Goal: Answer question/provide support: Share knowledge or assist other users

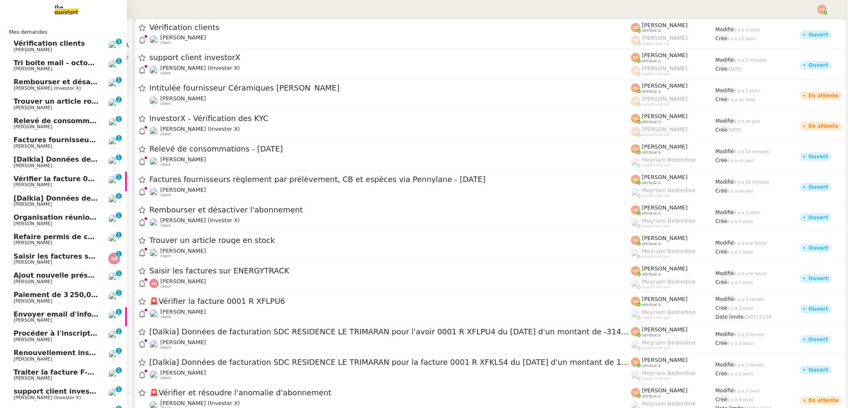
click at [52, 71] on span "[PERSON_NAME]" at bounding box center [33, 68] width 38 height 5
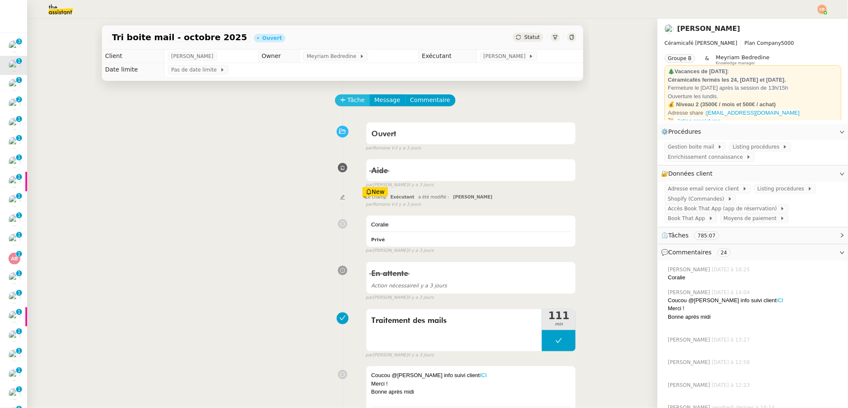
click at [351, 98] on span "Tâche" at bounding box center [356, 100] width 17 height 10
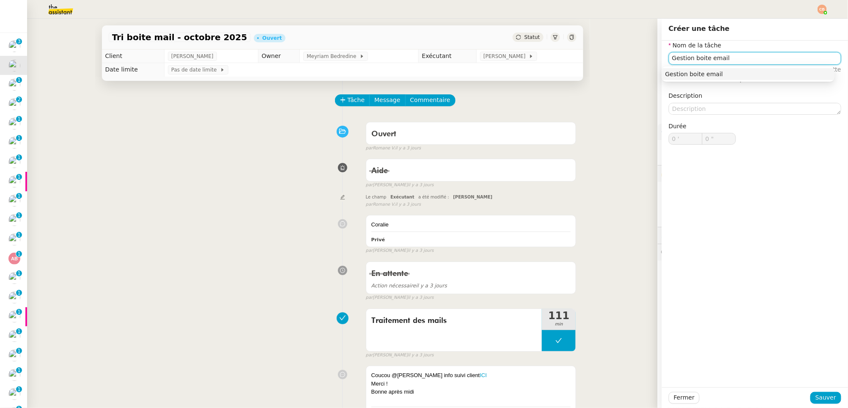
click at [669, 77] on div "Gestion boite email" at bounding box center [748, 74] width 166 height 8
type input "Gestion boite email"
click at [669, 346] on span "Sauver" at bounding box center [825, 397] width 21 height 10
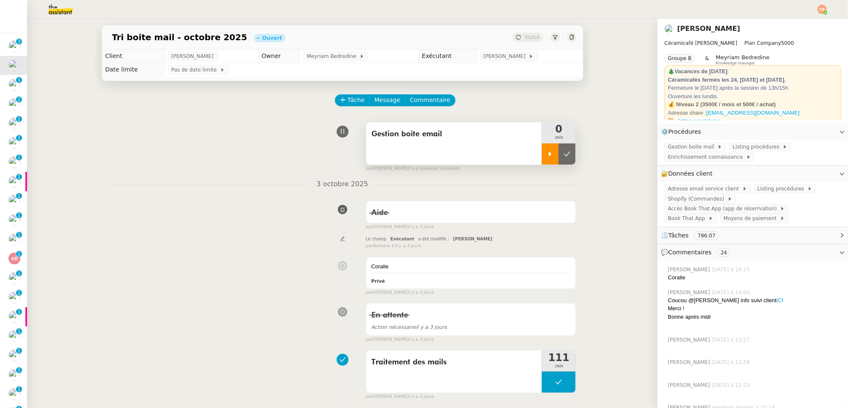
click at [549, 152] on icon at bounding box center [550, 154] width 7 height 7
click at [669, 187] on span "Adresse email service client" at bounding box center [705, 188] width 74 height 8
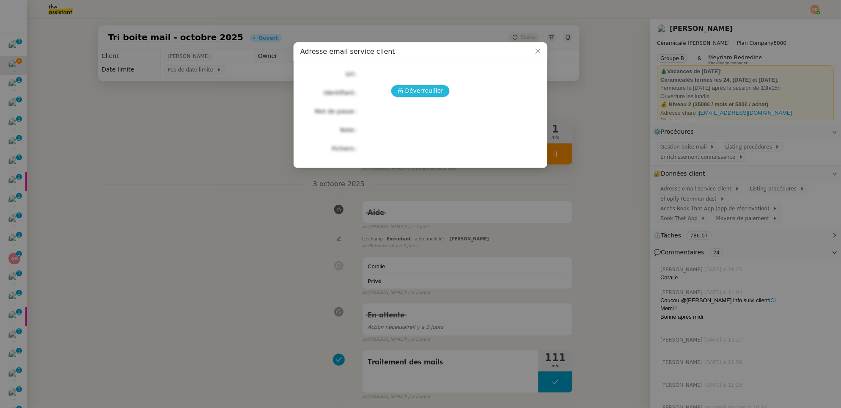
click at [408, 94] on span "Déverrouiller" at bounding box center [424, 91] width 38 height 10
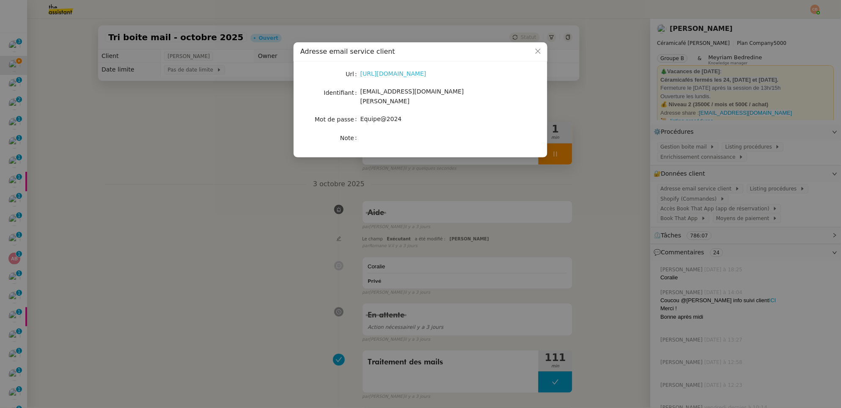
click at [410, 71] on link "https://ex4.mail.ovh.net/owa/#path=/mail" at bounding box center [393, 73] width 66 height 7
drag, startPoint x: 360, startPoint y: 94, endPoint x: 471, endPoint y: 96, distance: 110.8
click at [471, 96] on div "bonjour@ceramicafe-genevieve.fr" at bounding box center [430, 97] width 140 height 20
copy span "bonjour@ceramicafe-genevieve.fr"
drag, startPoint x: 362, startPoint y: 111, endPoint x: 429, endPoint y: 113, distance: 67.3
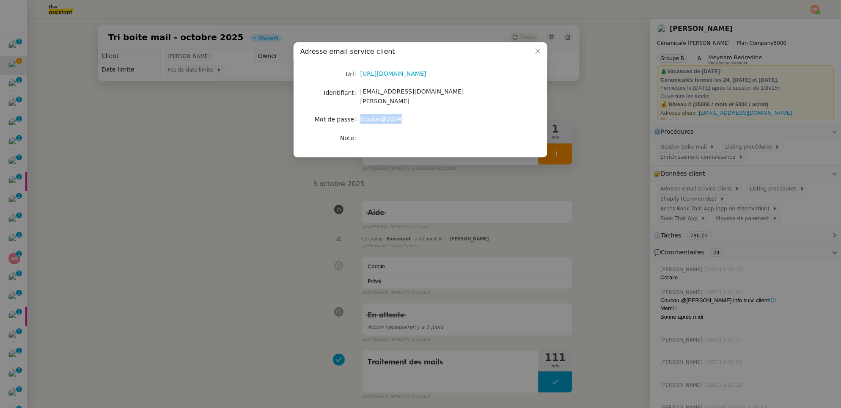
click at [429, 114] on div "Equipe@2024" at bounding box center [430, 119] width 140 height 10
copy span "Equipe@2024"
click at [227, 149] on nz-modal-container "Adresse email service client Url https://ex4.mail.ovh.net/owa/#path=/mail Ident…" at bounding box center [420, 204] width 841 height 408
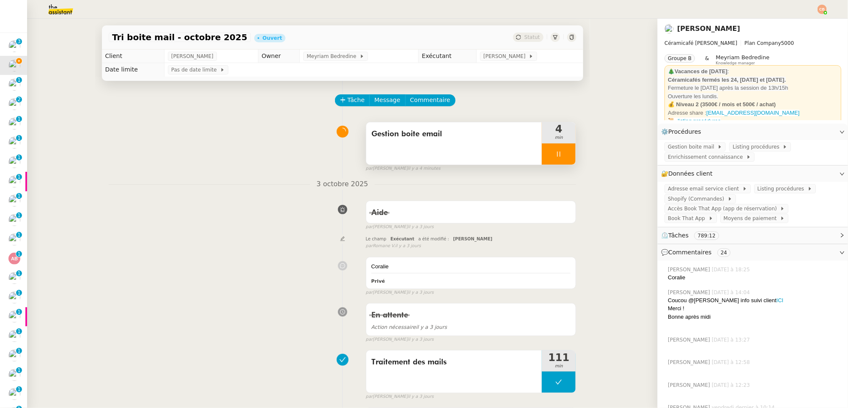
click at [564, 150] on div at bounding box center [559, 153] width 34 height 21
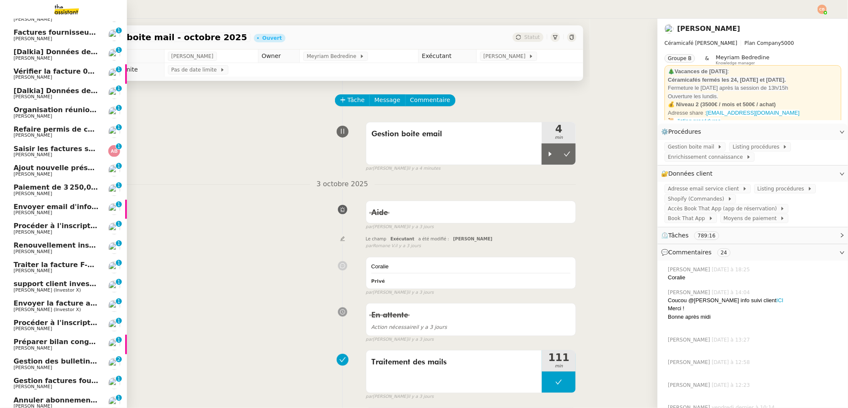
scroll to position [166, 0]
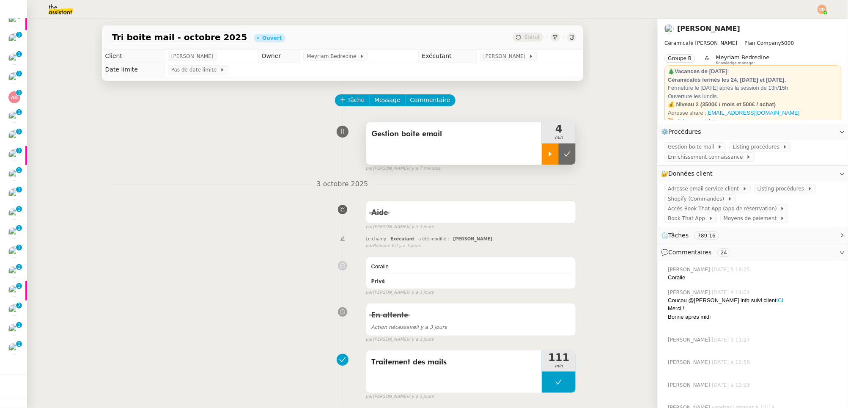
click at [546, 158] on div at bounding box center [550, 153] width 17 height 21
click at [669, 214] on span "Book That App" at bounding box center [688, 218] width 41 height 8
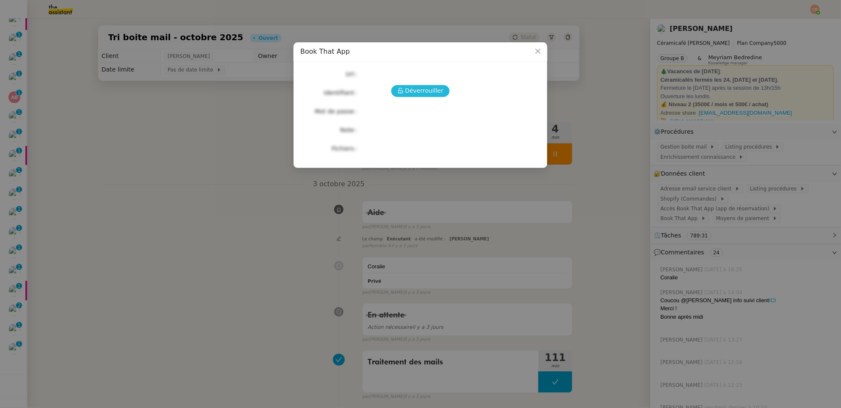
click at [419, 88] on span "Déverrouiller" at bounding box center [424, 91] width 38 height 10
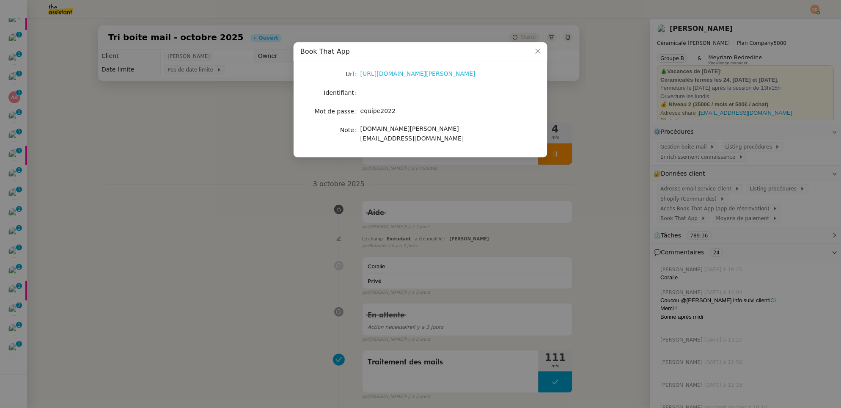
click at [405, 75] on link "https://latelier-genevieve.bookthatapp.com/users/login" at bounding box center [417, 73] width 115 height 7
click at [196, 147] on nz-modal-container "Book That App Url https://latelier-genevieve.bookthatapp.com/users/login Identi…" at bounding box center [420, 204] width 841 height 408
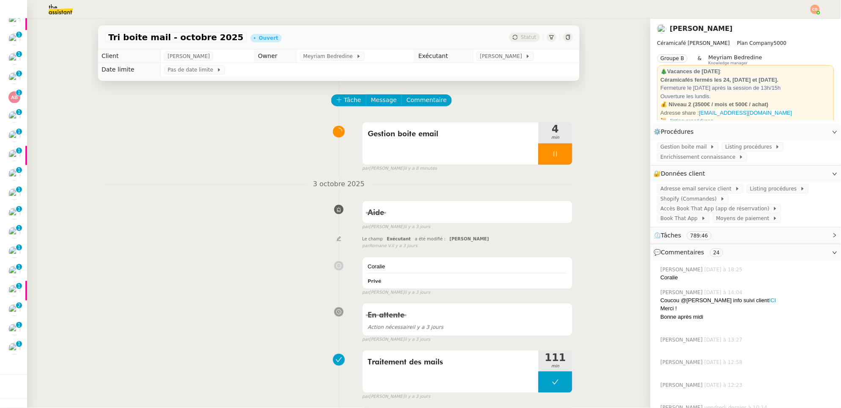
click at [196, 147] on nz-modal-container "Book That App Url https://latelier-genevieve.bookthatapp.com/users/login Identi…" at bounding box center [420, 204] width 841 height 408
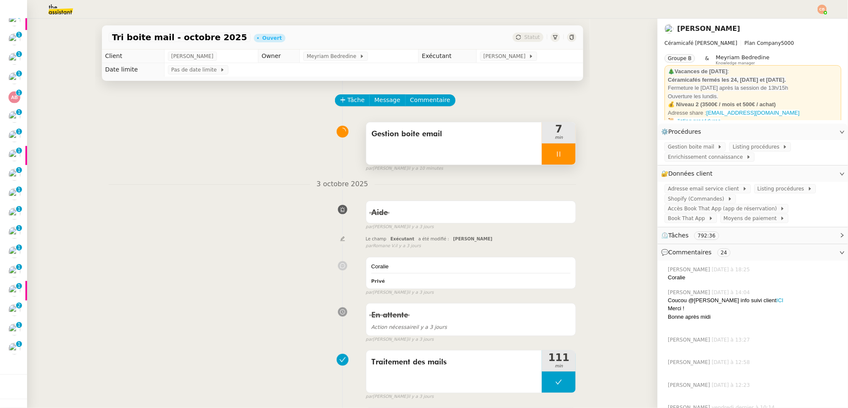
click at [568, 162] on div at bounding box center [559, 153] width 34 height 21
click at [547, 161] on div at bounding box center [550, 153] width 17 height 21
click at [669, 6] on img at bounding box center [822, 9] width 9 height 9
click at [669, 22] on li "Suivi" at bounding box center [799, 24] width 55 height 12
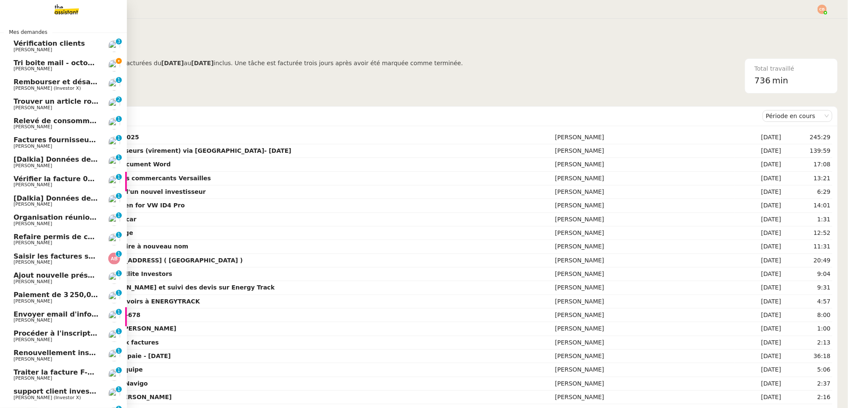
click at [34, 63] on span "Tri boite mail - octobre 2025" at bounding box center [68, 63] width 108 height 8
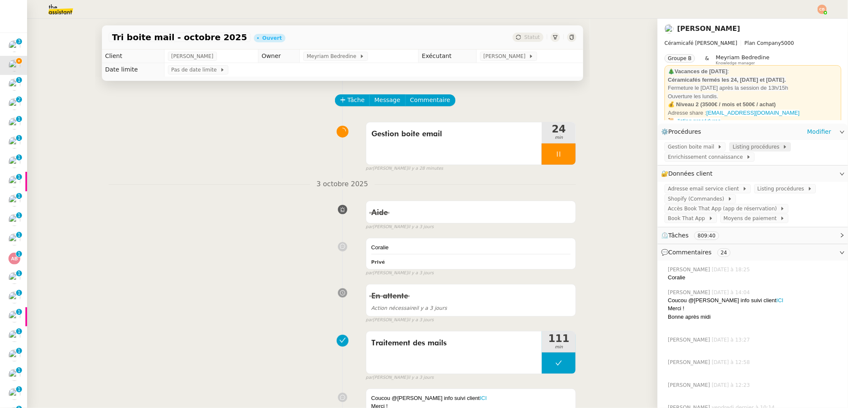
click at [669, 145] on span "Listing procédures" at bounding box center [758, 147] width 50 height 8
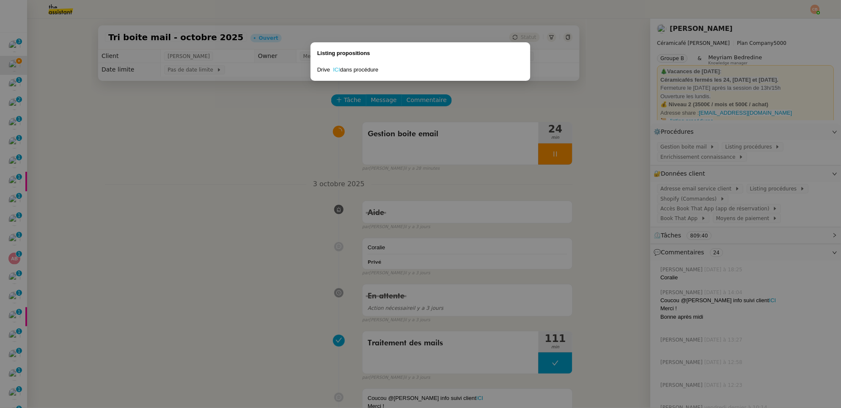
click at [338, 70] on link "ICI" at bounding box center [336, 69] width 7 height 6
click at [246, 72] on nz-modal-container "Listing propositions Drive ICI dans procédure" at bounding box center [420, 204] width 841 height 408
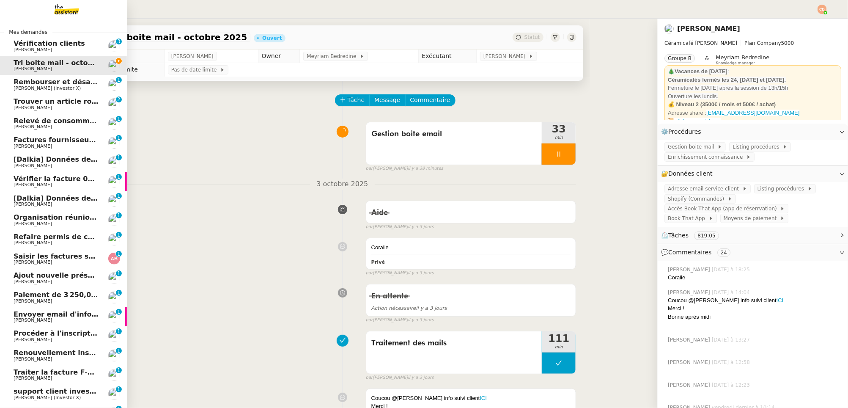
click at [57, 46] on span "Vérification clients" at bounding box center [49, 43] width 71 height 8
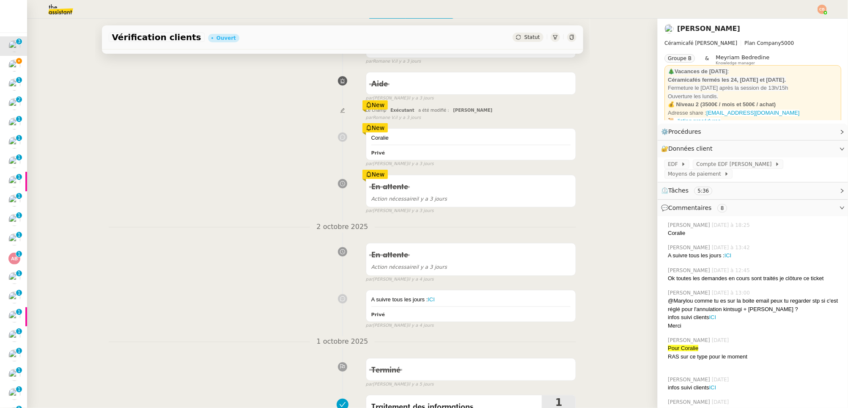
scroll to position [129, 0]
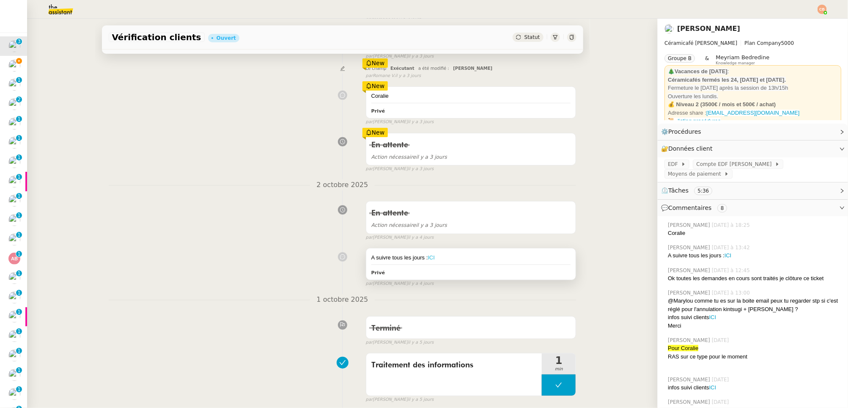
click at [428, 259] on link "ICI" at bounding box center [431, 257] width 7 height 6
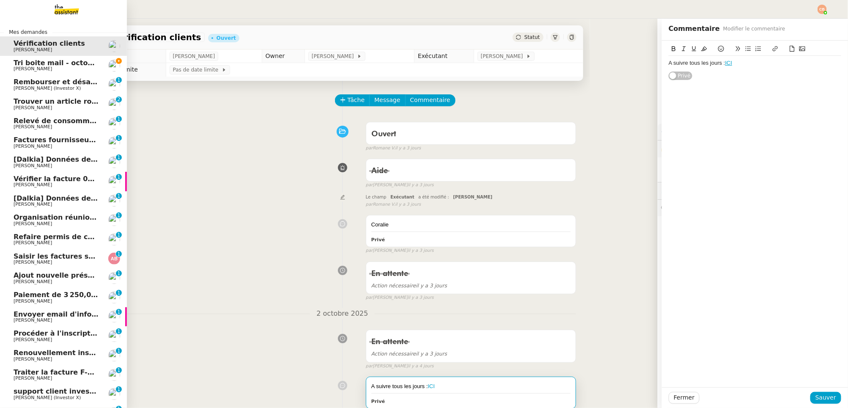
click at [30, 64] on span "Tri boite mail - octobre 2025" at bounding box center [68, 63] width 108 height 8
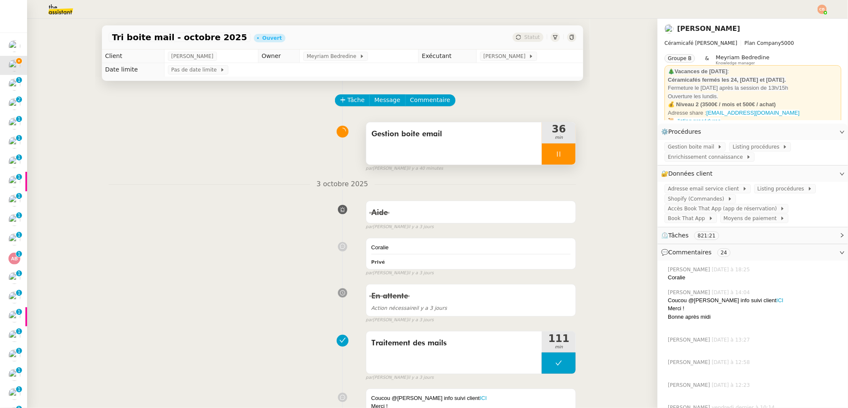
click at [545, 148] on div at bounding box center [559, 153] width 34 height 21
click at [545, 148] on div at bounding box center [550, 153] width 17 height 21
click at [669, 146] on span "Listing procédures" at bounding box center [758, 147] width 50 height 8
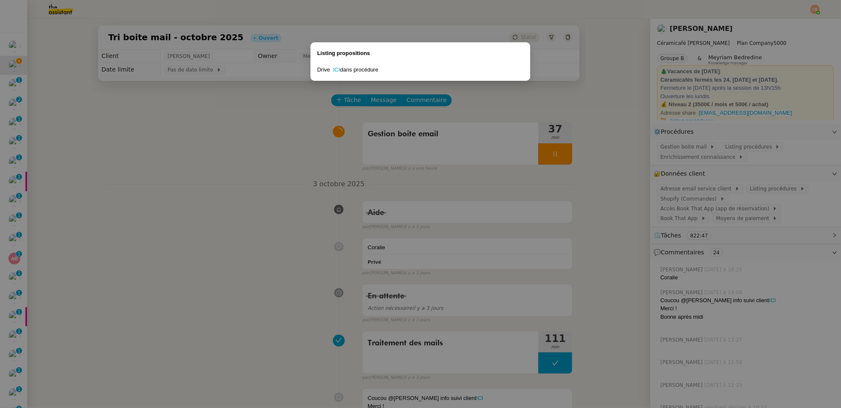
click at [327, 154] on nz-modal-container "Listing propositions Drive ICI dans procédure" at bounding box center [420, 204] width 841 height 408
drag, startPoint x: 327, startPoint y: 154, endPoint x: 379, endPoint y: 122, distance: 61.9
click at [327, 154] on nz-modal-container "Listing propositions Drive ICI dans procédure" at bounding box center [420, 204] width 841 height 408
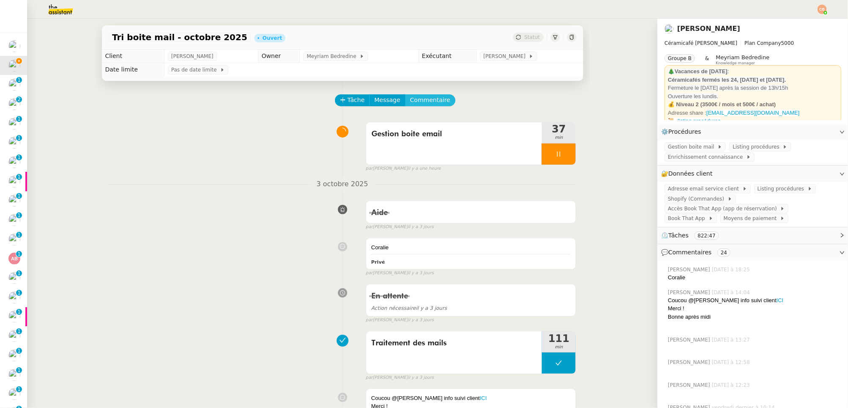
click at [417, 104] on span "Commentaire" at bounding box center [430, 100] width 40 height 10
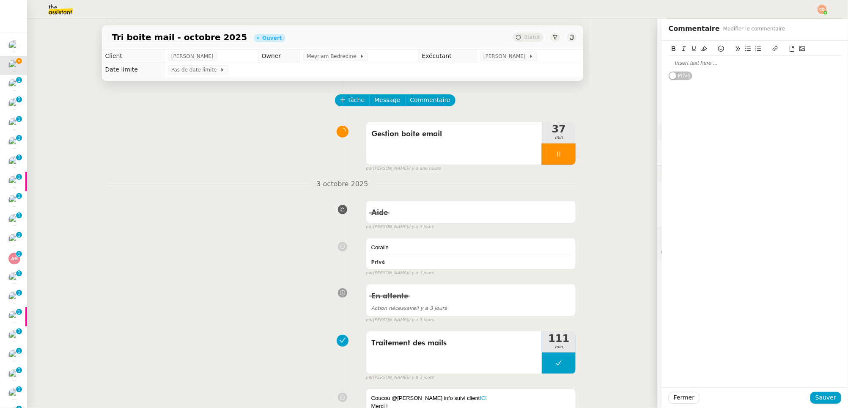
click at [669, 64] on div at bounding box center [755, 63] width 173 height 8
click at [669, 346] on span "Sauver" at bounding box center [825, 397] width 21 height 10
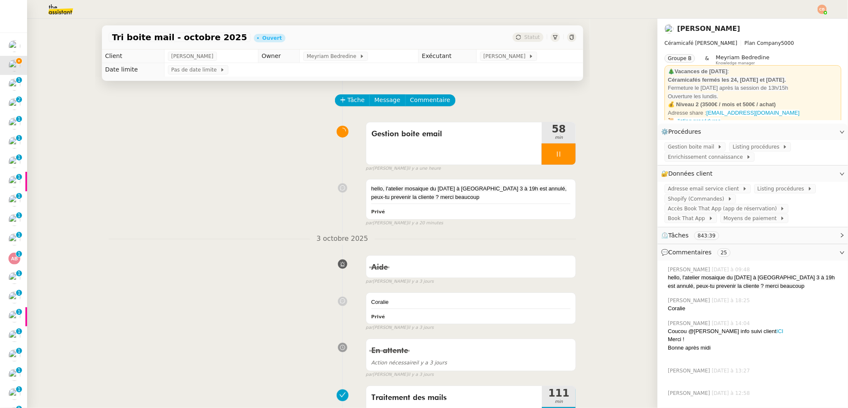
click at [430, 107] on div "Tâche Message Commentaire" at bounding box center [456, 104] width 241 height 20
click at [431, 99] on span "Commentaire" at bounding box center [430, 100] width 40 height 10
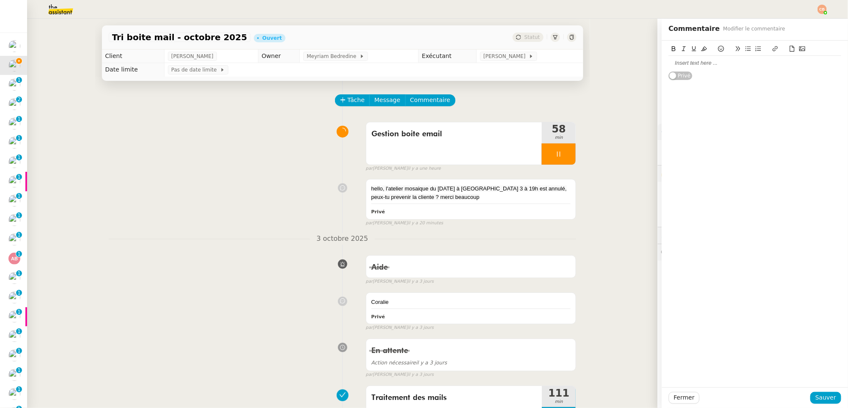
click at [669, 66] on div at bounding box center [755, 63] width 173 height 8
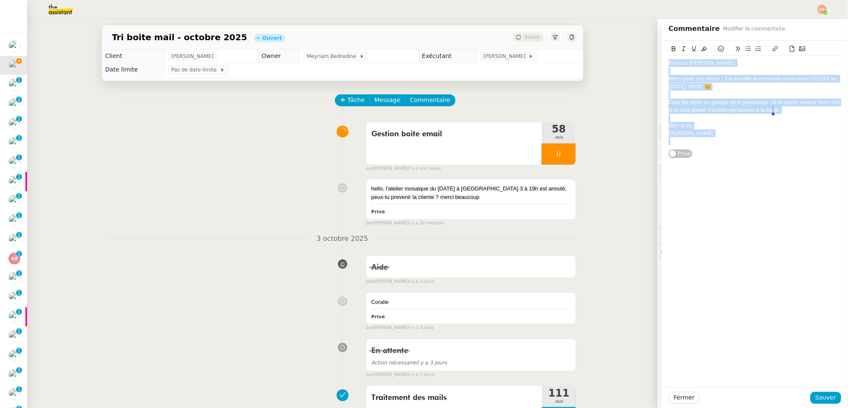
drag, startPoint x: 662, startPoint y: 63, endPoint x: 696, endPoint y: 148, distance: 92.0
click at [669, 148] on div "Bonjour Madeleine, Merci pour ton retour ! J'ai modifié ta première réservation…" at bounding box center [755, 100] width 173 height 118
copy div "Bonjour Madeleine, Merci pour ton retour ! J'ai modifié ta première réservation…"
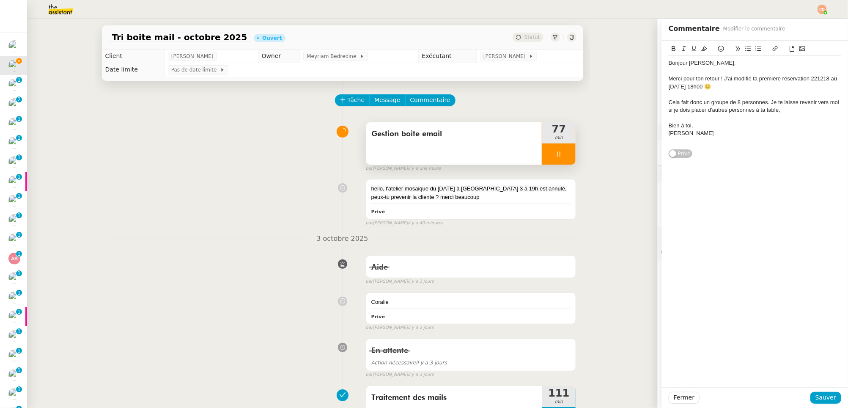
click at [545, 155] on div at bounding box center [559, 153] width 34 height 21
click at [547, 156] on icon at bounding box center [550, 154] width 7 height 7
click at [546, 157] on div at bounding box center [559, 153] width 34 height 21
click at [546, 157] on div at bounding box center [550, 153] width 17 height 21
click at [669, 80] on div "Merci pour ton retour ! J'ai modifié ta première réservation 221218 au 15/11 à …" at bounding box center [755, 83] width 173 height 16
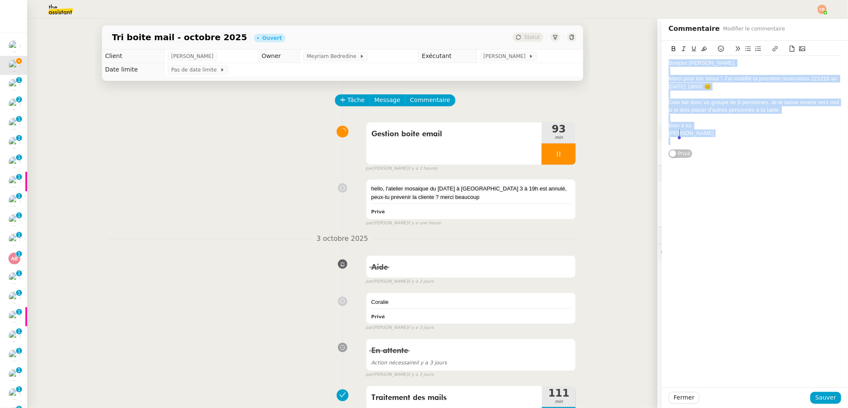
drag, startPoint x: 662, startPoint y: 63, endPoint x: 684, endPoint y: 148, distance: 88.7
click at [669, 148] on div "Bonjour Madeleine, Merci pour ton retour ! J'ai modifié ta première réservation…" at bounding box center [755, 102] width 173 height 93
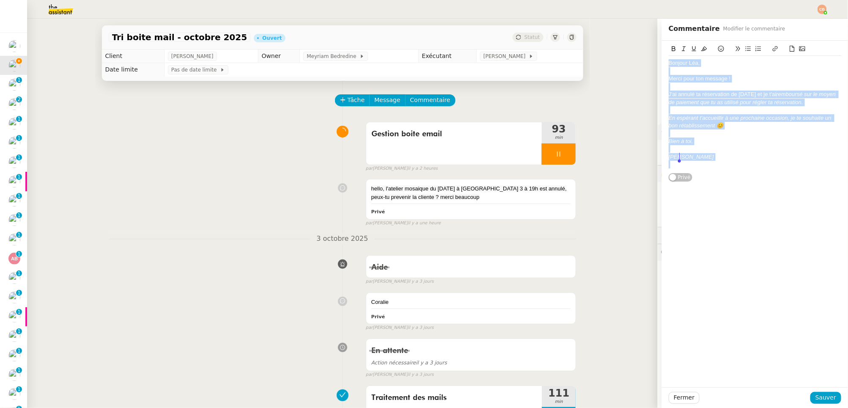
drag, startPoint x: 662, startPoint y: 62, endPoint x: 705, endPoint y: 203, distance: 147.7
click at [669, 203] on div "Bonjour Léa, Merci pour ton message ! J'ai annulé ta réservation de demain et j…" at bounding box center [755, 214] width 186 height 346
click at [669, 49] on icon at bounding box center [684, 49] width 6 height 6
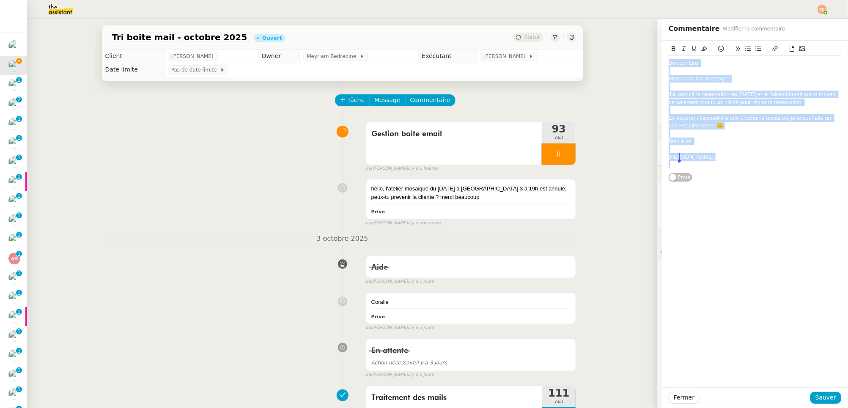
click at [669, 71] on div at bounding box center [755, 71] width 173 height 8
drag, startPoint x: 662, startPoint y: 63, endPoint x: 683, endPoint y: 159, distance: 98.3
click at [669, 159] on div "Bonjour Léa, Merci pour ton message ! J'ai annulé ta réservation de demain et j…" at bounding box center [755, 114] width 173 height 116
copy div "Bonjour Léa, Merci pour ton message ! J'ai annulé ta réservation de demain et j…"
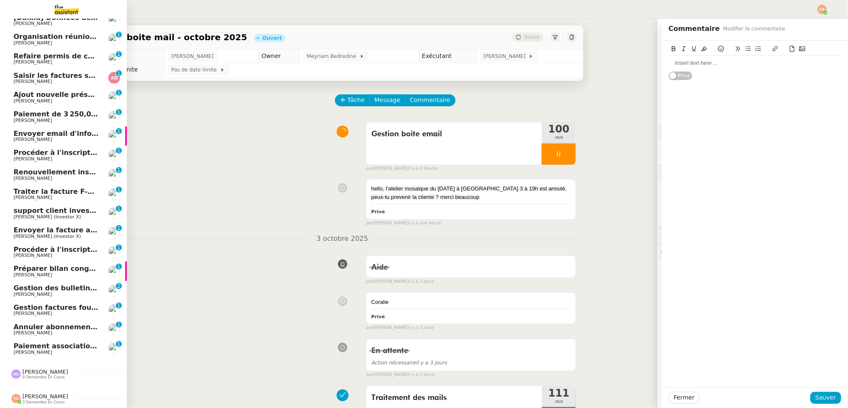
click at [36, 346] on span "Marylou Deybach 9 demandes en cours" at bounding box center [66, 371] width 127 height 18
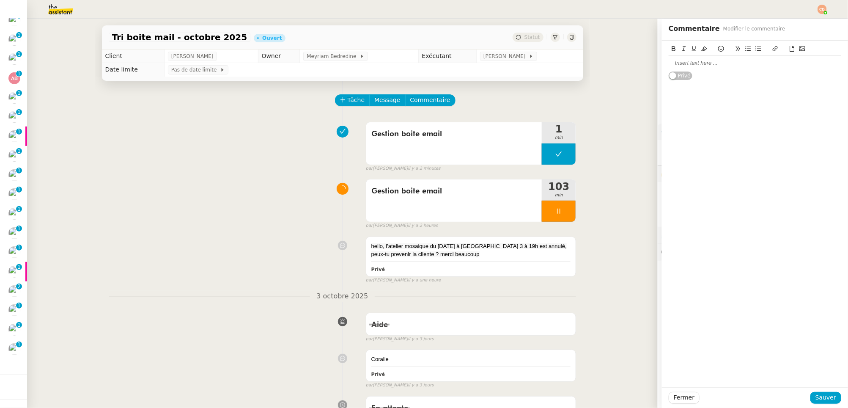
scroll to position [205, 0]
click at [669, 61] on div at bounding box center [755, 63] width 173 height 8
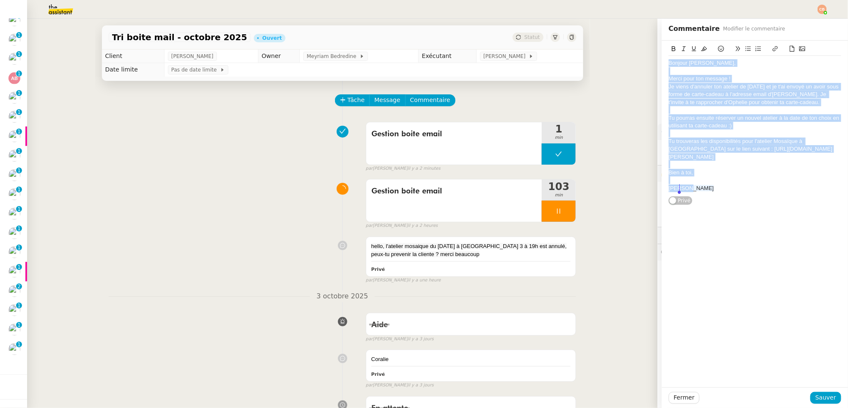
drag, startPoint x: 662, startPoint y: 64, endPoint x: 714, endPoint y: 230, distance: 173.6
click at [669, 230] on div "Bonjour Caroline, Merci pour ton message ! Je viens d'annuler ton atelier de sa…" at bounding box center [755, 214] width 186 height 346
click at [669, 48] on icon at bounding box center [704, 49] width 6 height 6
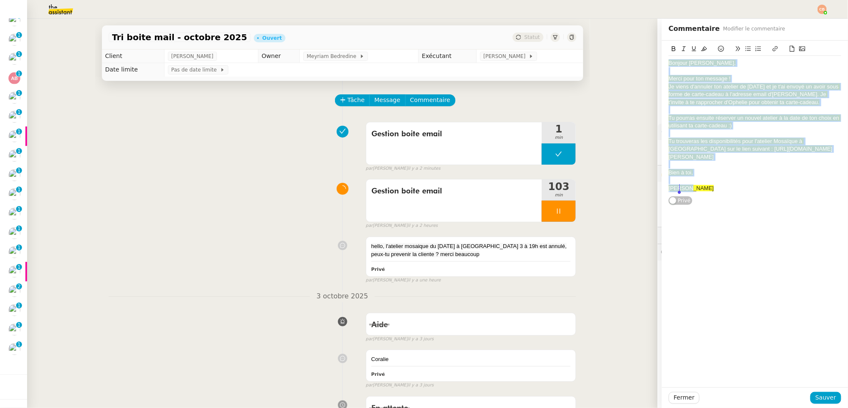
click at [669, 71] on div at bounding box center [755, 71] width 173 height 8
drag, startPoint x: 661, startPoint y: 64, endPoint x: 703, endPoint y: 197, distance: 139.5
click at [669, 197] on div "Bonjour Caroline, Merci pour ton message ! Je viens d'annuler ton atelier de sa…" at bounding box center [755, 123] width 173 height 165
click at [669, 51] on icon at bounding box center [704, 49] width 6 height 6
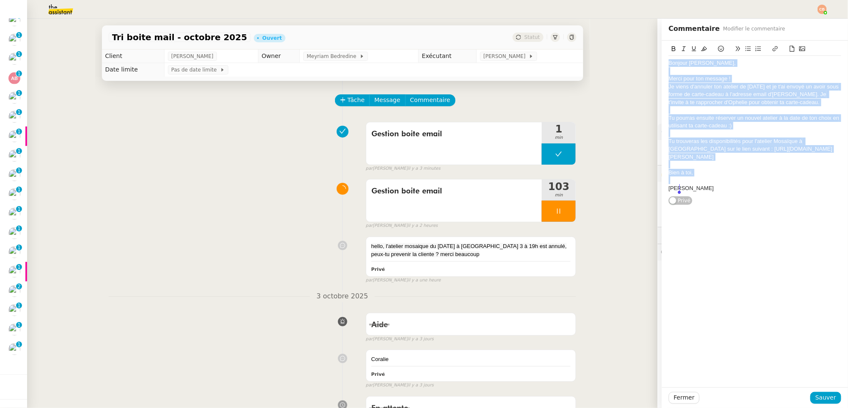
click at [669, 79] on div "Merci pour ton message !" at bounding box center [755, 79] width 173 height 8
drag, startPoint x: 662, startPoint y: 63, endPoint x: 716, endPoint y: 197, distance: 144.2
click at [669, 197] on div "Bonjour Caroline, Merci pour ton message ! Je viens d'annuler ton atelier de sa…" at bounding box center [755, 123] width 173 height 165
copy div "Bonjour Caroline, Merci pour ton message ! Je viens d'annuler ton atelier de sa…"
click at [669, 346] on span "Sauver" at bounding box center [825, 397] width 21 height 10
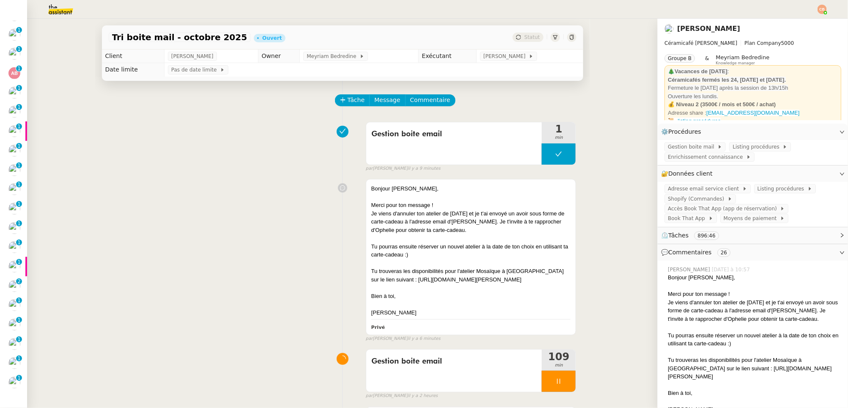
scroll to position [243, 0]
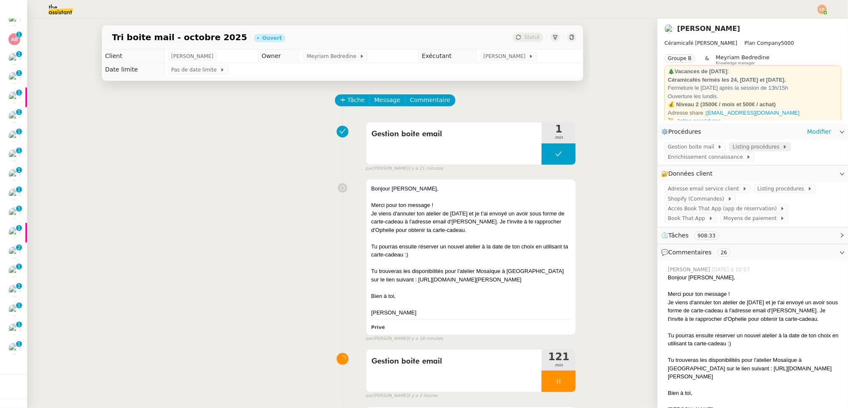
click at [669, 147] on span "Listing procédures" at bounding box center [758, 147] width 50 height 8
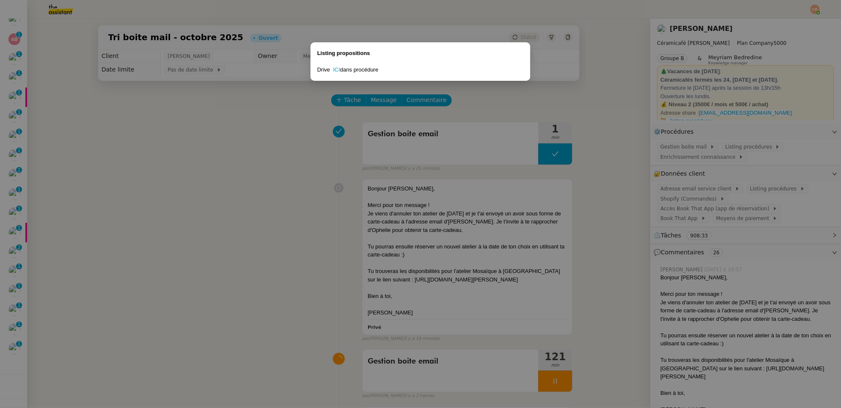
click at [274, 132] on nz-modal-container "Listing propositions Drive ICI dans procédure" at bounding box center [420, 204] width 841 height 408
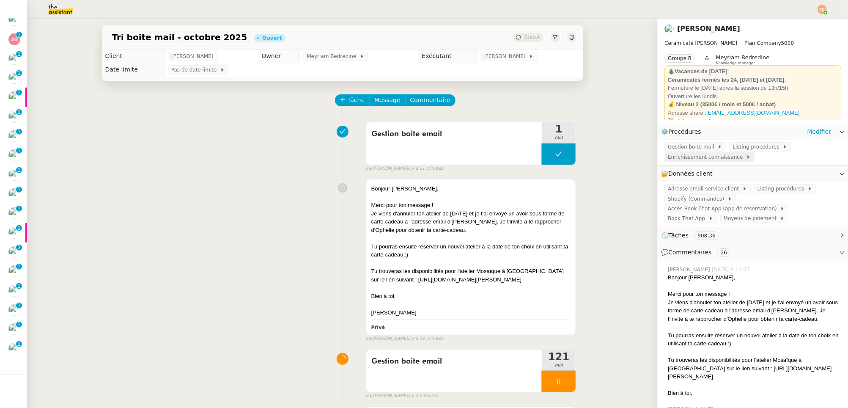
click at [668, 157] on span "Enrichissement connaissance" at bounding box center [707, 157] width 78 height 8
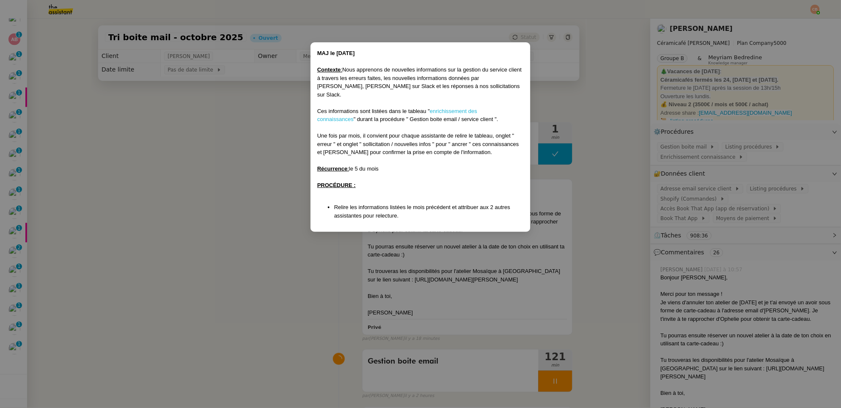
click at [442, 108] on link "enrichissement des connaissances" at bounding box center [397, 115] width 160 height 15
click at [206, 130] on nz-modal-container "MAJ le 26/06/2025 Contexte : Nous apprenons de nouvelles informations sur la ge…" at bounding box center [420, 204] width 841 height 408
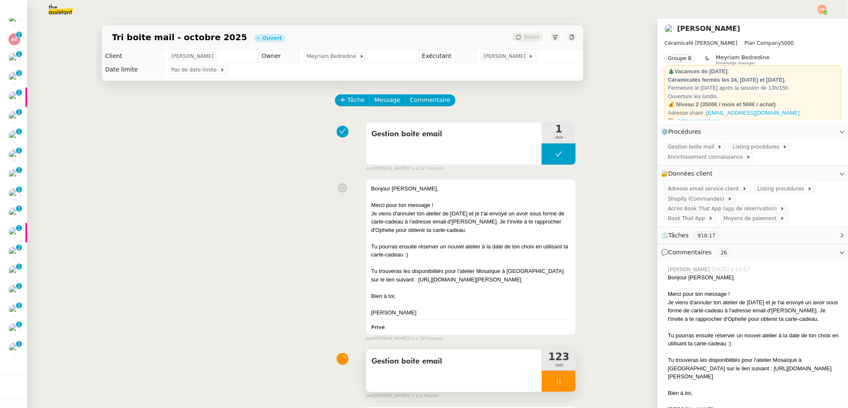
click at [556, 346] on div at bounding box center [559, 380] width 34 height 21
click at [564, 346] on icon at bounding box center [567, 381] width 7 height 7
click at [495, 59] on span "[PERSON_NAME]" at bounding box center [505, 56] width 45 height 8
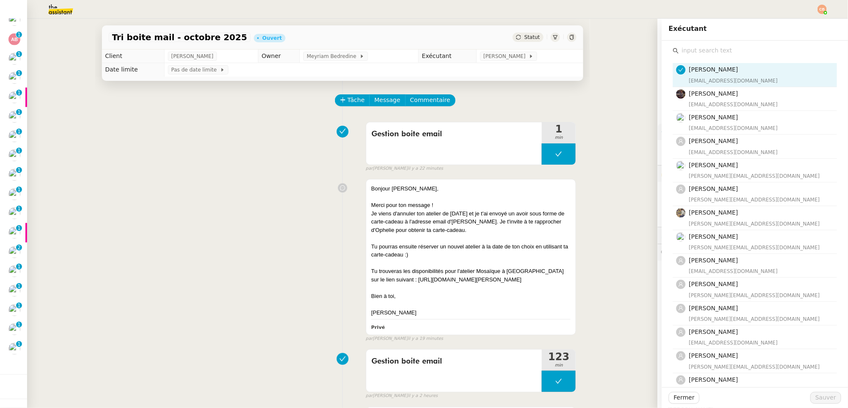
click at [669, 49] on input "text" at bounding box center [758, 50] width 158 height 11
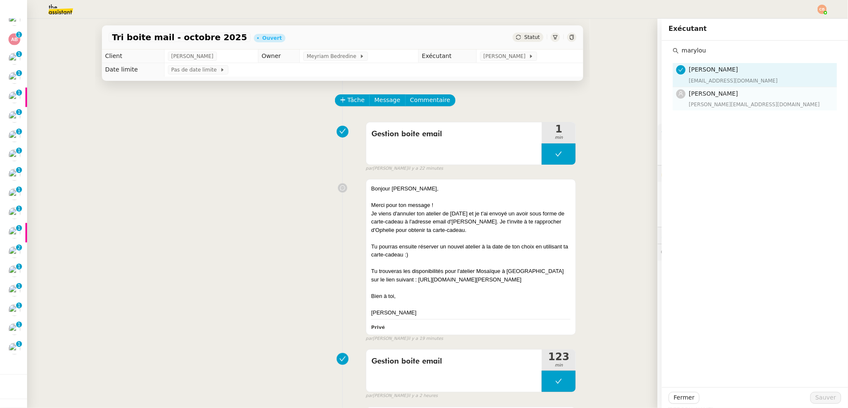
type input "marylou"
click at [669, 100] on div "Marylou Deybach marylou@team.theassistant.com" at bounding box center [760, 99] width 143 height 20
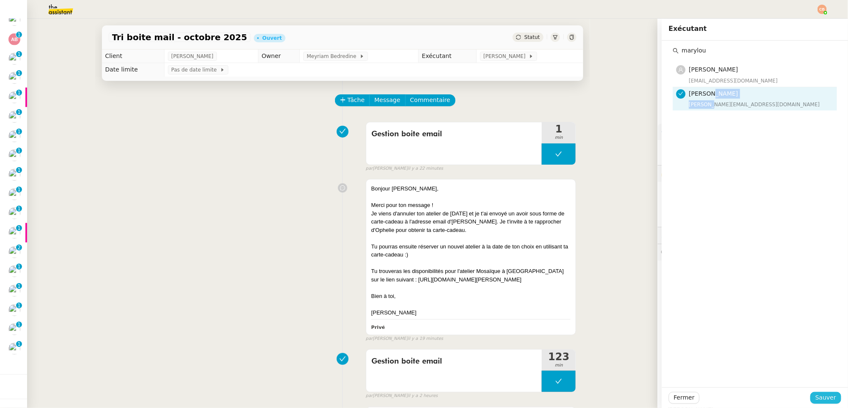
click at [669, 346] on span "Sauver" at bounding box center [825, 397] width 21 height 10
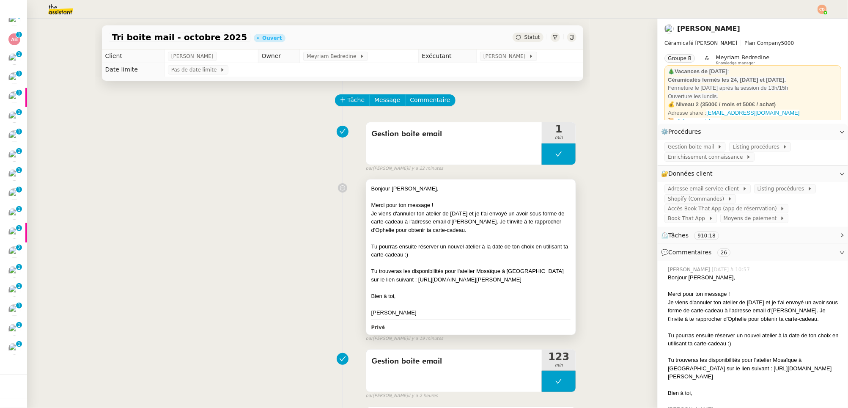
scroll to position [224, 0]
click at [344, 60] on div "Meyriam Bedredine" at bounding box center [335, 56] width 65 height 9
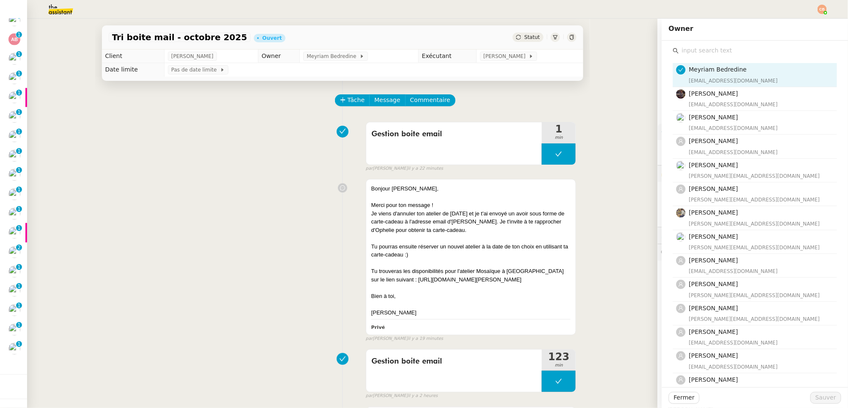
click at [669, 49] on input "text" at bounding box center [758, 50] width 158 height 11
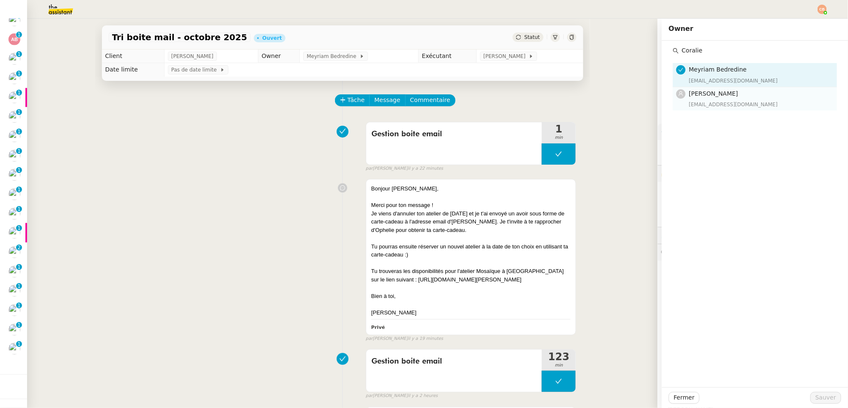
type input "Coralie"
click at [669, 99] on div "Coralie Bordas coralie@team.theassistant.com" at bounding box center [760, 99] width 143 height 20
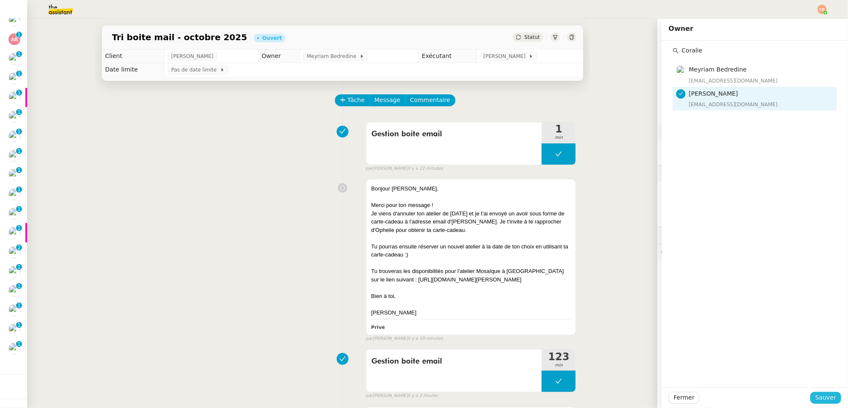
click at [669, 346] on span "Sauver" at bounding box center [825, 397] width 21 height 10
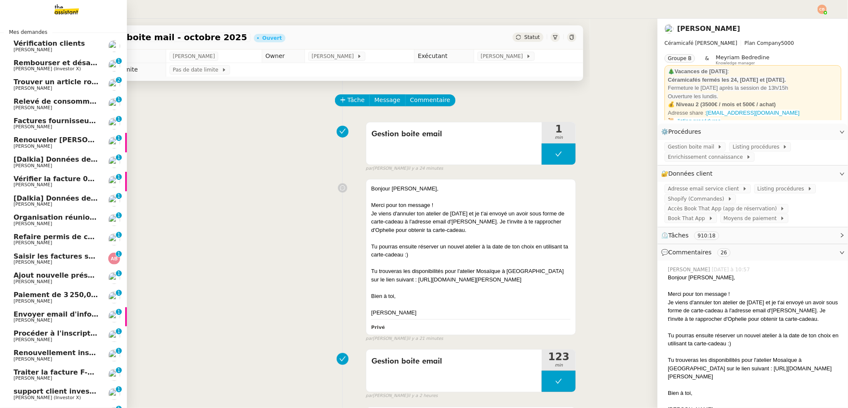
click at [37, 51] on span "[PERSON_NAME]" at bounding box center [33, 49] width 38 height 5
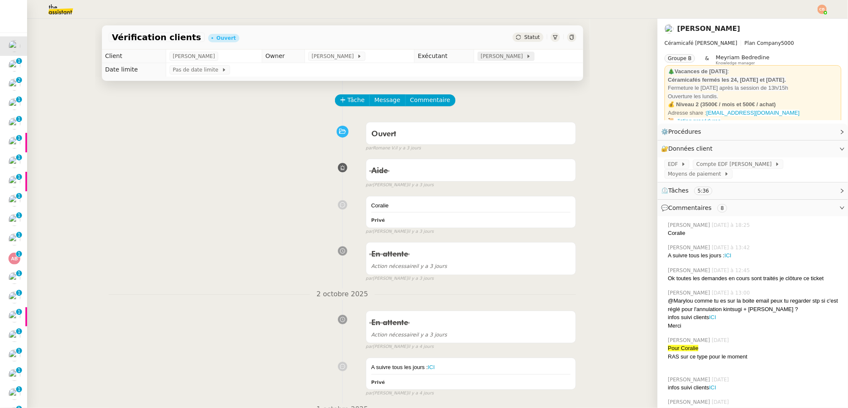
click at [497, 56] on span "[PERSON_NAME]" at bounding box center [503, 56] width 45 height 8
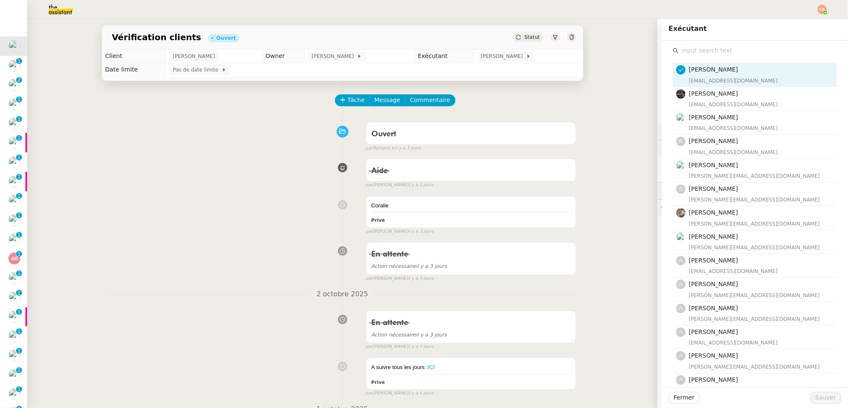
click at [669, 51] on input "text" at bounding box center [758, 50] width 158 height 11
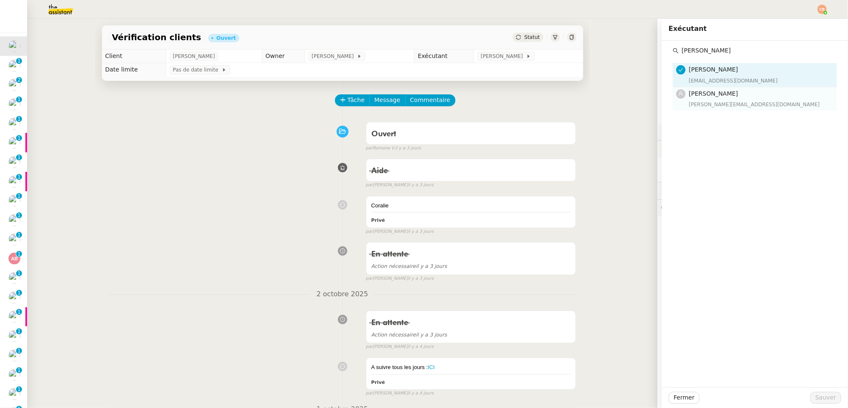
type input "Marylou"
click at [669, 95] on span "Marylou Deybach" at bounding box center [713, 93] width 49 height 7
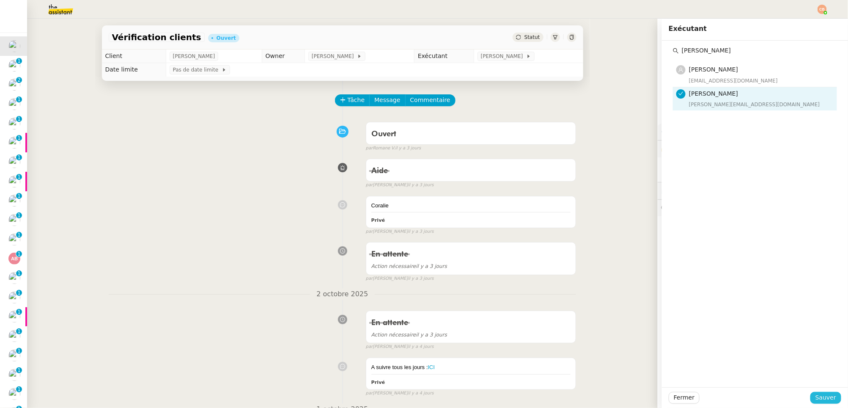
drag, startPoint x: 819, startPoint y: 394, endPoint x: 541, endPoint y: 279, distance: 301.7
click at [669, 346] on span "Sauver" at bounding box center [825, 397] width 21 height 10
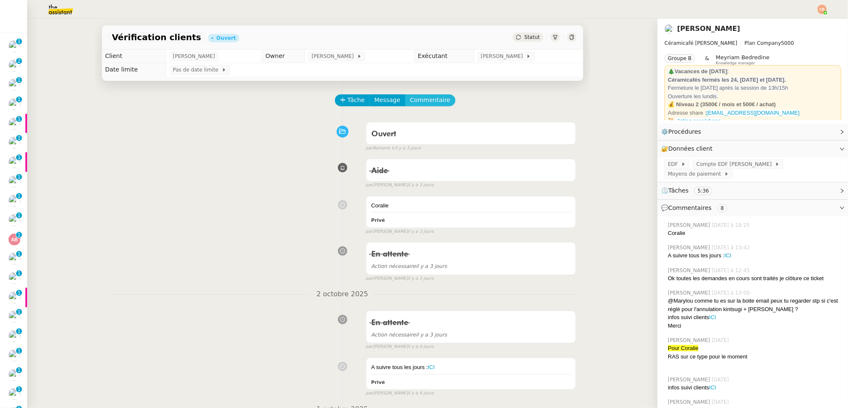
click at [427, 101] on span "Commentaire" at bounding box center [430, 100] width 40 height 10
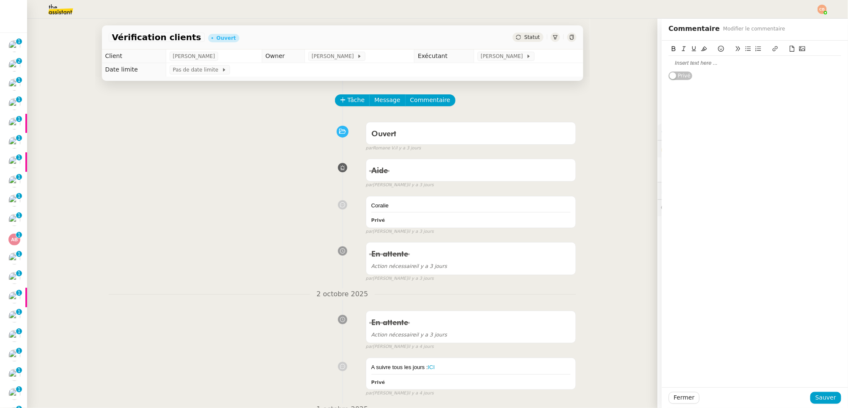
click at [669, 64] on div at bounding box center [755, 63] width 173 height 8
click at [669, 346] on span "Sauver" at bounding box center [825, 397] width 21 height 10
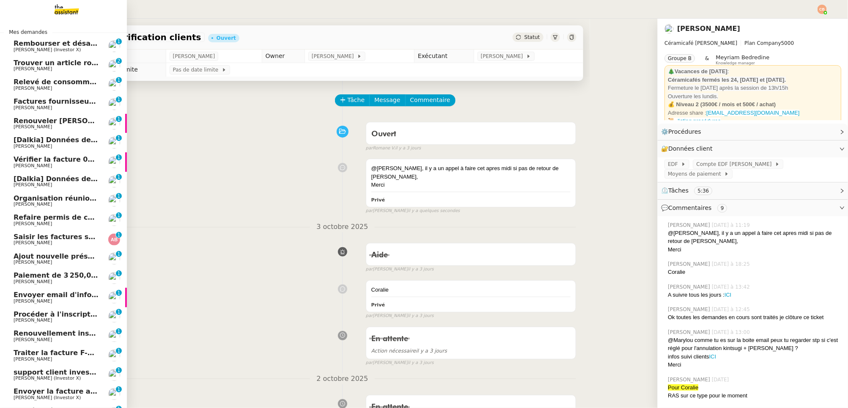
click at [38, 42] on span "Rembourser et désactiver l'abonnement" at bounding box center [91, 43] width 154 height 8
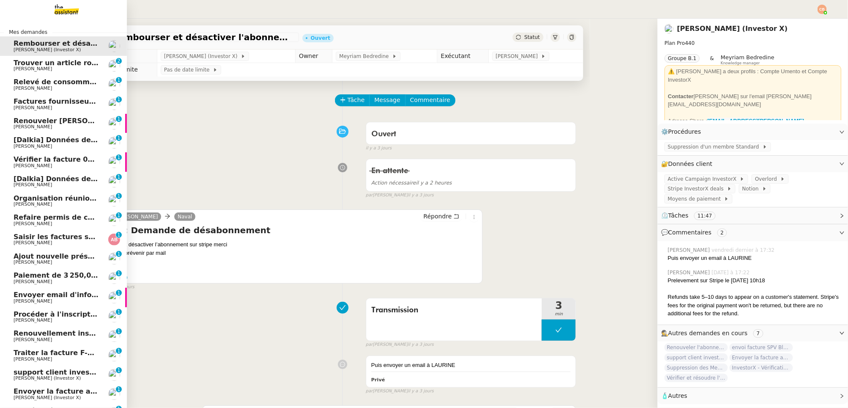
click at [22, 80] on span "Relevé de consommations - [DATE]" at bounding box center [80, 82] width 133 height 8
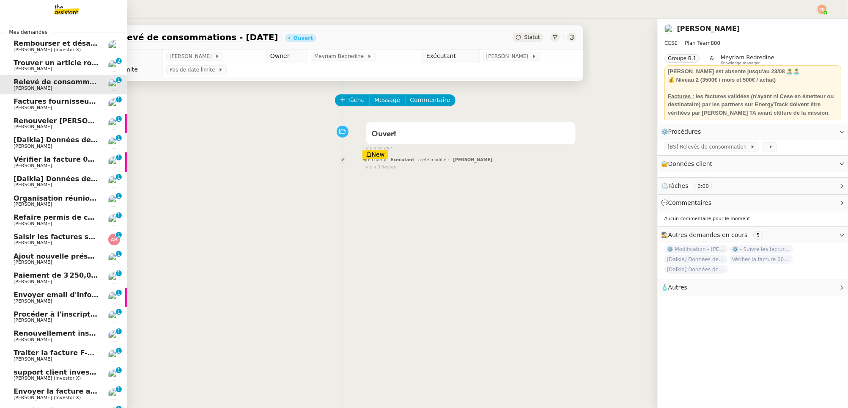
click at [25, 67] on span "[PERSON_NAME]" at bounding box center [33, 68] width 38 height 5
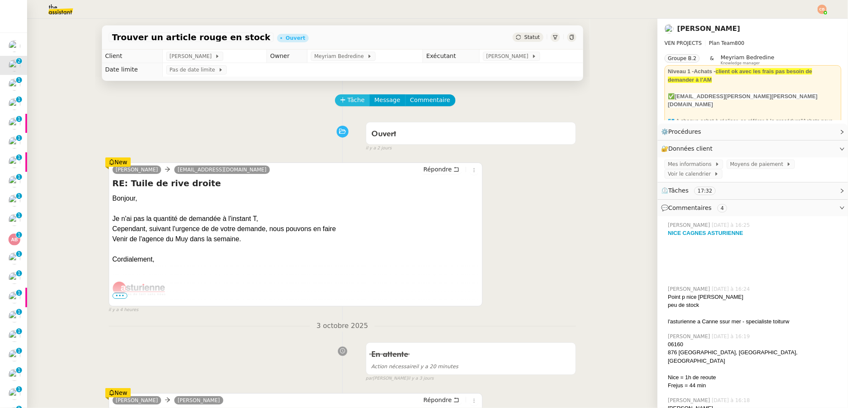
click at [349, 98] on span "Tâche" at bounding box center [356, 100] width 17 height 10
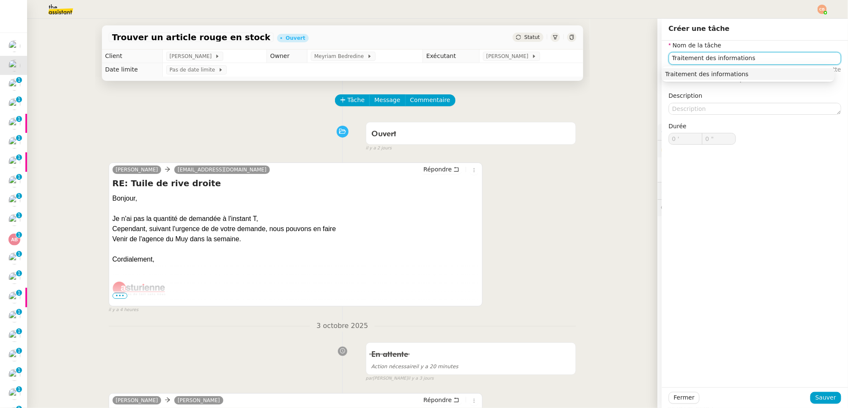
click at [669, 74] on div "Traitement des informations" at bounding box center [748, 74] width 166 height 8
type input "Traitement des informations"
click at [669, 346] on span "Sauver" at bounding box center [825, 397] width 21 height 10
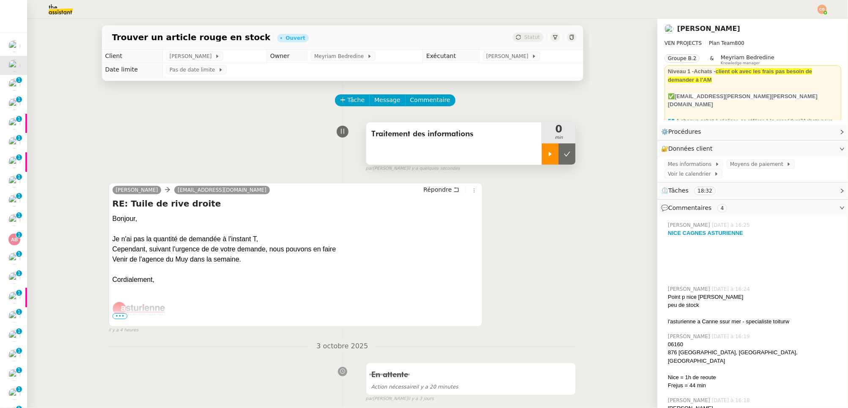
click at [542, 163] on div at bounding box center [550, 153] width 17 height 21
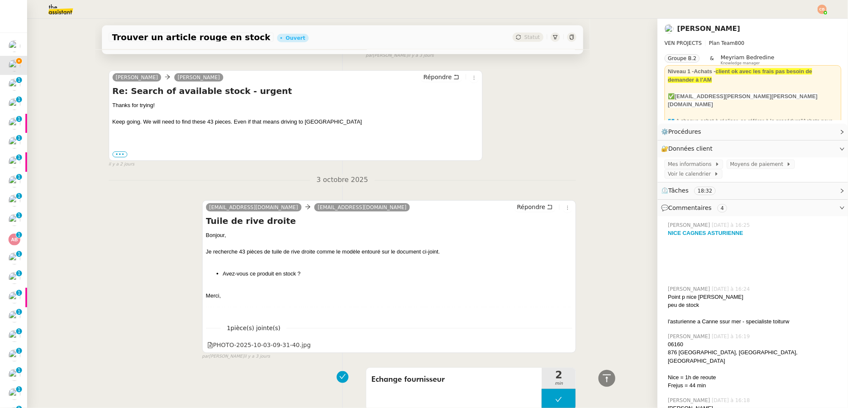
scroll to position [70, 0]
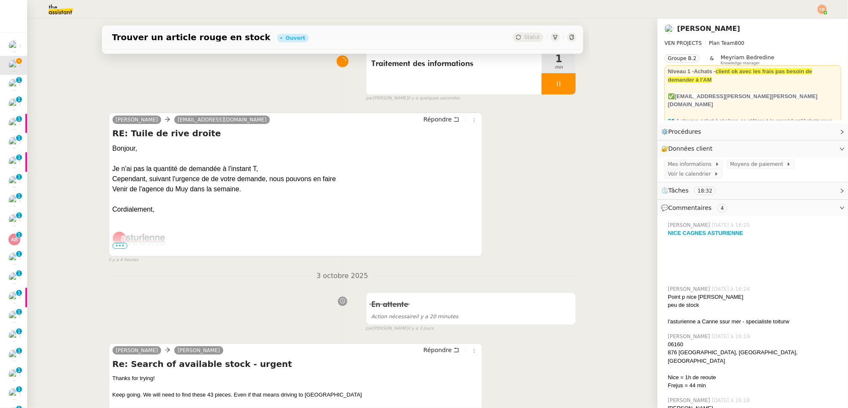
click at [121, 247] on span "•••" at bounding box center [120, 246] width 15 height 6
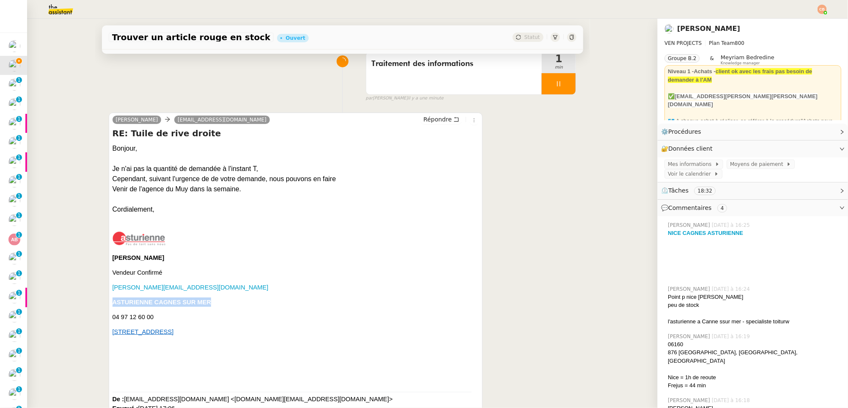
drag, startPoint x: 110, startPoint y: 302, endPoint x: 232, endPoint y: 303, distance: 122.2
click at [232, 303] on p "ASTURIENNE CAGNES SUR MER" at bounding box center [296, 301] width 367 height 9
copy b "ASTURIENNE CAGNES SUR MER"
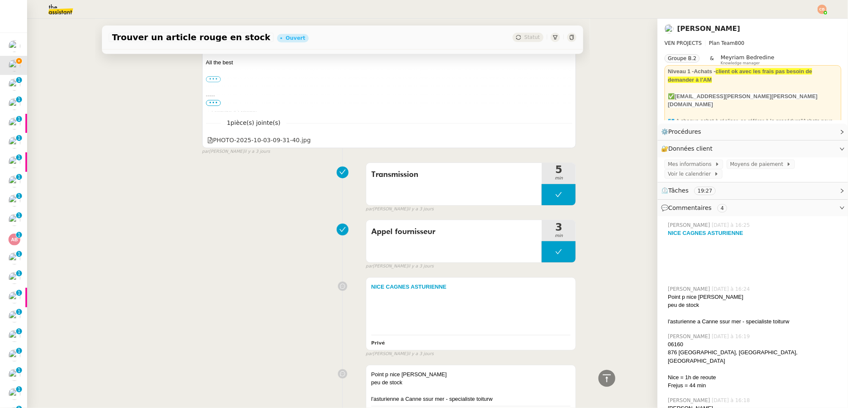
scroll to position [1099, 0]
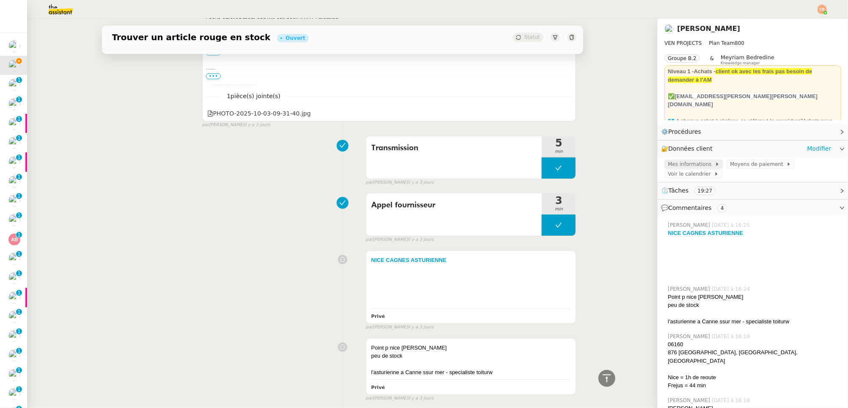
click at [669, 165] on span "Mes informations" at bounding box center [691, 164] width 47 height 8
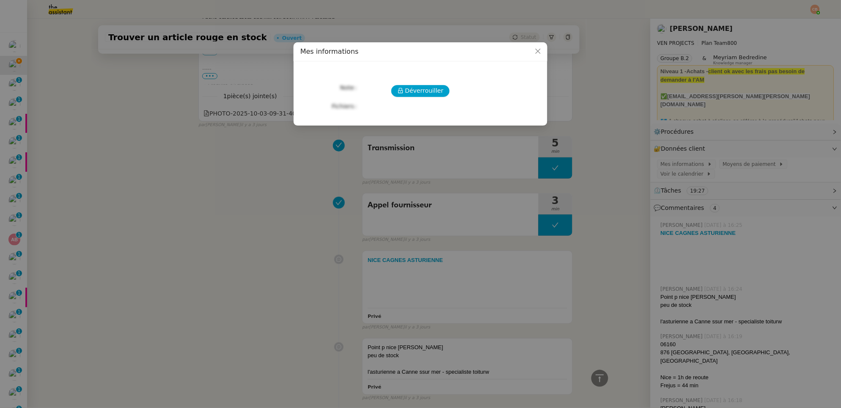
click at [438, 99] on div "Déverrouiller Note Fichiers Upload" at bounding box center [420, 90] width 240 height 44
click at [433, 92] on span "Déverrouiller" at bounding box center [424, 91] width 38 height 10
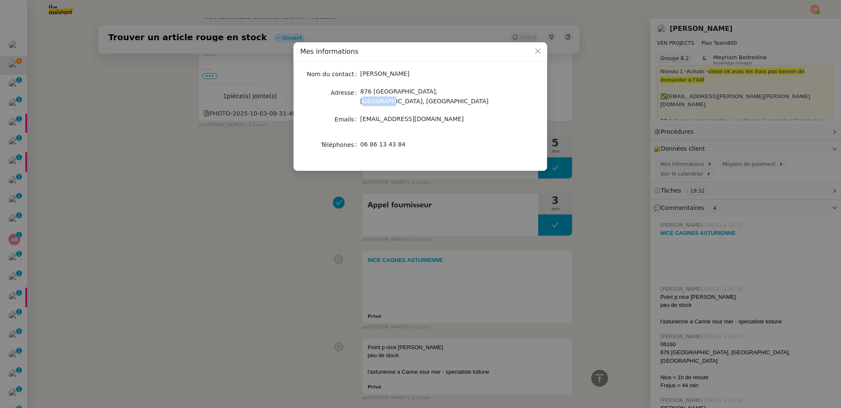
drag, startPoint x: 429, startPoint y: 92, endPoint x: 450, endPoint y: 93, distance: 20.7
click at [450, 93] on span "876 Chemin de Vallauris, Antibes, France" at bounding box center [424, 96] width 128 height 16
copy span "Antibes"
click at [275, 244] on nz-modal-container "Mes informations Nom du contact Charles Medlicott Adresse 876 Chemin de Vallaur…" at bounding box center [420, 204] width 841 height 408
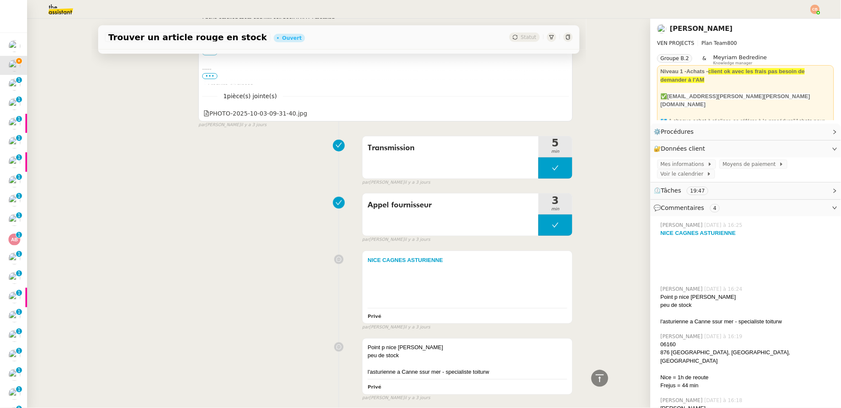
click at [275, 244] on nz-modal-container "Mes informations Nom du contact Charles Medlicott Adresse 876 Chemin de Vallaur…" at bounding box center [420, 204] width 841 height 408
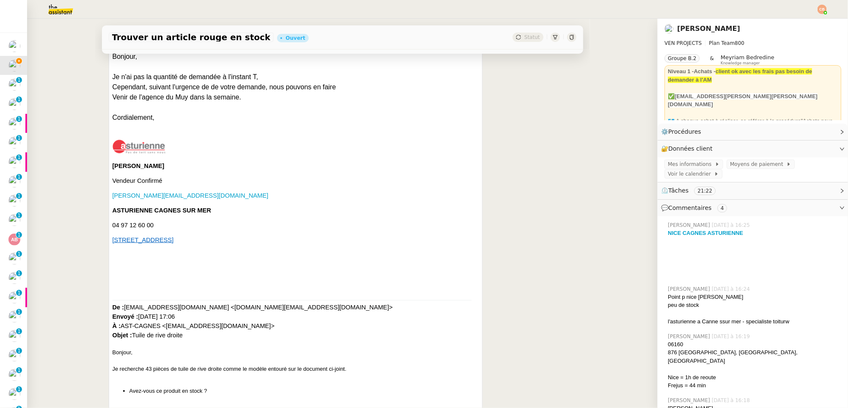
scroll to position [0, 0]
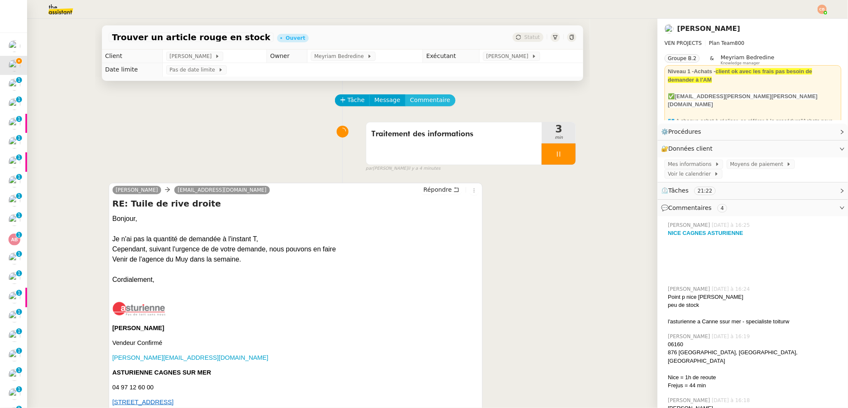
click at [431, 96] on span "Commentaire" at bounding box center [430, 100] width 40 height 10
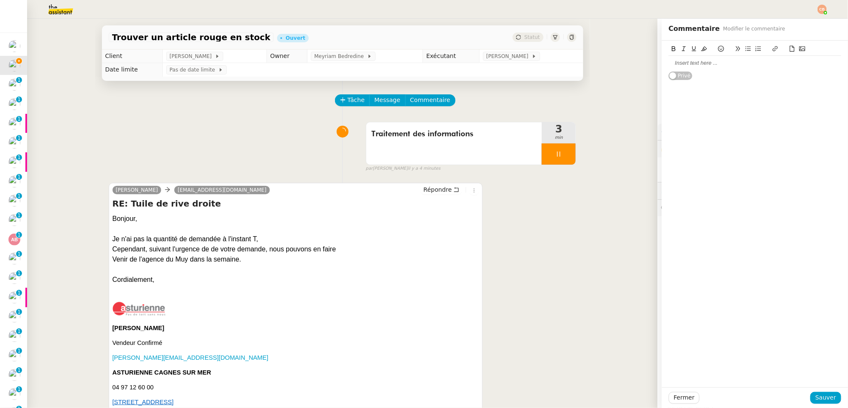
click at [669, 69] on div at bounding box center [755, 63] width 173 height 14
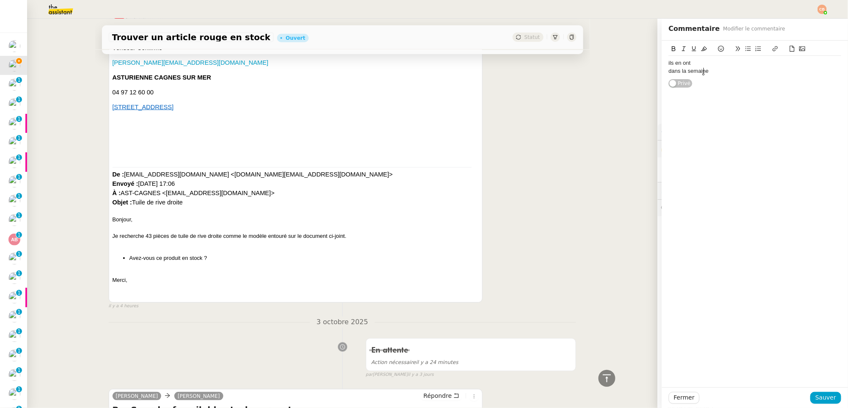
scroll to position [603, 0]
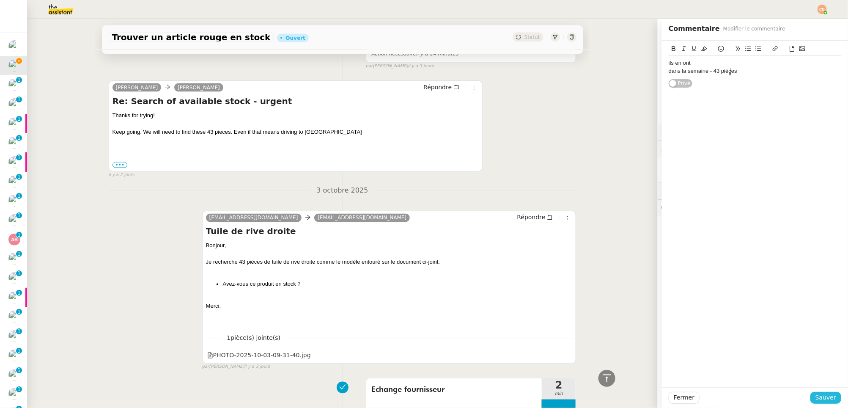
click at [669, 346] on span "Sauver" at bounding box center [825, 397] width 21 height 10
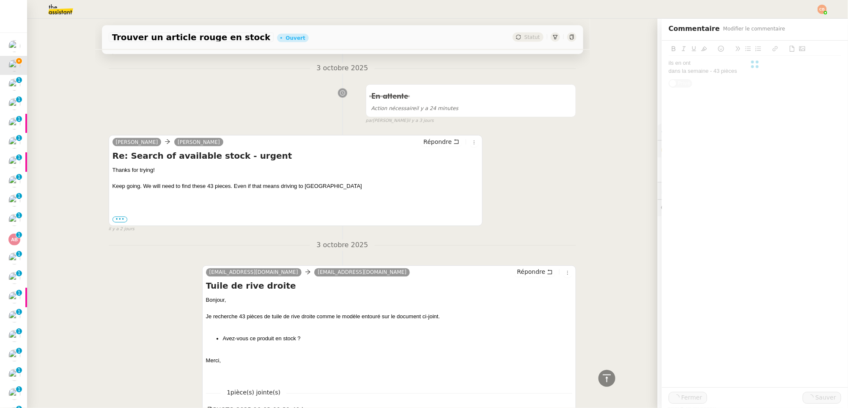
scroll to position [658, 0]
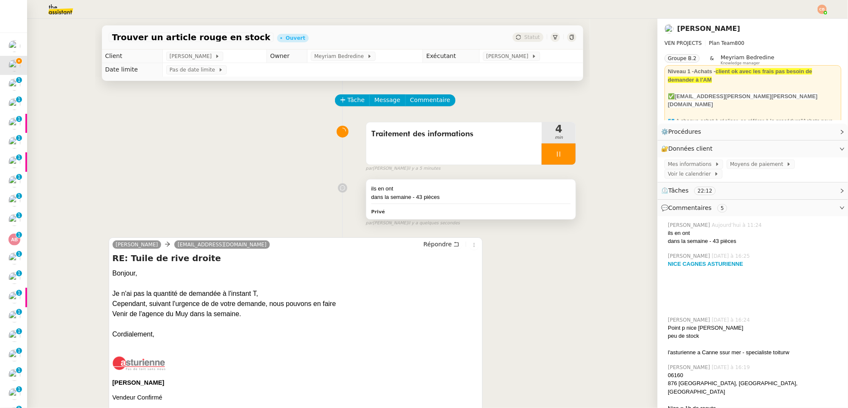
click at [453, 195] on div "dans la semaine - 43 pièces" at bounding box center [471, 197] width 200 height 8
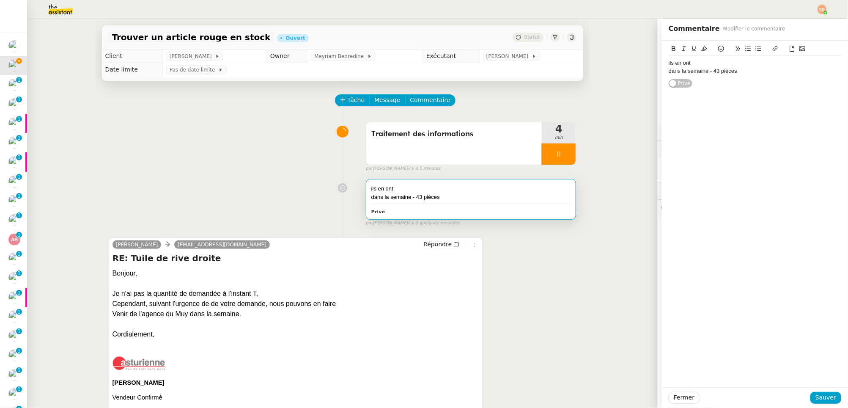
click at [669, 69] on div "dans la semaine - 43 pièces" at bounding box center [755, 71] width 173 height 8
click at [669, 346] on span "Sauver" at bounding box center [825, 397] width 21 height 10
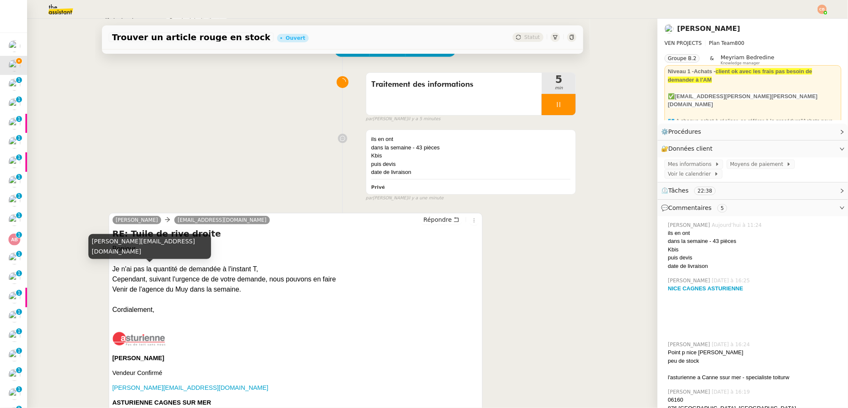
scroll to position [163, 0]
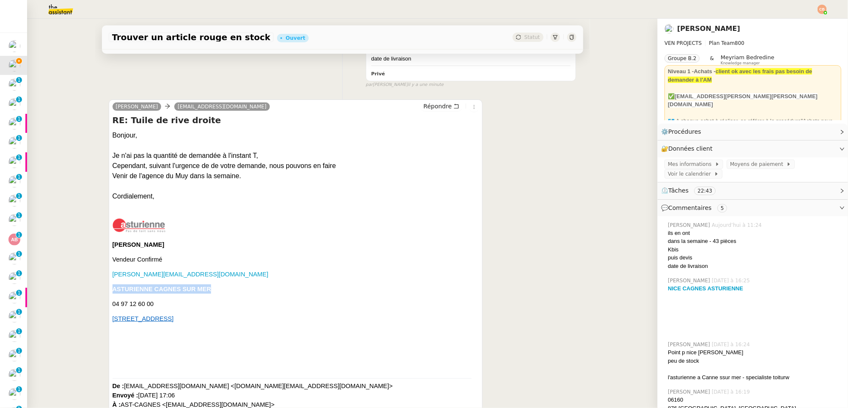
drag, startPoint x: 109, startPoint y: 289, endPoint x: 210, endPoint y: 295, distance: 101.3
click at [210, 295] on div "Alexis PUIG Vendeur Confirmé alexis.puig@asturienne.fr ASTURIENNE CAGNES SUR ME…" at bounding box center [296, 268] width 367 height 135
copy div "ASTURIENNE CAGNES SUR MER"
click at [185, 240] on p "Alexis PUIG" at bounding box center [296, 244] width 367 height 9
drag, startPoint x: 208, startPoint y: 289, endPoint x: 108, endPoint y: 288, distance: 99.8
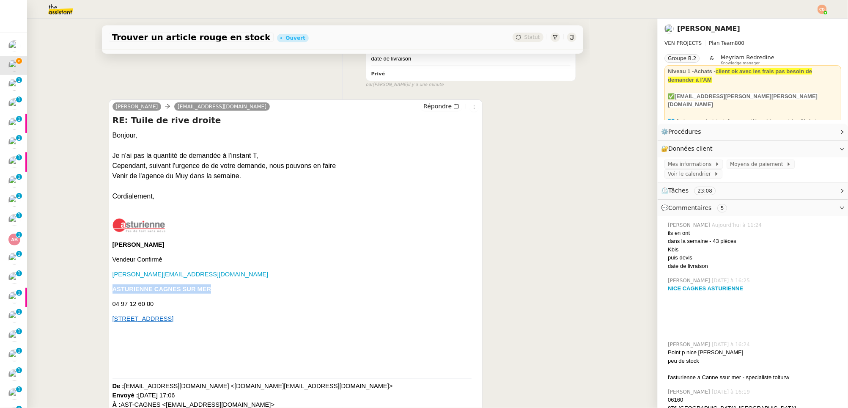
click at [109, 288] on div "Puig, Alexis dee.t5sf@theassistant.com Répondre RE: Tuile de rive droite Bonjou…" at bounding box center [296, 306] width 374 height 414
copy b "ASTURIENNE CAGNES SUR MER"
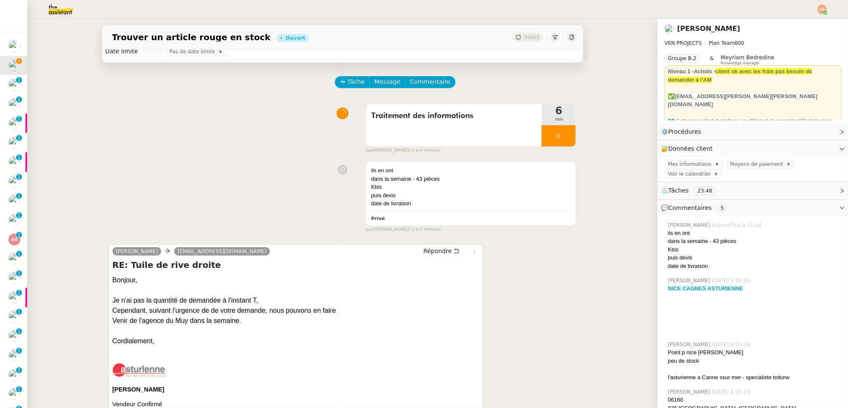
scroll to position [0, 0]
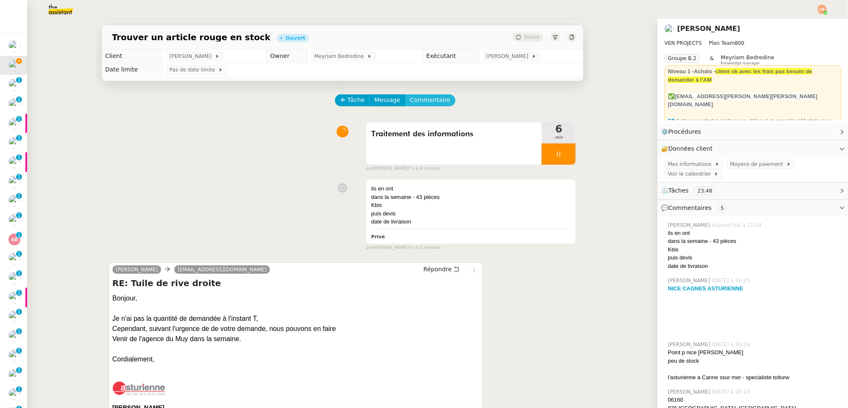
click at [427, 102] on span "Commentaire" at bounding box center [430, 100] width 40 height 10
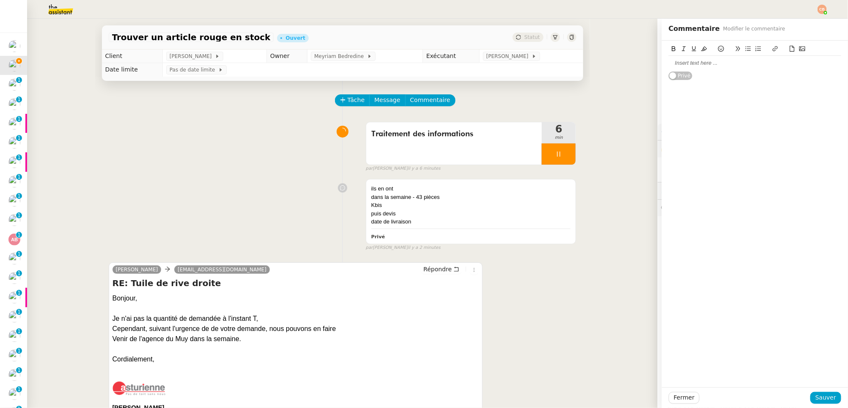
click at [669, 66] on div at bounding box center [755, 63] width 173 height 8
click at [669, 346] on span "Sauver" at bounding box center [825, 397] width 21 height 10
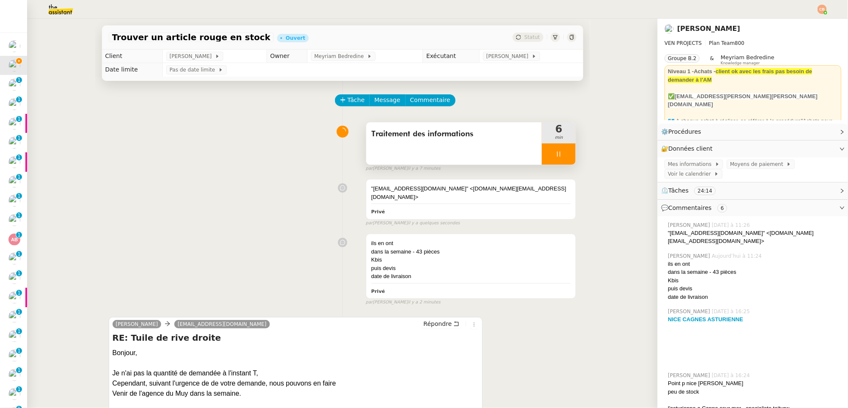
click at [547, 158] on div at bounding box center [559, 153] width 34 height 21
click at [564, 154] on icon at bounding box center [567, 154] width 7 height 7
click at [484, 151] on div "Traitement des informations" at bounding box center [454, 143] width 176 height 42
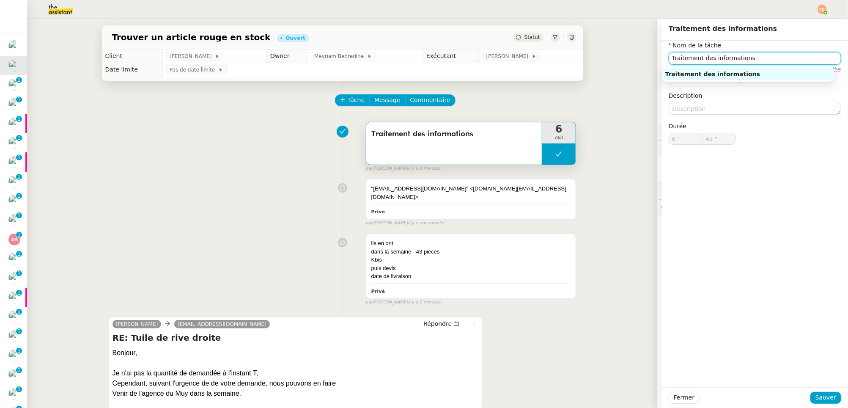
drag, startPoint x: 747, startPoint y: 57, endPoint x: 658, endPoint y: 59, distance: 89.7
click at [662, 60] on div "Nom de la tâche Traitement des informations ⚠️ Privilégiez un titre clair et ex…" at bounding box center [755, 100] width 186 height 118
click at [669, 58] on input "Echnage fournisseur" at bounding box center [755, 58] width 173 height 12
click at [669, 58] on input "Echage fournisseur" at bounding box center [755, 58] width 173 height 12
click at [669, 73] on div "Echange fournisseur" at bounding box center [748, 74] width 166 height 8
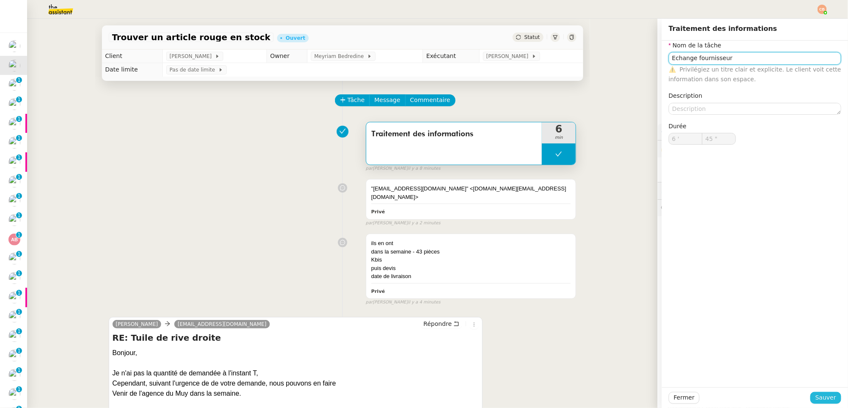
type input "Echange fournisseur"
click at [669, 346] on span "Sauver" at bounding box center [825, 397] width 21 height 10
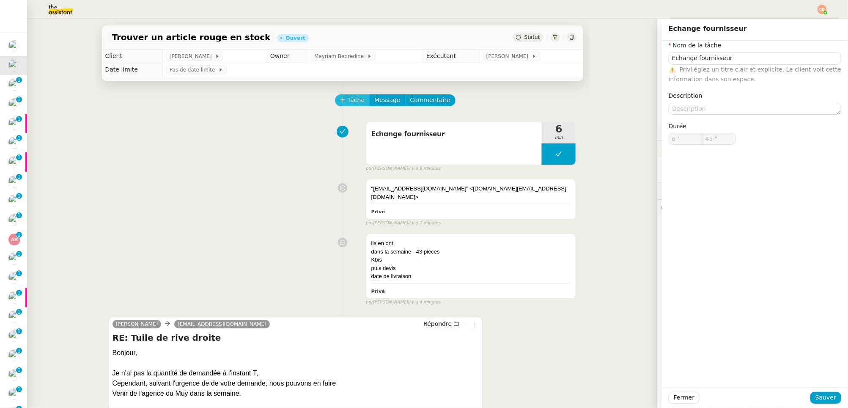
click at [355, 103] on span "Tâche" at bounding box center [356, 100] width 17 height 10
click at [669, 73] on div "Transmission" at bounding box center [748, 74] width 166 height 8
type input "Transmission"
click at [669, 346] on button "Sauver" at bounding box center [825, 398] width 31 height 12
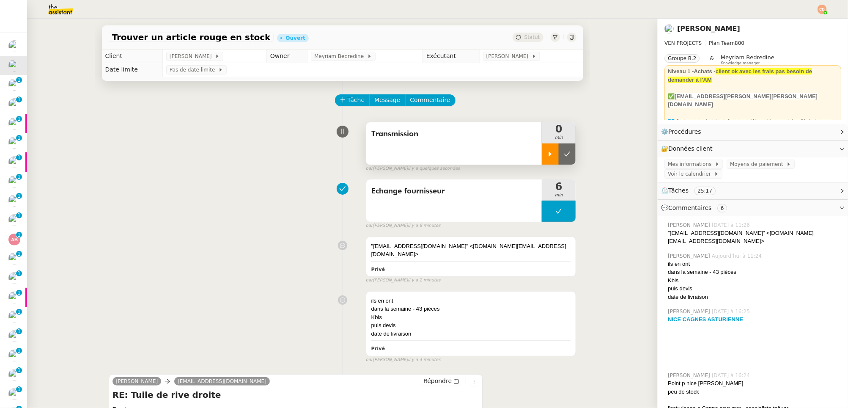
click at [546, 157] on div at bounding box center [550, 153] width 17 height 21
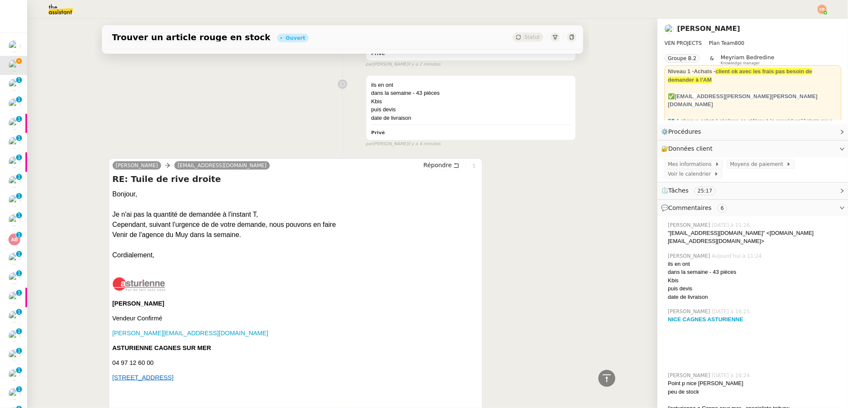
scroll to position [217, 0]
drag, startPoint x: 109, startPoint y: 185, endPoint x: 162, endPoint y: 245, distance: 80.0
click at [162, 245] on div "Bonjour, Je n'ai pas la quantité de demandée à l'instant T, Cependant, suivant …" at bounding box center [296, 378] width 367 height 381
copy div "Bonjour, Je n'ai pas la quantité de demandée à l'instant T, Cependant, suivant …"
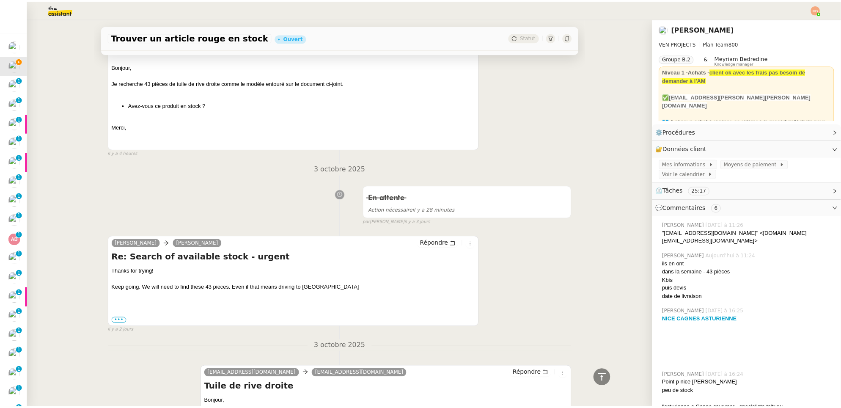
scroll to position [682, 0]
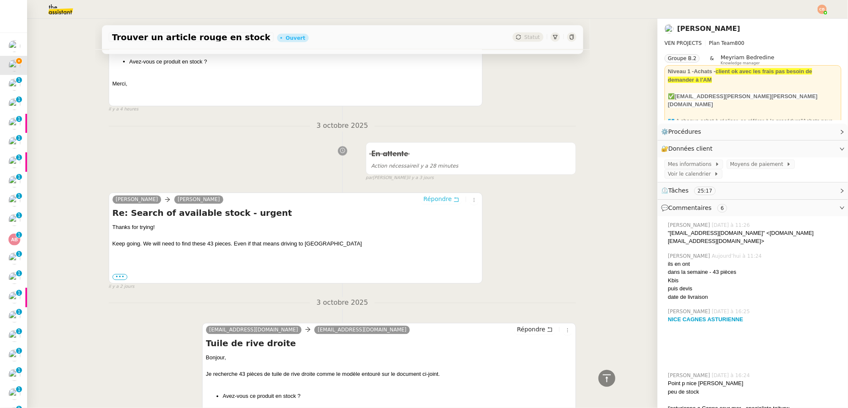
click at [427, 195] on button "Répondre" at bounding box center [441, 199] width 42 height 9
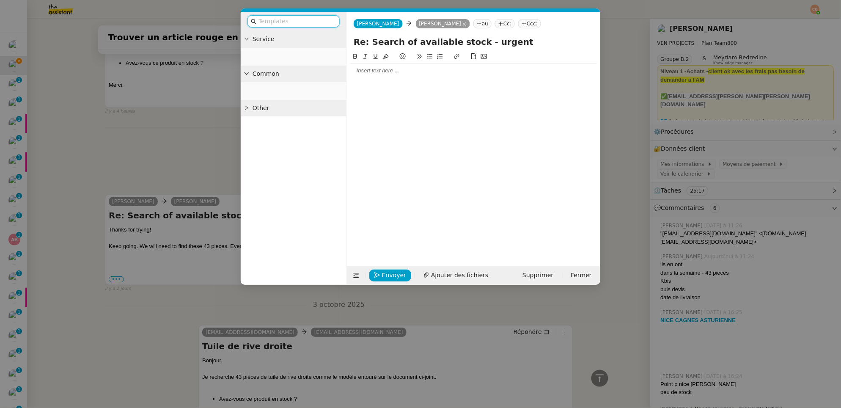
scroll to position [747, 0]
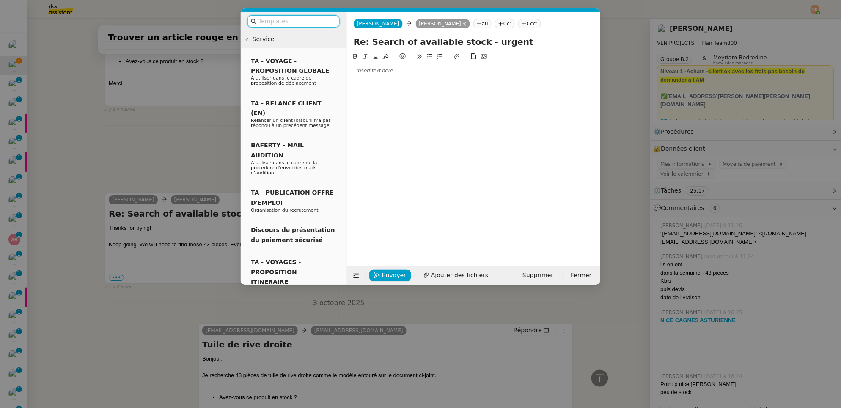
click at [396, 73] on div at bounding box center [473, 71] width 247 height 8
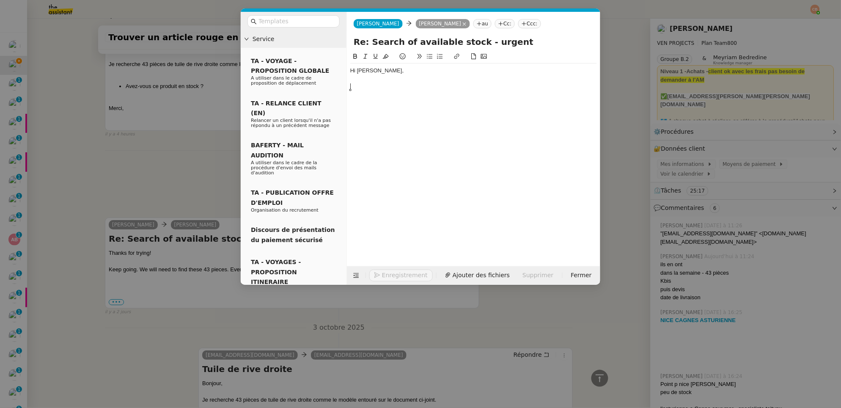
scroll to position [772, 0]
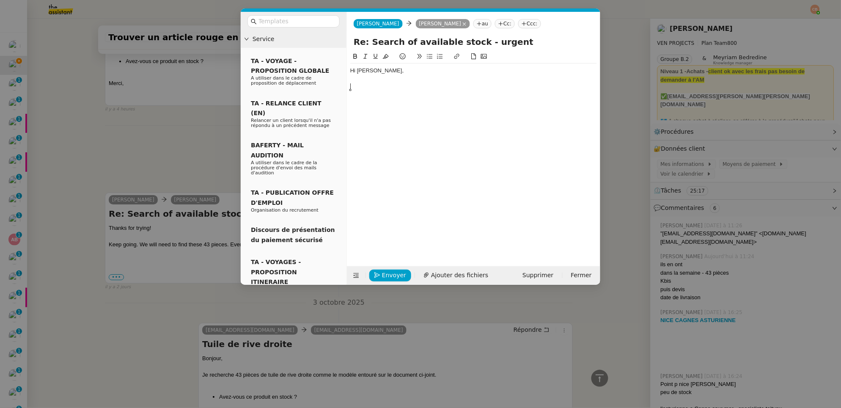
click at [359, 72] on div "Hi charles," at bounding box center [473, 71] width 247 height 8
click at [381, 73] on div "Hi Charles," at bounding box center [473, 71] width 247 height 8
drag, startPoint x: 389, startPoint y: 102, endPoint x: 434, endPoint y: 103, distance: 44.8
click at [434, 103] on div "The Distributor Asturienne Le Muy" at bounding box center [473, 102] width 247 height 8
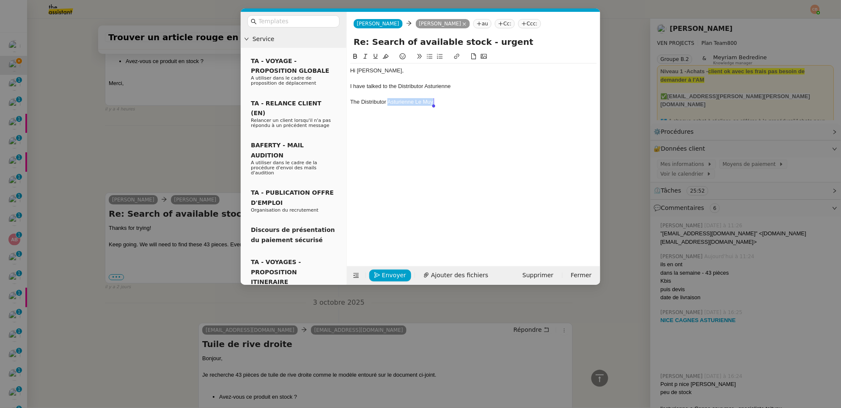
click at [456, 57] on icon at bounding box center [457, 56] width 6 height 6
type input "Asturienne Le Muy"
paste input "https://maps.app.goo.gl/DhcDh2AsGL6vttAH7"
type input "https://maps.app.goo.gl/DhcDh2AsGL6vttAH7"
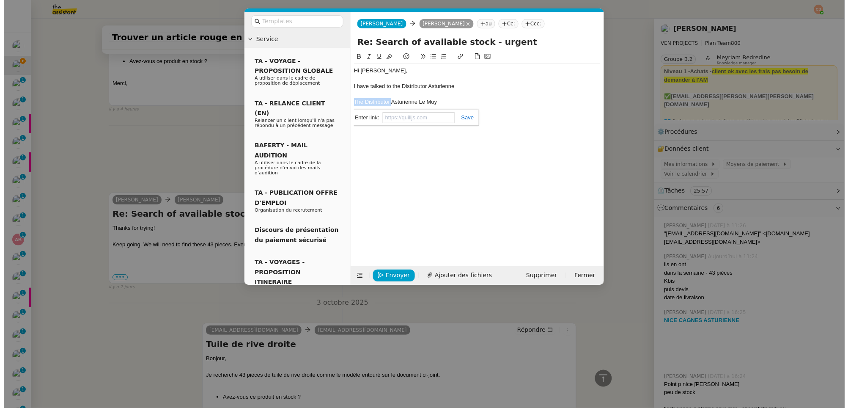
scroll to position [0, 0]
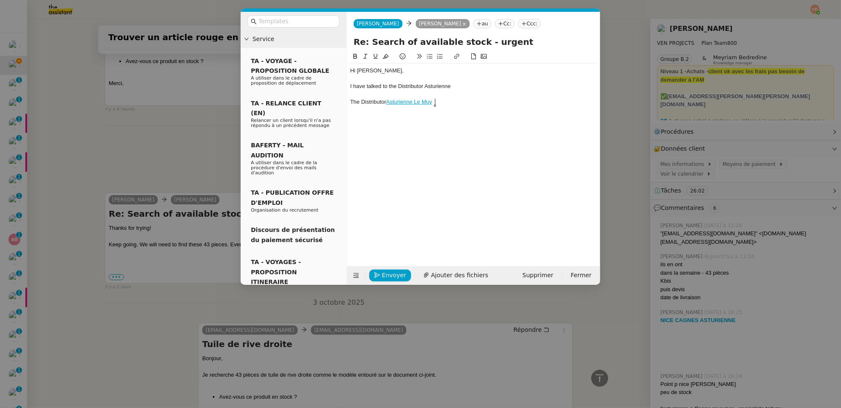
click at [456, 102] on div "The Distributor Asturienne Le Muy" at bounding box center [473, 102] width 247 height 8
click at [455, 88] on div "I have talked to the Distributor Asturienne" at bounding box center [473, 86] width 247 height 8
click at [156, 139] on nz-modal-container "Service TA - VOYAGE - PROPOSITION GLOBALE A utiliser dans le cadre de propositi…" at bounding box center [420, 204] width 841 height 408
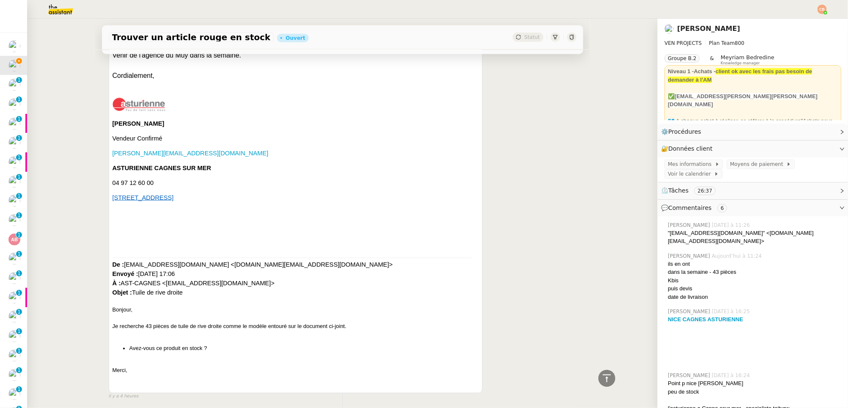
scroll to position [503, 0]
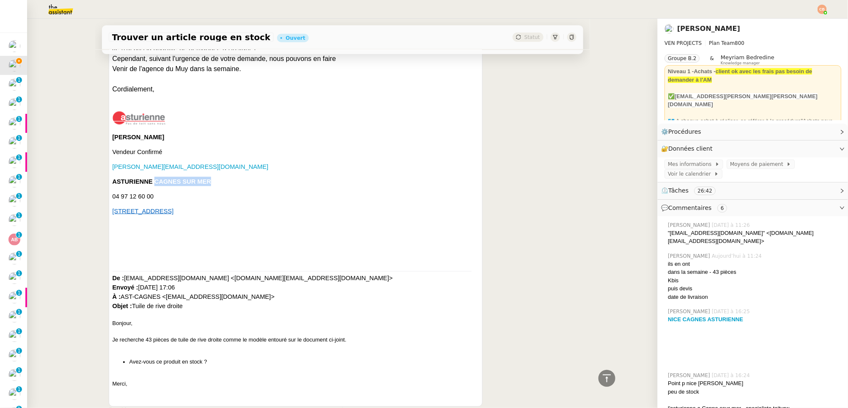
drag, startPoint x: 152, startPoint y: 174, endPoint x: 231, endPoint y: 175, distance: 78.7
click at [231, 177] on p "ASTURIENNE CAGNES SUR MER" at bounding box center [296, 181] width 367 height 9
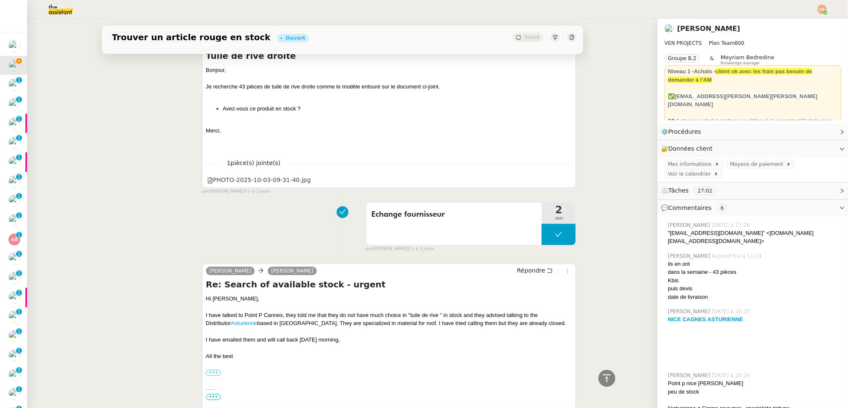
scroll to position [1156, 0]
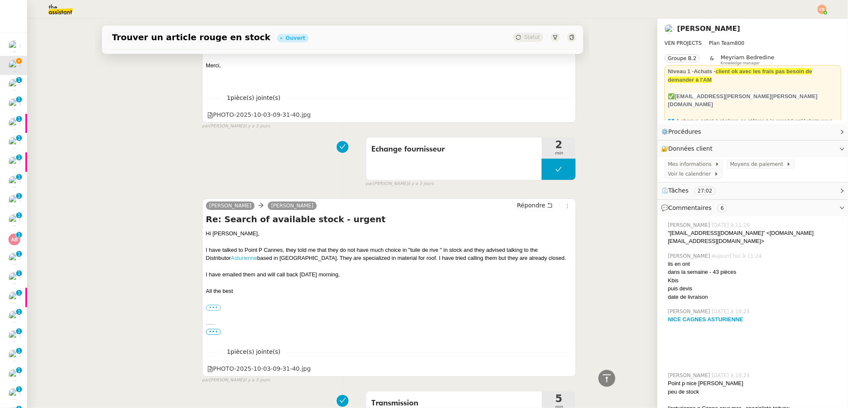
click at [231, 255] on link "Asturienne" at bounding box center [244, 258] width 26 height 6
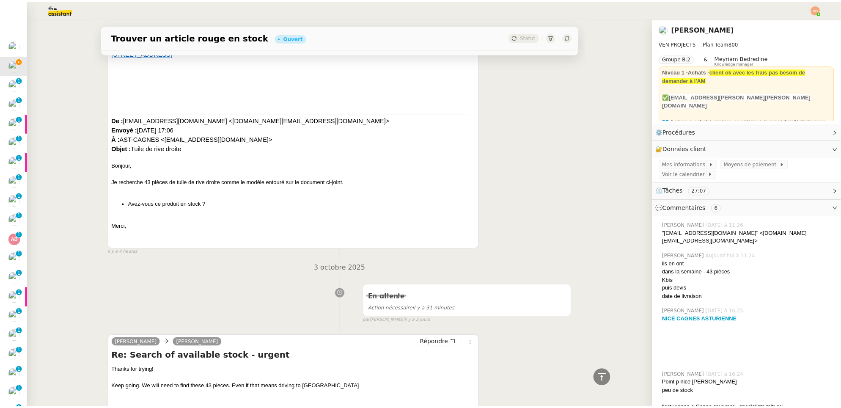
scroll to position [0, 0]
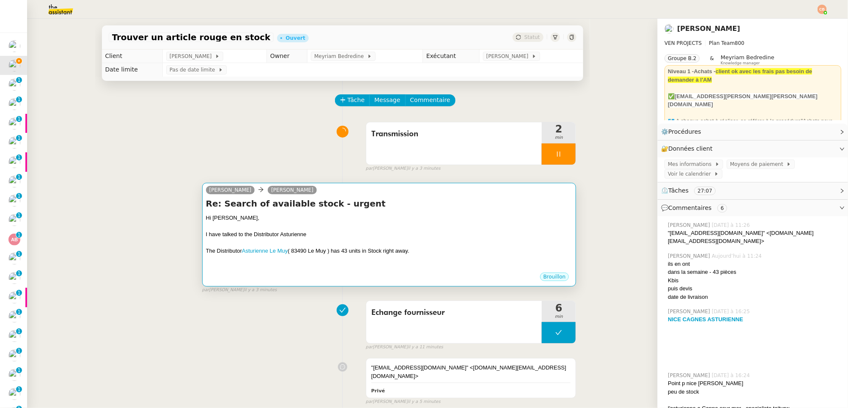
click at [378, 220] on div "Hi Charles," at bounding box center [389, 218] width 367 height 8
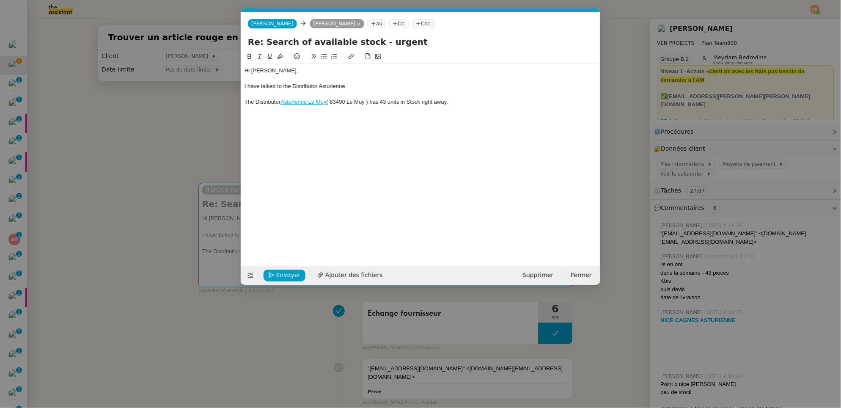
scroll to position [0, 18]
click at [351, 87] on div "I have talked to the Distributor Asturienne" at bounding box center [420, 86] width 352 height 8
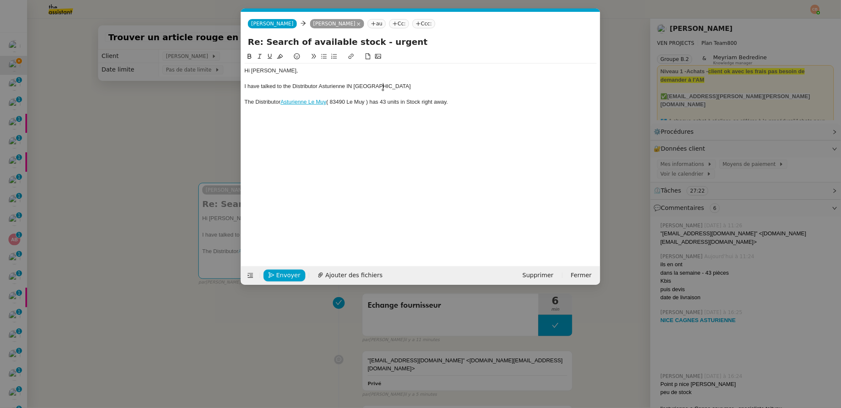
click at [352, 86] on div "I have talked to the Distributor Asturienne IN cagnes-sur-" at bounding box center [420, 86] width 352 height 8
click at [358, 87] on div "I have talked to the Distributor Asturienne in cagnes-sur-" at bounding box center [420, 86] width 352 height 8
click at [355, 88] on div "I have talked to the Distributor Asturienne in cagnes-sur-" at bounding box center [420, 86] width 352 height 8
click at [383, 87] on div "I have talked to the Distributor Asturienne in Cagnes-sur-" at bounding box center [420, 86] width 352 height 8
drag, startPoint x: 493, startPoint y: 87, endPoint x: 537, endPoint y: 91, distance: 44.6
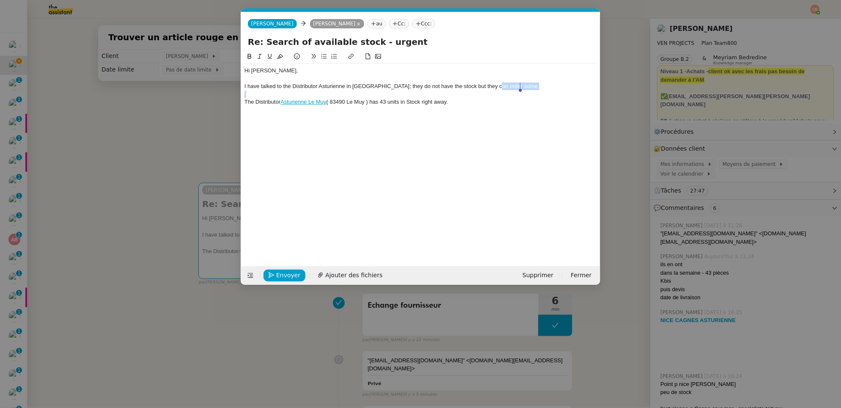
click at [537, 91] on div "Hi Charles, I have talked to the Distributor Asturienne in Cagnes-sur-Mer; they…" at bounding box center [420, 90] width 352 height 54
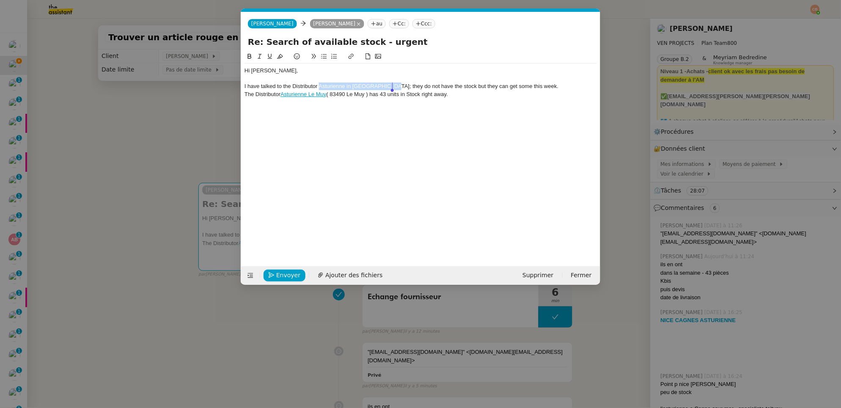
drag, startPoint x: 320, startPoint y: 87, endPoint x: 392, endPoint y: 86, distance: 71.5
click at [392, 86] on div "I have talked to the Distributor Asturienne in Cagnes-sur-Mer; they do not have…" at bounding box center [420, 86] width 352 height 8
click at [351, 57] on icon at bounding box center [351, 56] width 6 height 6
type input "Asturienne in Cagnes-sur-Mer"
paste input "https://www.asturienne.fr/infos-agence/nice-cagnes-asturienne-1901"
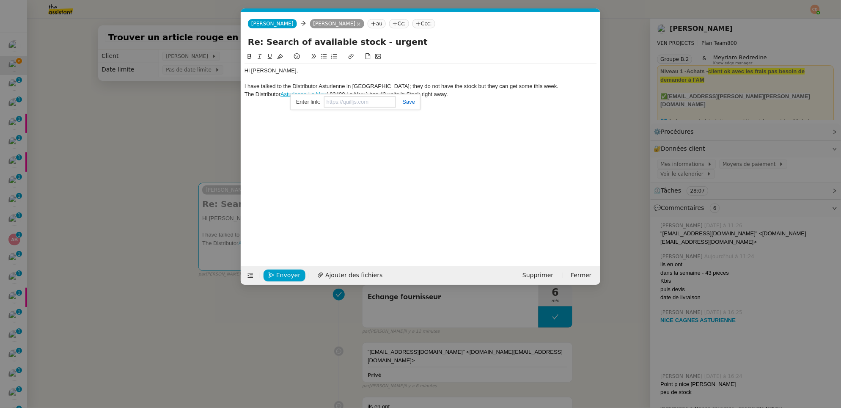
type input "https://www.asturienne.fr/infos-agence/nice-cagnes-asturienne-1901"
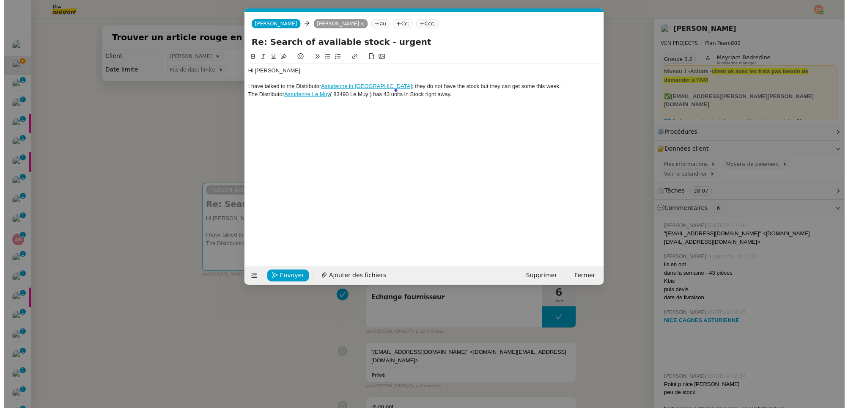
scroll to position [0, 0]
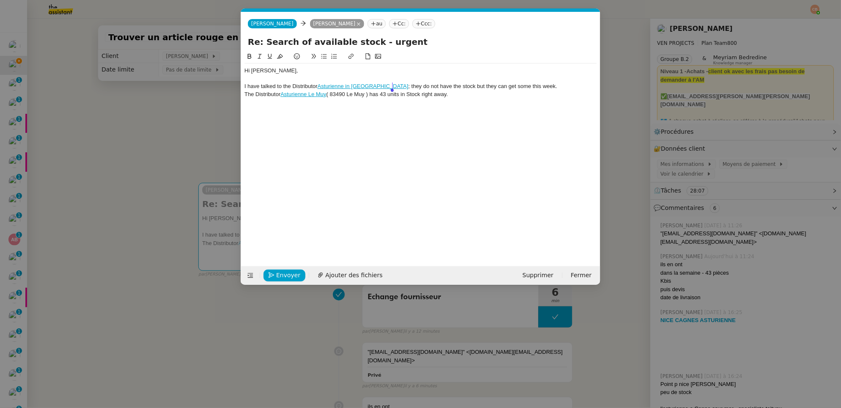
click at [469, 75] on div at bounding box center [420, 79] width 352 height 8
click at [246, 95] on div "The Distributor Asturienne Le Muy ( 83490 Le Muy ) has 43 units in Stock right …" at bounding box center [420, 95] width 352 height 8
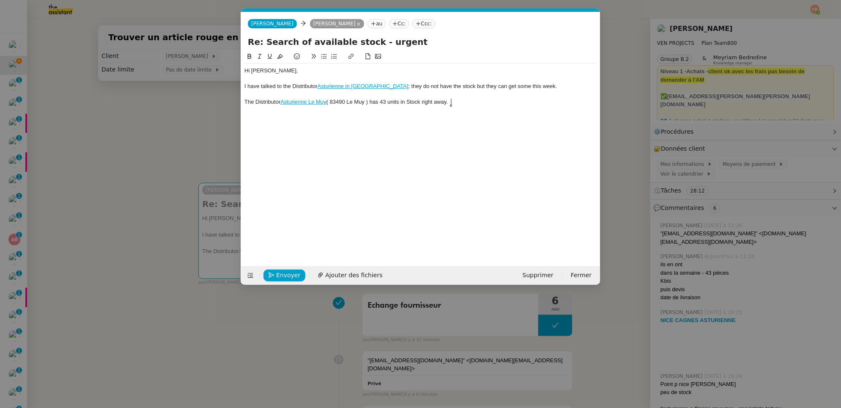
click at [463, 103] on div "The Distributor Asturienne Le Muy ( 83490 Le Muy ) has 43 units in Stock right …" at bounding box center [420, 102] width 352 height 8
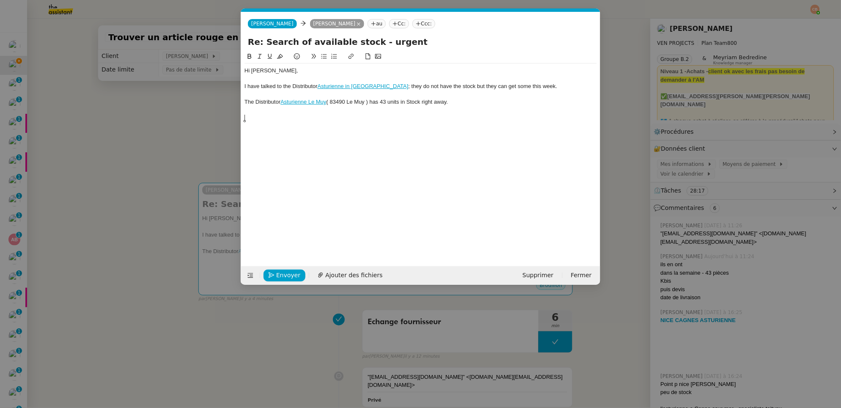
click at [324, 57] on icon at bounding box center [324, 56] width 6 height 6
click at [325, 56] on icon at bounding box center [323, 56] width 5 height 5
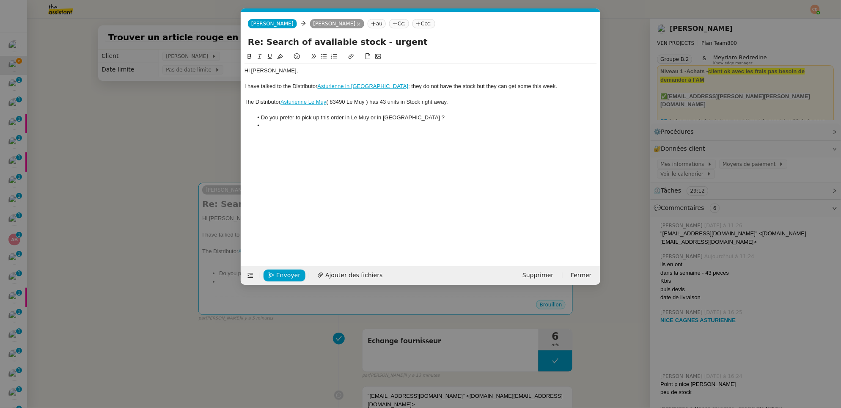
click at [91, 127] on nz-modal-container "Service TA - VOYAGE - PROPOSITION GLOBALE A utiliser dans le cadre de propositi…" at bounding box center [420, 204] width 841 height 408
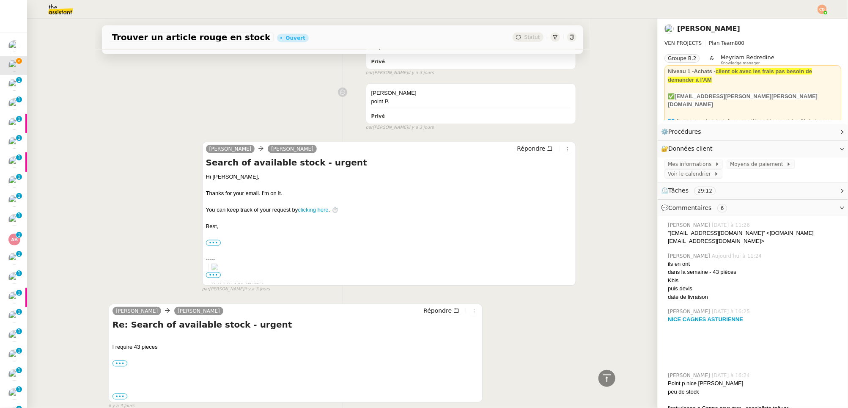
scroll to position [2101, 0]
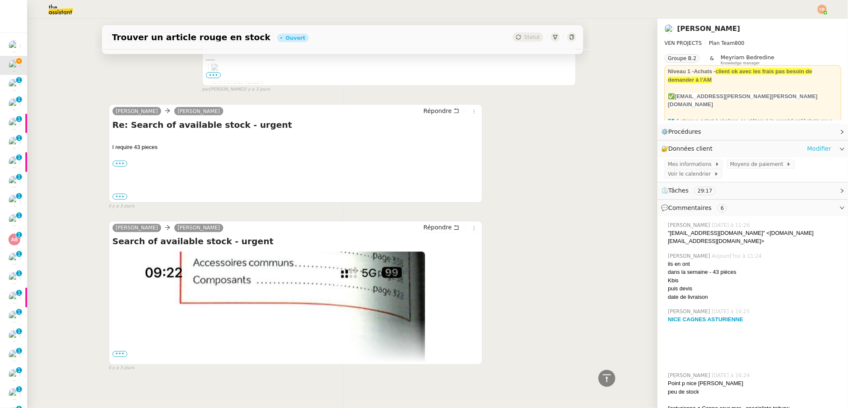
click at [669, 148] on link "Modifier" at bounding box center [819, 149] width 24 height 10
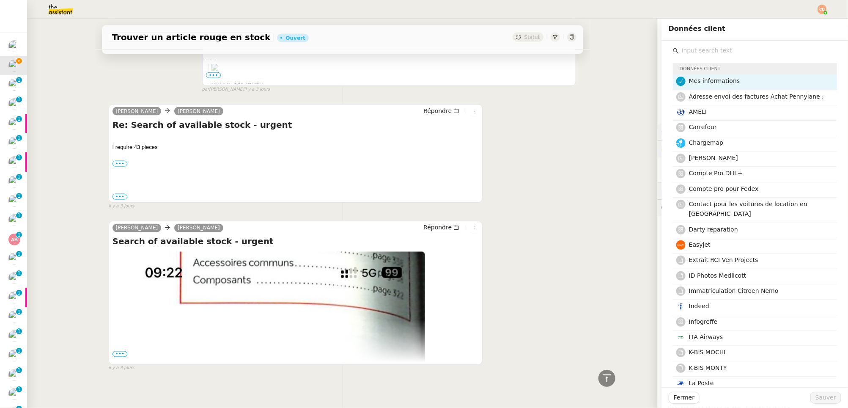
click at [669, 51] on input "text" at bounding box center [758, 50] width 158 height 11
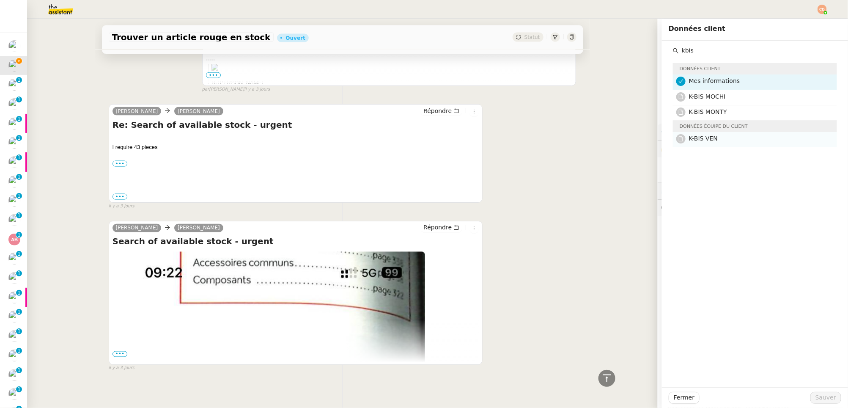
type input "kbis"
click at [669, 141] on h4 "K-BIS VEN" at bounding box center [760, 139] width 143 height 10
click at [669, 346] on span "Sauver" at bounding box center [825, 397] width 21 height 10
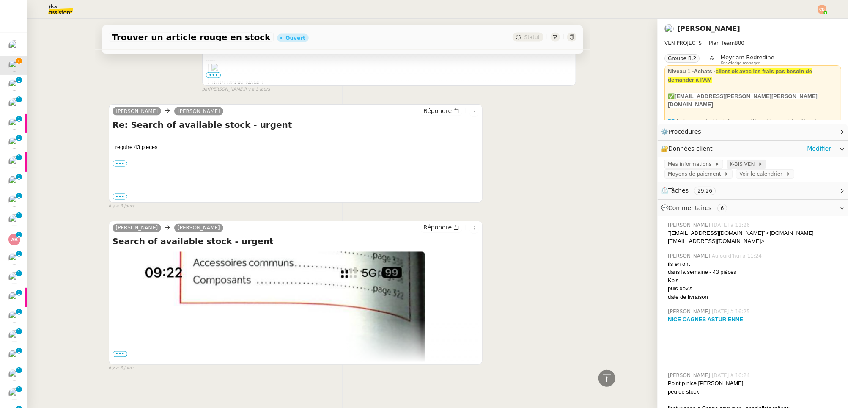
click at [669, 165] on span "K-BIS VEN" at bounding box center [744, 164] width 28 height 8
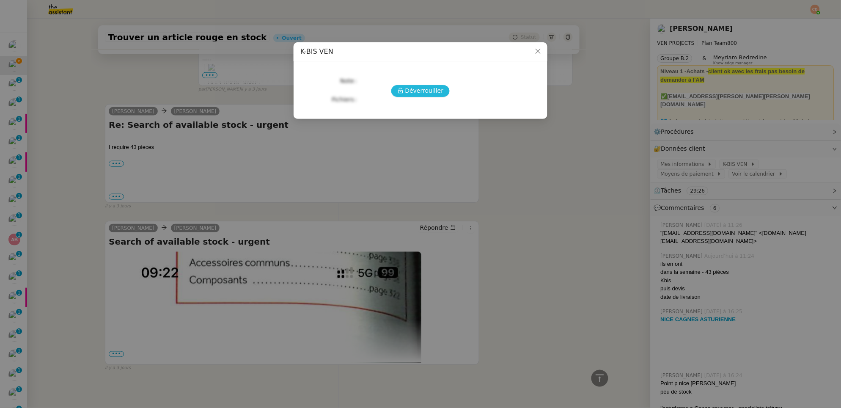
click at [420, 93] on span "Déverrouiller" at bounding box center [424, 91] width 38 height 10
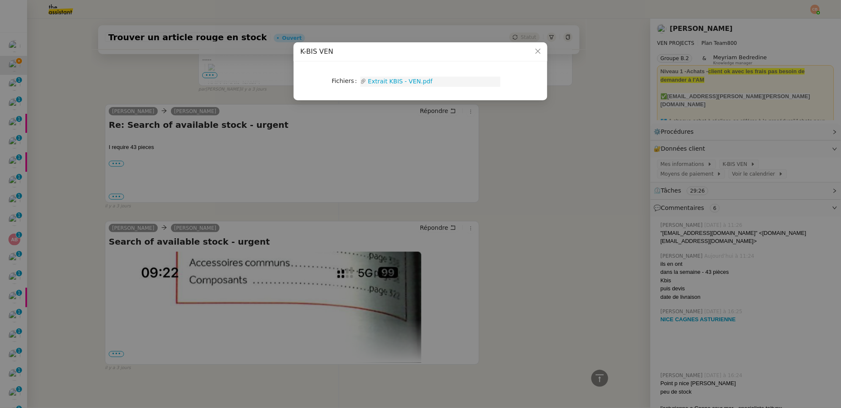
click at [392, 82] on link "Extrait KBIS - VEN.pdf" at bounding box center [433, 82] width 134 height 10
click at [124, 60] on nz-modal-container "K-BIS VEN Fichiers Upload Extrait KBIS - VEN.pdf" at bounding box center [420, 204] width 841 height 408
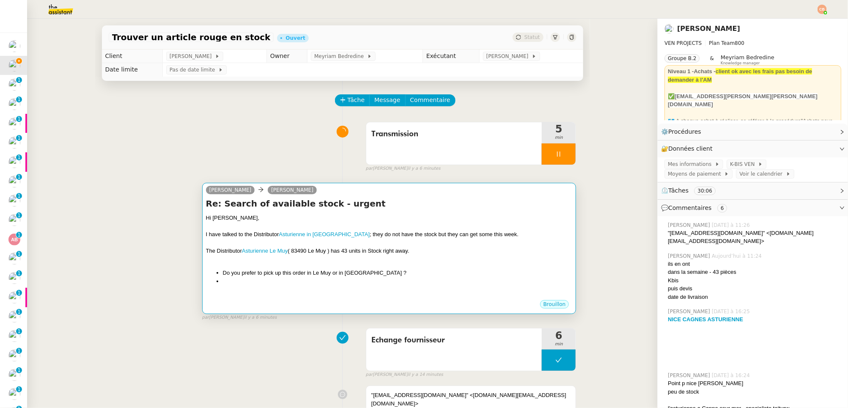
click at [413, 212] on div "Re: Search of available stock - urgent Hi Charles, I have talked to the Distrib…" at bounding box center [389, 249] width 367 height 102
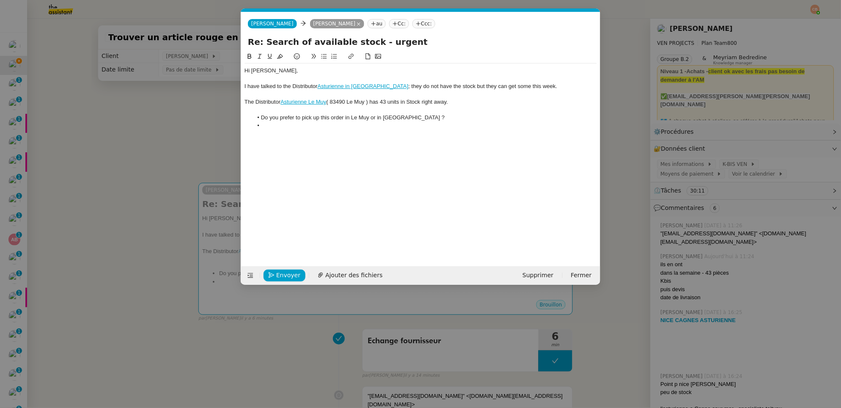
scroll to position [0, 18]
click at [274, 124] on li at bounding box center [425, 126] width 344 height 8
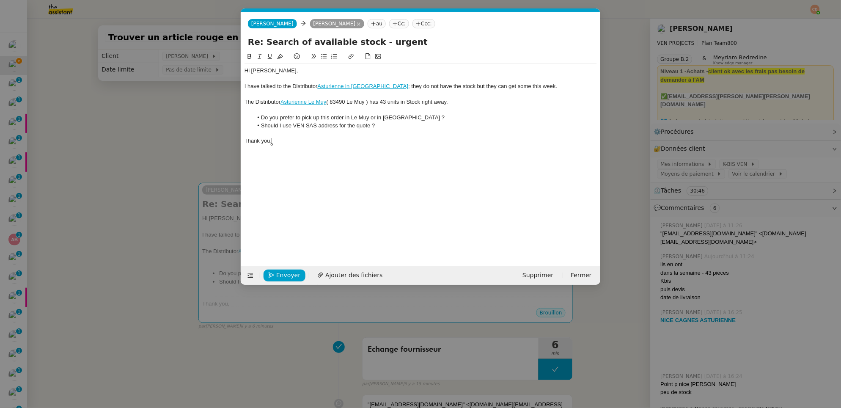
click at [127, 157] on nz-modal-container "Service TA - VOYAGE - PROPOSITION GLOBALE A utiliser dans le cadre de propositi…" at bounding box center [420, 204] width 841 height 408
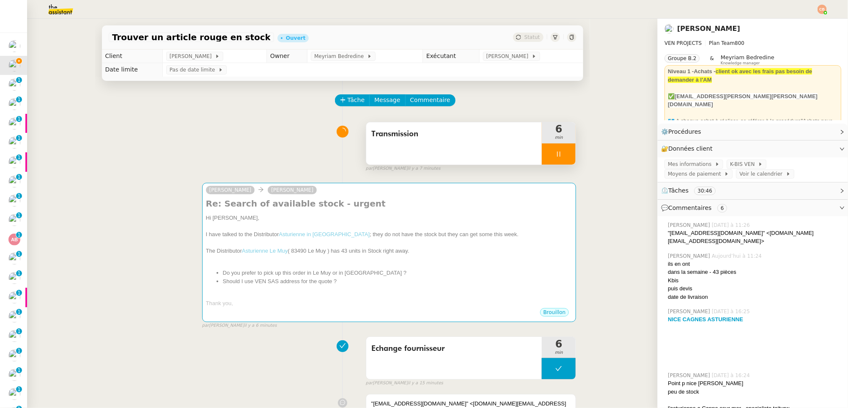
click at [554, 155] on div at bounding box center [559, 153] width 34 height 21
click at [562, 153] on button at bounding box center [567, 153] width 17 height 21
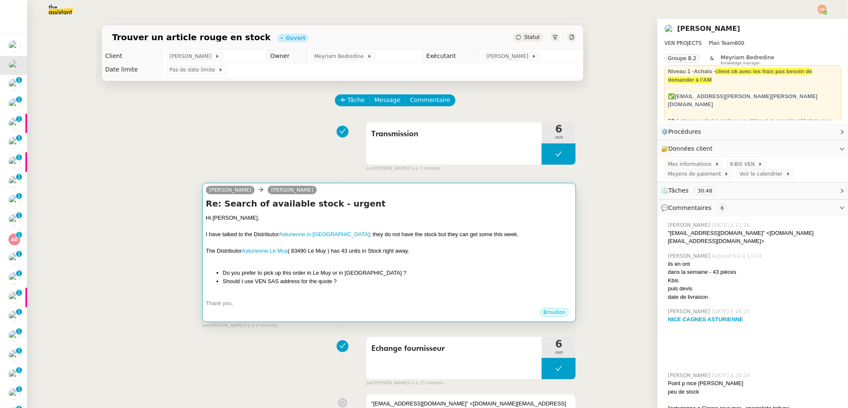
click at [470, 205] on h4 "Re: Search of available stock - urgent" at bounding box center [389, 204] width 367 height 12
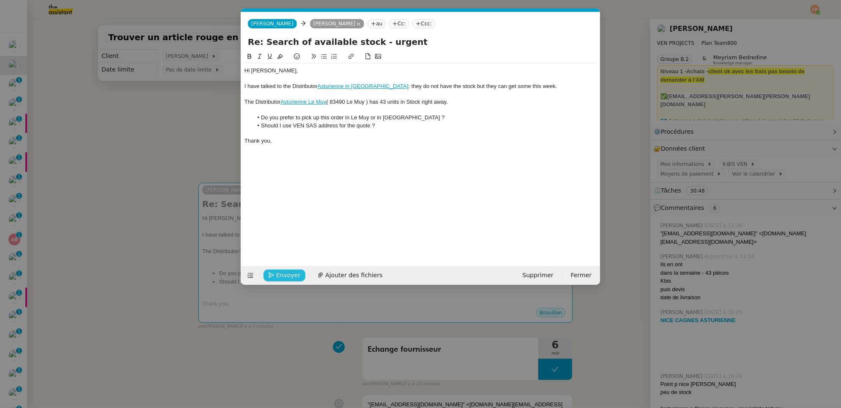
click at [280, 275] on span "Envoyer" at bounding box center [288, 275] width 24 height 10
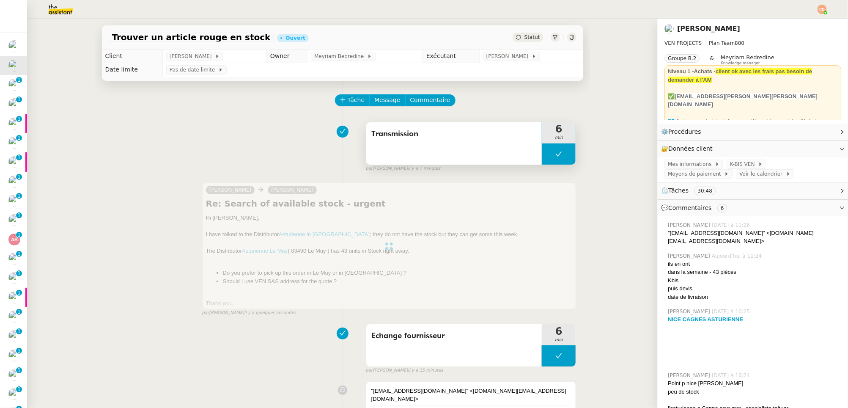
click at [428, 154] on div "Transmission" at bounding box center [454, 143] width 176 height 42
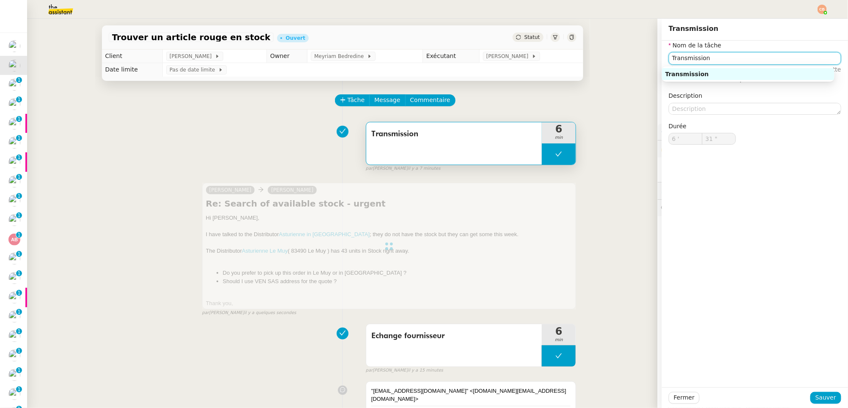
click at [669, 60] on input "Transmission" at bounding box center [755, 58] width 173 height 12
type input "Transmission"
type input "6 '"
type input "31 ""
type input "Transmissionynthese et"
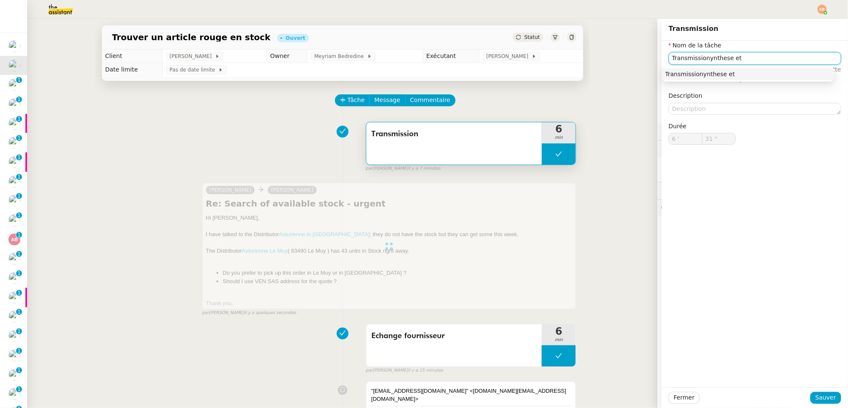
drag, startPoint x: 732, startPoint y: 54, endPoint x: 663, endPoint y: 58, distance: 69.5
click at [669, 58] on input "Transmissionynthese et" at bounding box center [755, 58] width 173 height 12
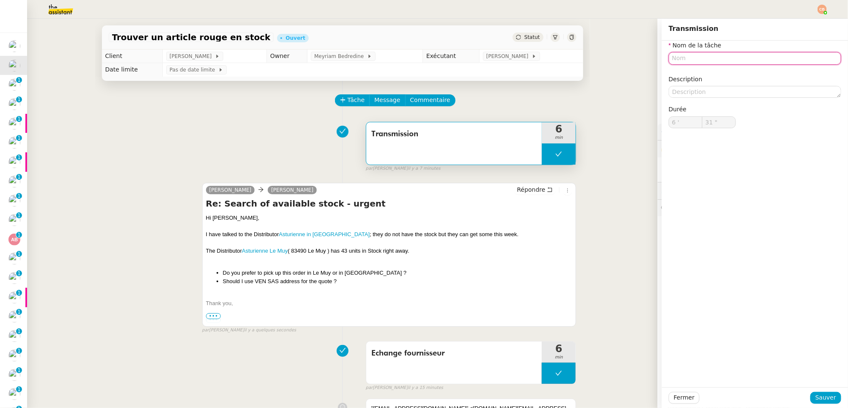
type input "Transmission"
type input "6 '"
type input "31 ""
type input "Transmission"
type input "6 '"
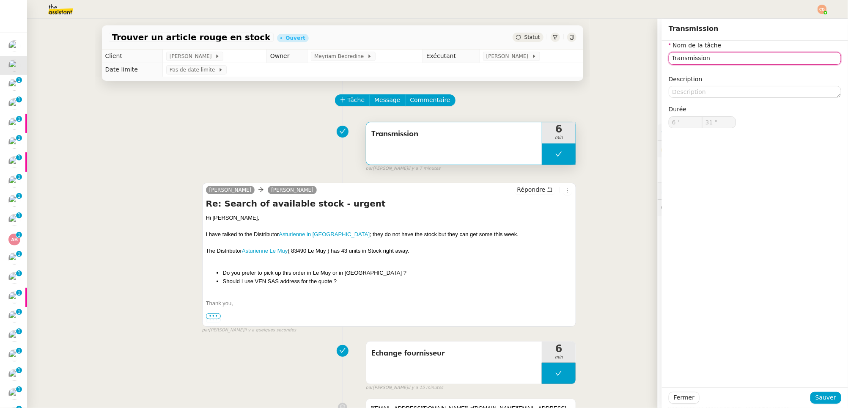
type input "31 ""
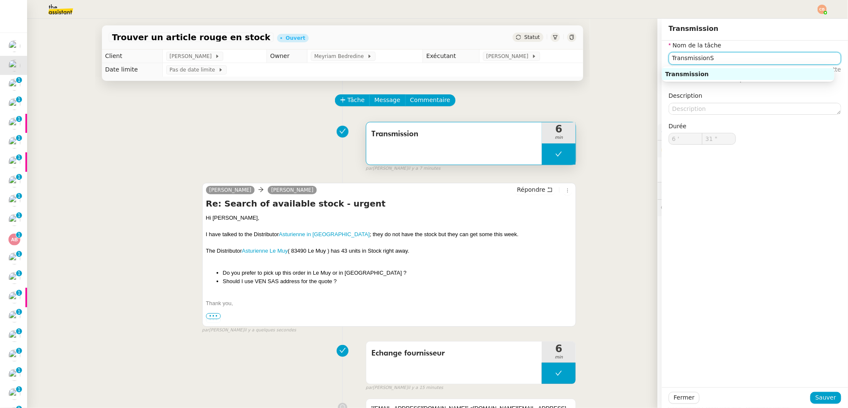
type input "Transmission"
type input "6 '"
type input "31 ""
type input "Transmissionynthese et transmisso"
drag, startPoint x: 781, startPoint y: 55, endPoint x: 659, endPoint y: 58, distance: 122.7
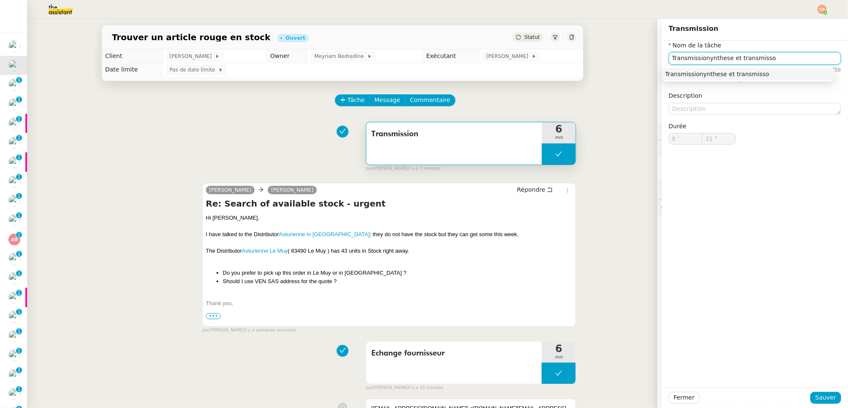
click at [662, 58] on div "Nom de la tâche Transmissionynthese et transmisso ⚠️ Privilégiez un titre clair…" at bounding box center [755, 100] width 186 height 118
click at [669, 71] on div "Synthese et transmission" at bounding box center [748, 74] width 166 height 8
type input "Synthese et transmission"
click at [669, 346] on span "Sauver" at bounding box center [825, 397] width 21 height 10
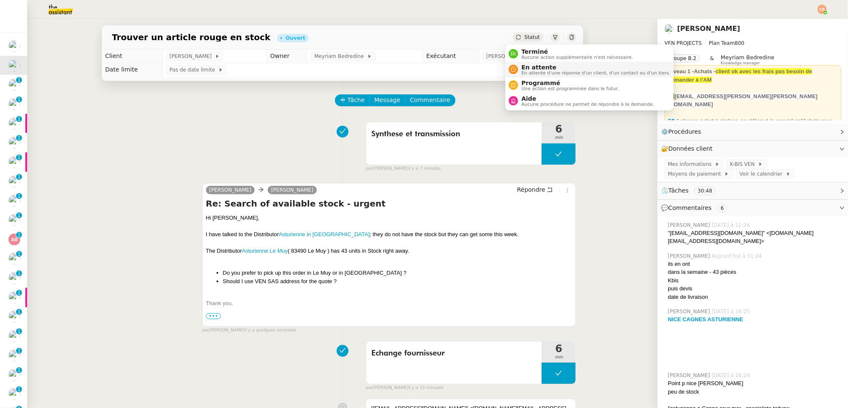
click at [526, 67] on span "En attente" at bounding box center [595, 67] width 149 height 7
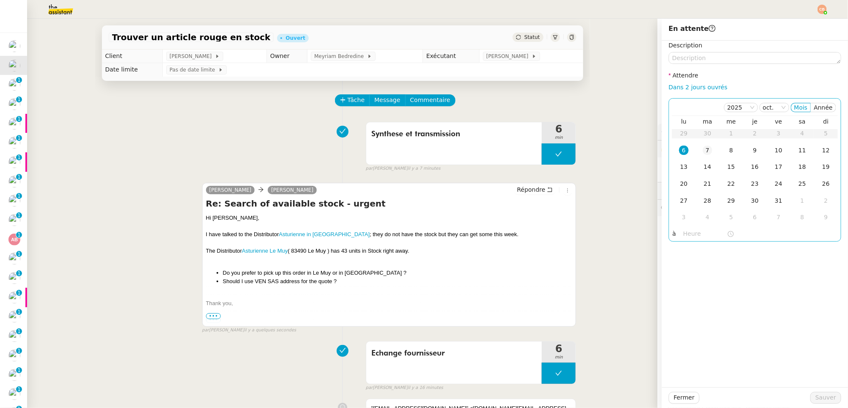
click at [669, 149] on div "7" at bounding box center [707, 149] width 9 height 9
click at [669, 232] on input "text" at bounding box center [705, 234] width 44 height 10
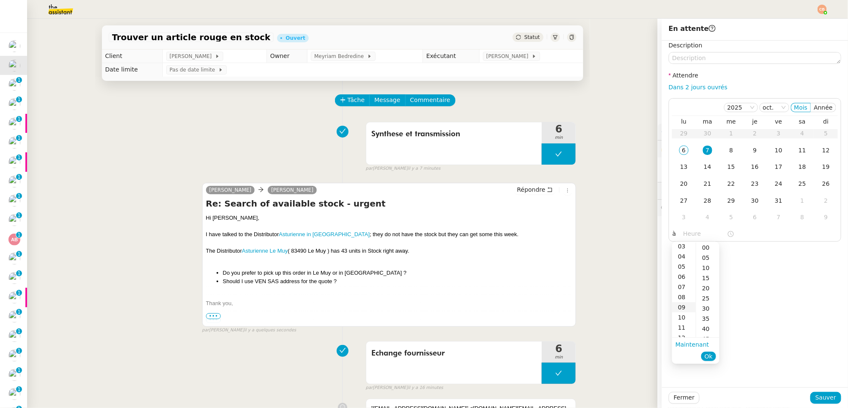
click at [669, 305] on div "09" at bounding box center [684, 307] width 24 height 10
click at [669, 245] on div "00" at bounding box center [707, 247] width 23 height 10
type input "09:00"
click at [669, 254] on div "Description Attendre Dans 2 jours ouvrés 2025 oct. Mois Année lu ma me je ve sa…" at bounding box center [755, 214] width 186 height 346
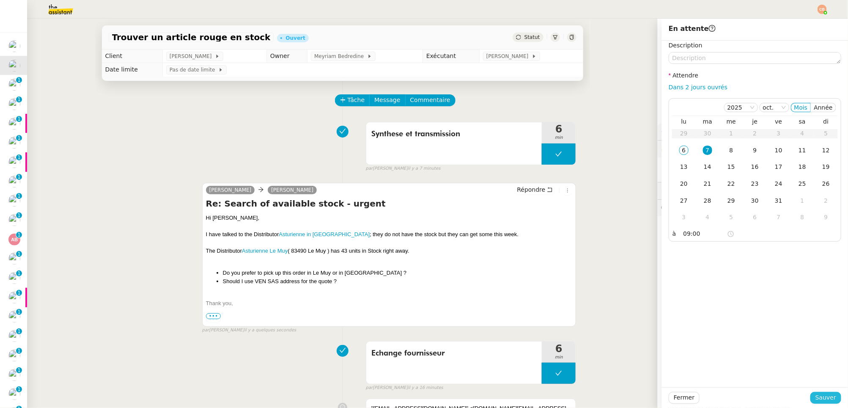
click at [669, 346] on span "Sauver" at bounding box center [825, 397] width 21 height 10
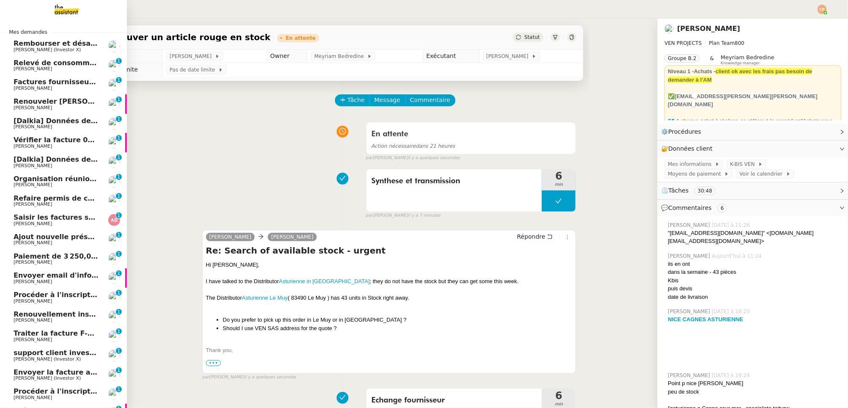
click at [24, 68] on span "[PERSON_NAME]" at bounding box center [33, 68] width 38 height 5
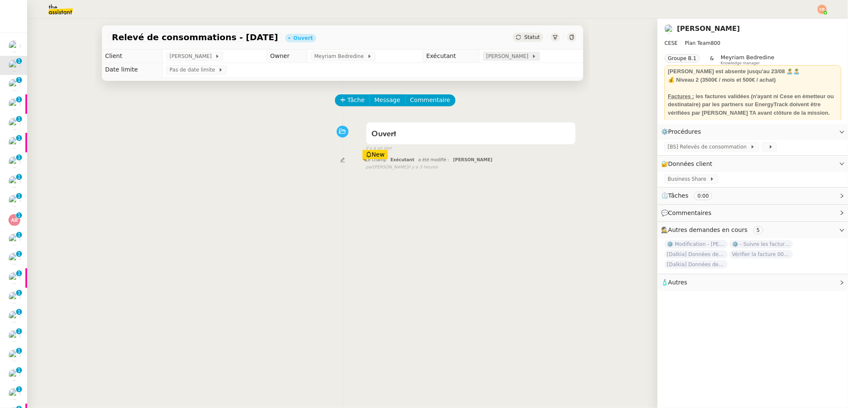
click at [499, 60] on div "[PERSON_NAME]" at bounding box center [511, 56] width 57 height 9
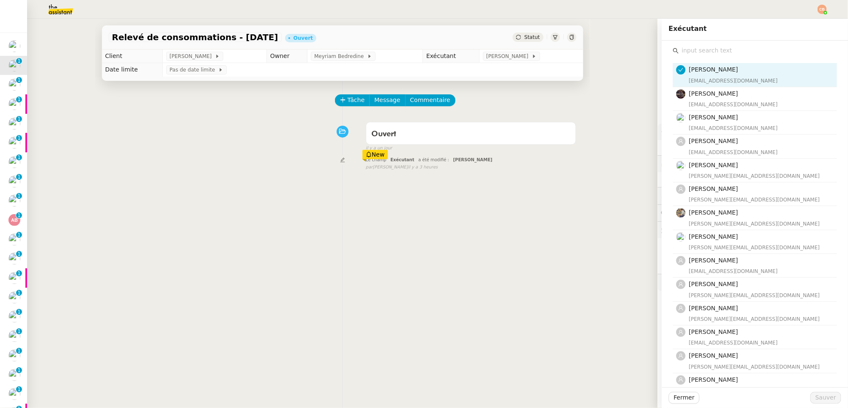
click at [669, 53] on input "text" at bounding box center [758, 50] width 158 height 11
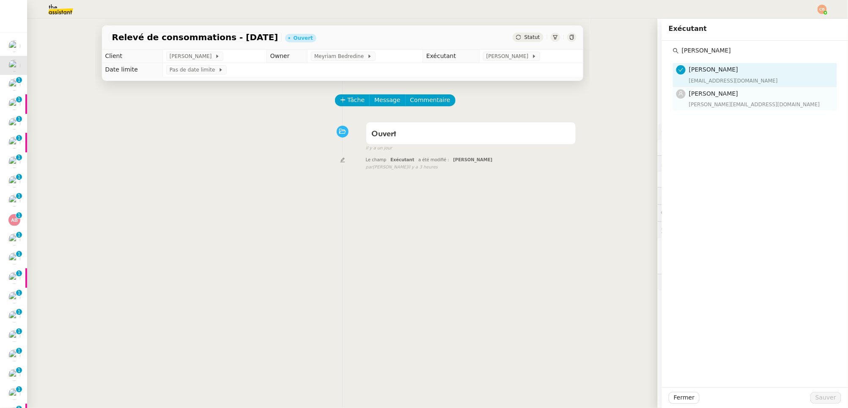
type input "Marylou"
click at [669, 97] on h4 "Marylou Deybach" at bounding box center [760, 94] width 143 height 10
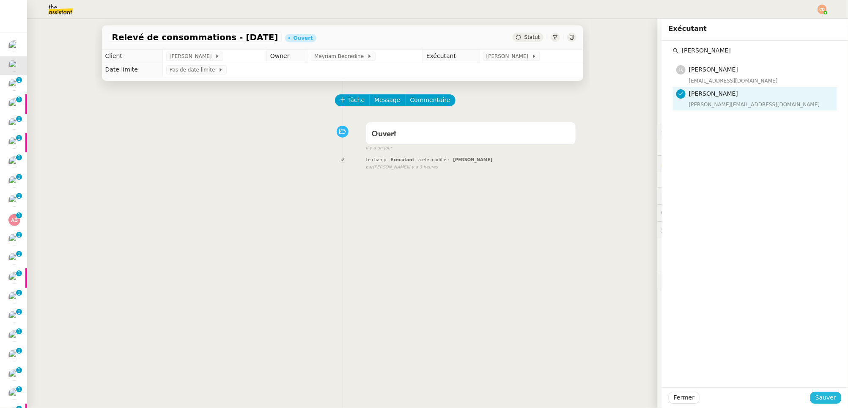
click at [669, 346] on button "Sauver" at bounding box center [825, 398] width 31 height 12
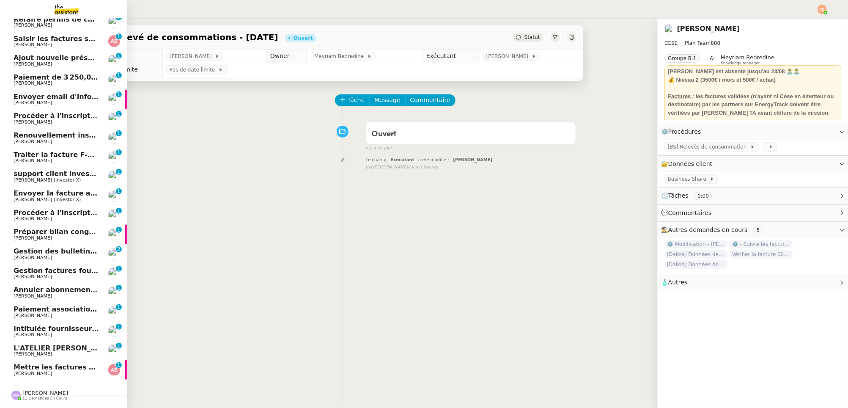
scroll to position [162, 0]
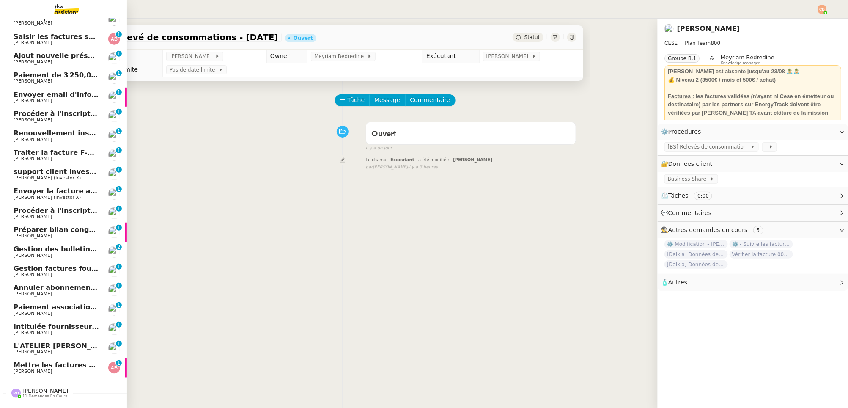
click at [52, 251] on span "Gestion des bulletins de paie - [DATE]" at bounding box center [86, 249] width 144 height 8
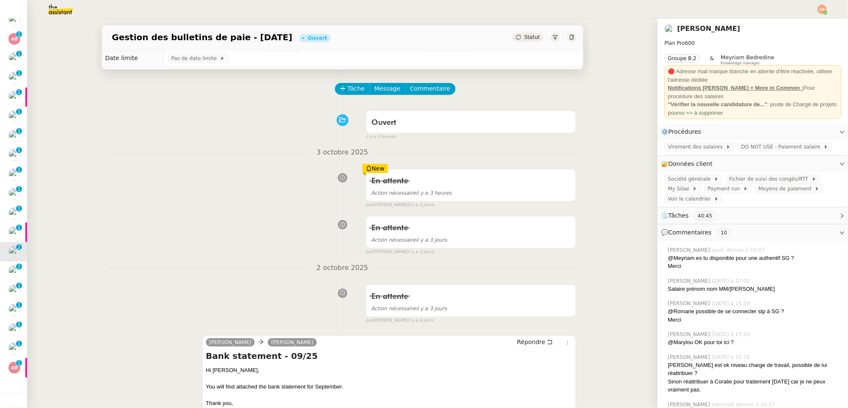
scroll to position [12, 0]
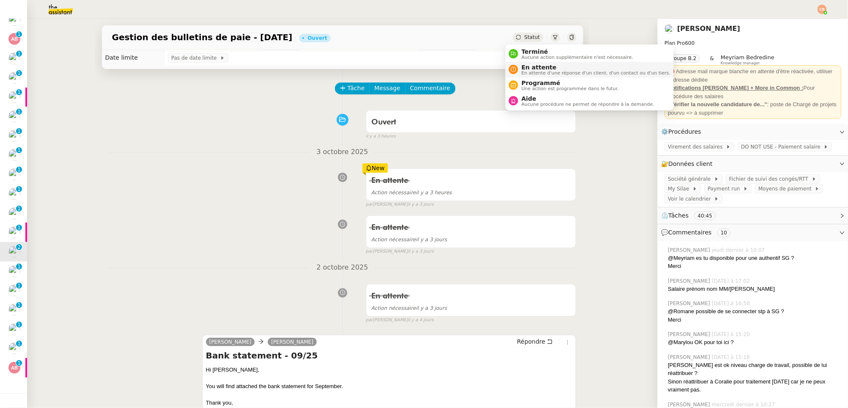
click at [532, 71] on span "En attente d'une réponse d'un client, d'un contact ou d'un tiers." at bounding box center [595, 73] width 149 height 5
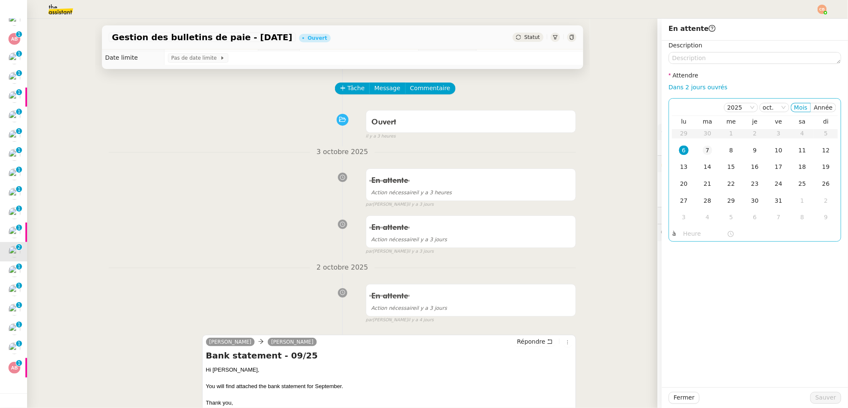
click at [669, 149] on div "7" at bounding box center [707, 149] width 9 height 9
click at [669, 234] on input "text" at bounding box center [705, 234] width 44 height 10
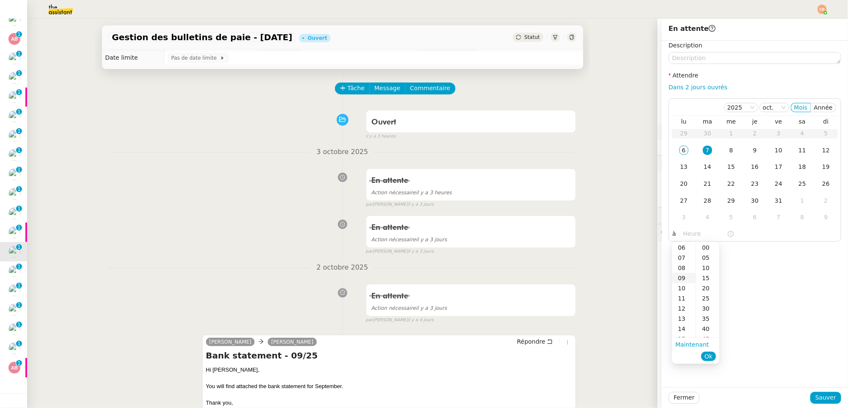
click at [669, 276] on div "09" at bounding box center [684, 278] width 24 height 10
click at [669, 248] on div "00" at bounding box center [707, 247] width 23 height 10
type input "09:00"
click at [669, 266] on div "Description Attendre Dans 2 jours ouvrés 2025 oct. Mois Année lu ma me je ve sa…" at bounding box center [755, 214] width 186 height 346
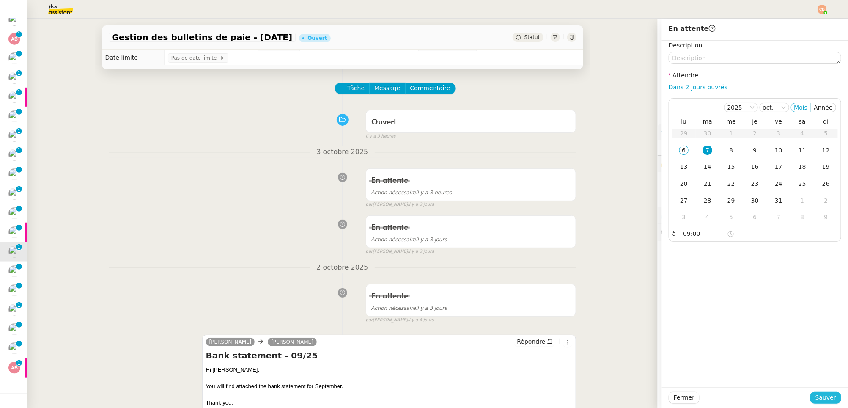
drag, startPoint x: 814, startPoint y: 396, endPoint x: 808, endPoint y: 393, distance: 6.6
click at [669, 346] on span "Sauver" at bounding box center [825, 397] width 21 height 10
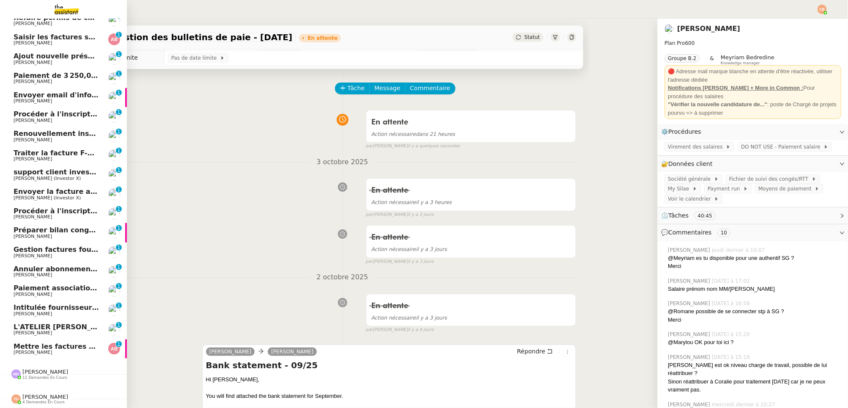
click at [25, 232] on span "Préparer bilan congés équipe" at bounding box center [70, 230] width 113 height 8
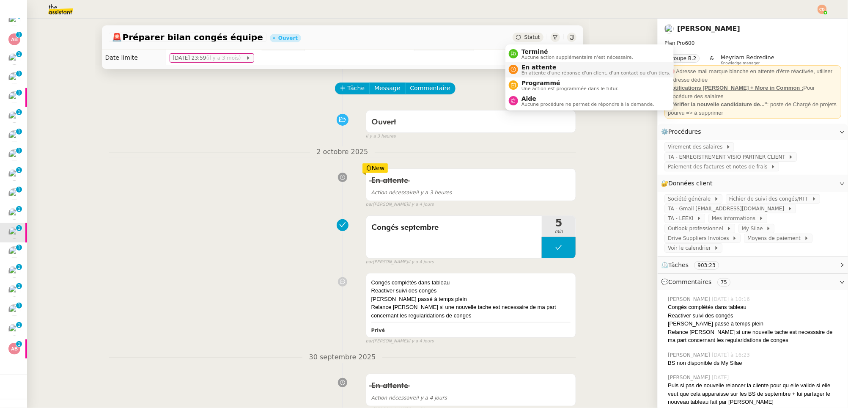
click at [528, 66] on span "En attente" at bounding box center [595, 67] width 149 height 7
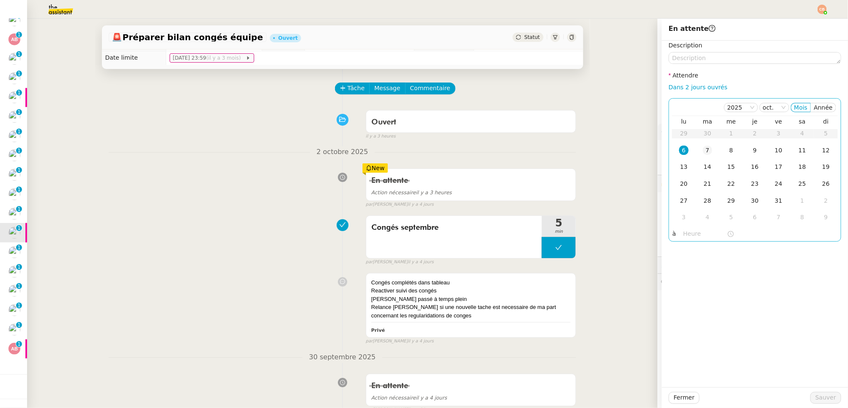
click at [669, 154] on div "7" at bounding box center [707, 149] width 9 height 9
click at [669, 232] on input "text" at bounding box center [705, 234] width 44 height 10
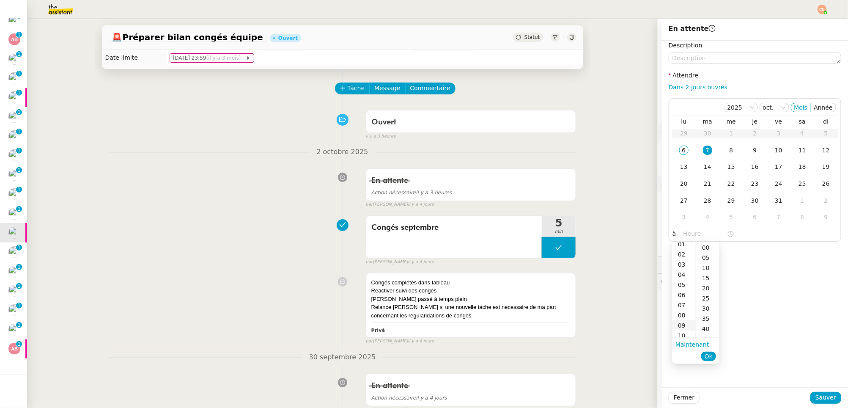
click at [669, 321] on div "09" at bounding box center [684, 325] width 24 height 10
click at [669, 246] on div "00" at bounding box center [707, 247] width 23 height 10
type input "09:00"
click at [669, 271] on div "Description Attendre Dans 2 jours ouvrés 2025 oct. Mois Année lu ma me je ve sa…" at bounding box center [755, 214] width 186 height 346
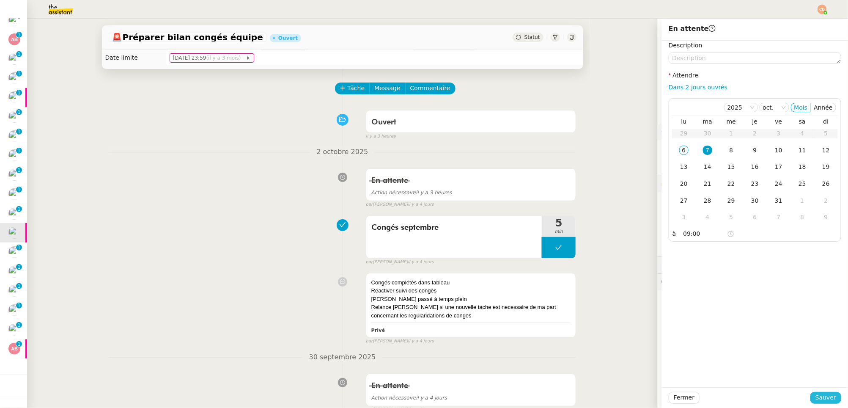
click at [669, 346] on span "Sauver" at bounding box center [825, 397] width 21 height 10
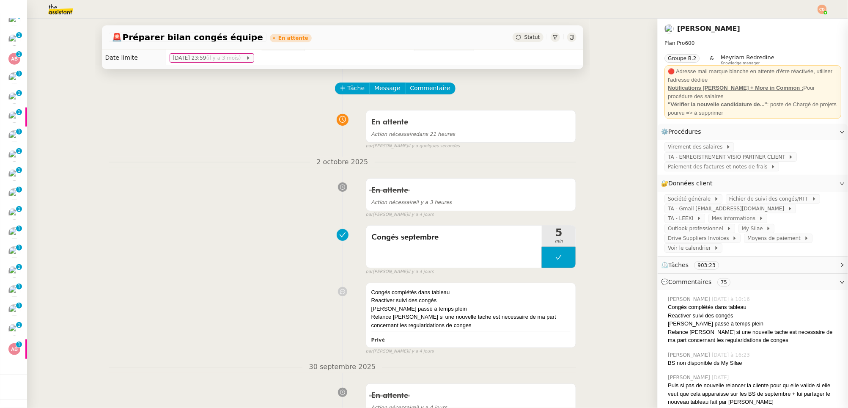
scroll to position [146, 0]
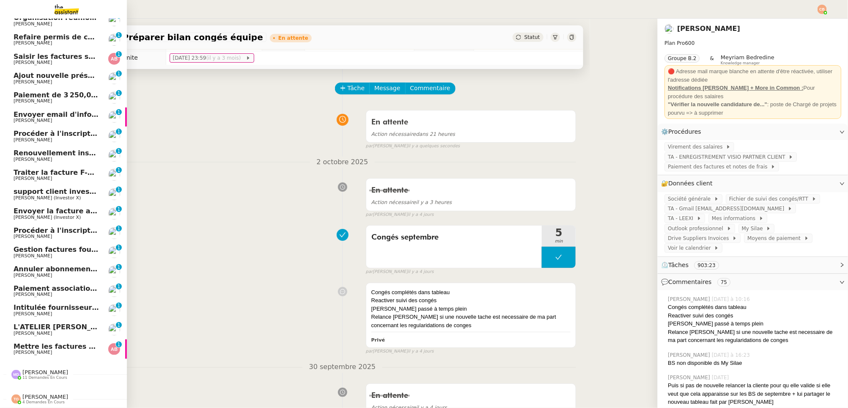
click at [49, 245] on span "Gestion factures fournisseurs (virement) via [GEOGRAPHIC_DATA]- [DATE]" at bounding box center [155, 249] width 282 height 8
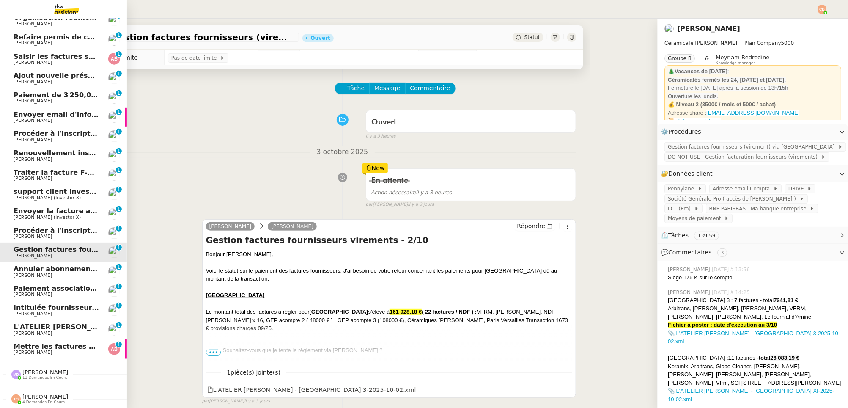
click at [45, 265] on span "Annuler abonnement [PERSON_NAME]" at bounding box center [86, 269] width 145 height 8
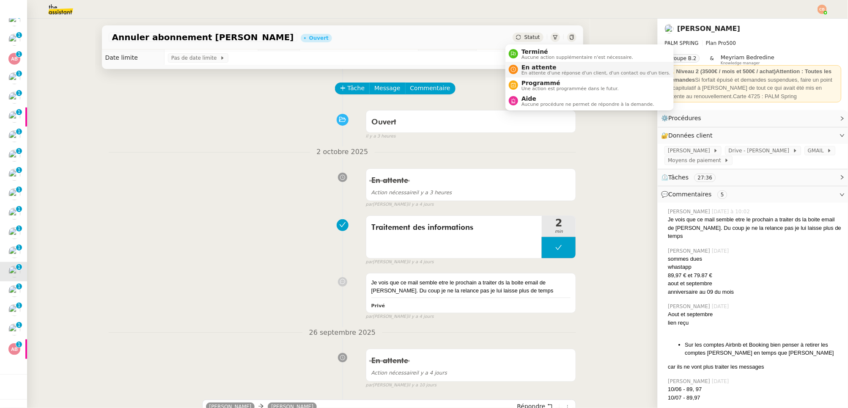
click at [530, 71] on span "En attente d'une réponse d'un client, d'un contact ou d'un tiers." at bounding box center [595, 73] width 149 height 5
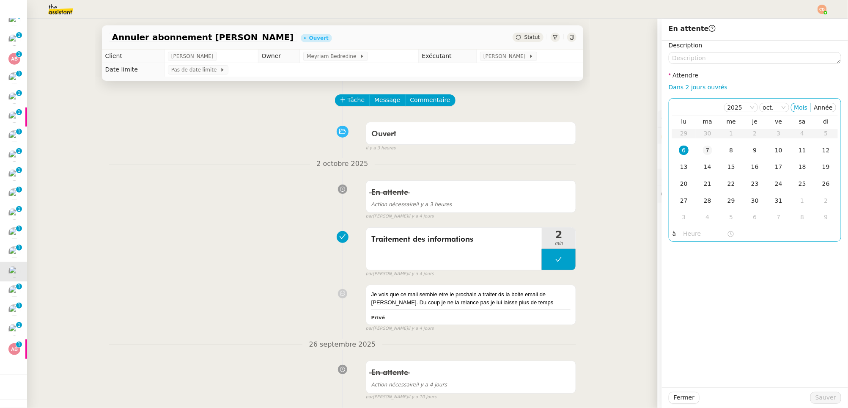
scroll to position [12, 0]
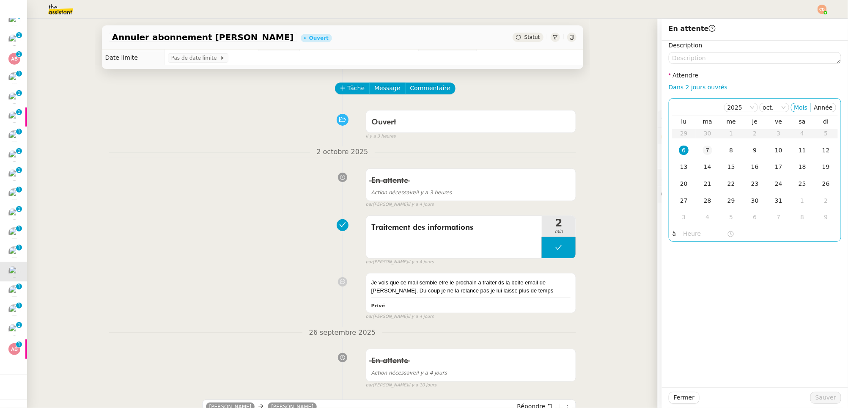
click at [703, 152] on div "7" at bounding box center [707, 149] width 9 height 9
click at [684, 231] on input "text" at bounding box center [705, 234] width 44 height 10
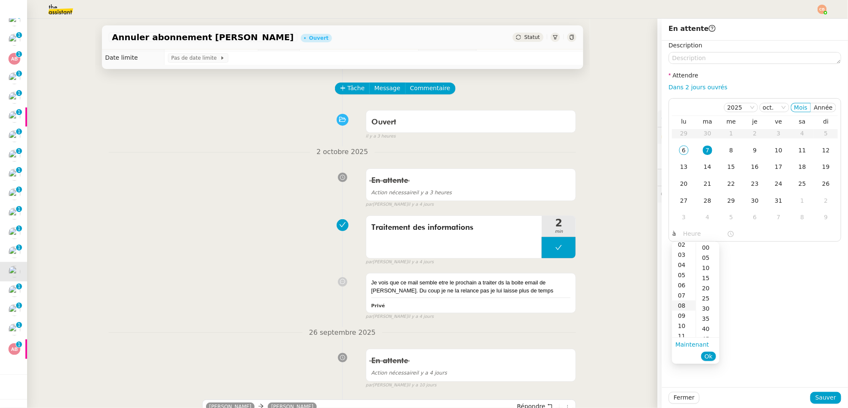
scroll to position [40, 0]
click at [682, 297] on div "09" at bounding box center [684, 299] width 24 height 10
click at [707, 243] on div "00" at bounding box center [707, 247] width 23 height 10
type input "09:00"
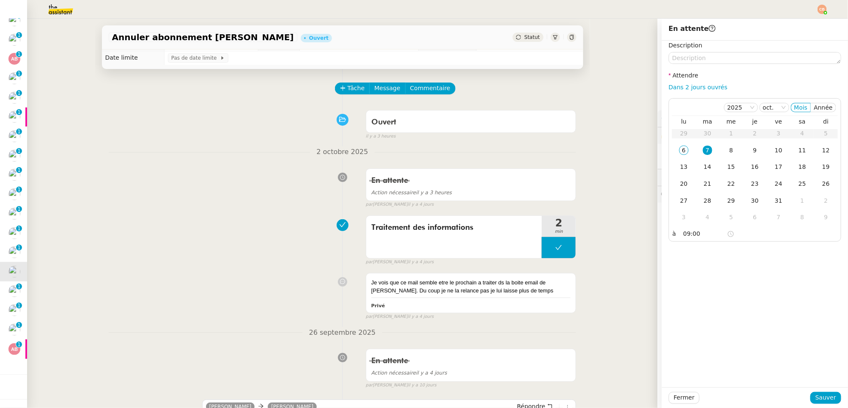
drag, startPoint x: 771, startPoint y: 259, endPoint x: 774, endPoint y: 267, distance: 8.4
click at [772, 260] on div "Description Attendre Dans 2 jours ouvrés 2025 oct. Mois Année lu ma me je ve sa…" at bounding box center [755, 214] width 186 height 346
drag, startPoint x: 814, startPoint y: 398, endPoint x: 775, endPoint y: 380, distance: 43.1
click at [815, 395] on span "Sauver" at bounding box center [825, 397] width 21 height 10
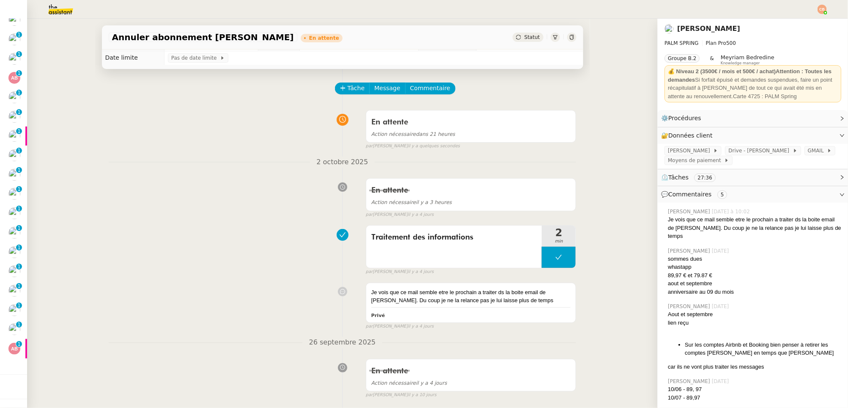
scroll to position [127, 0]
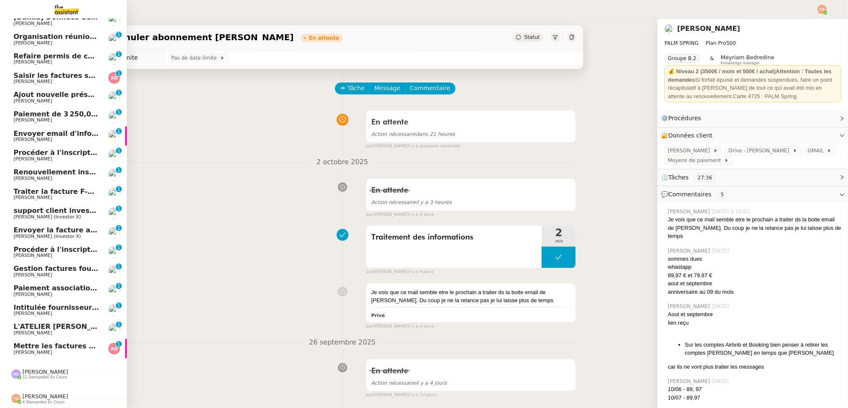
click at [27, 285] on span "Paiement association des commercants Versailles" at bounding box center [109, 288] width 190 height 8
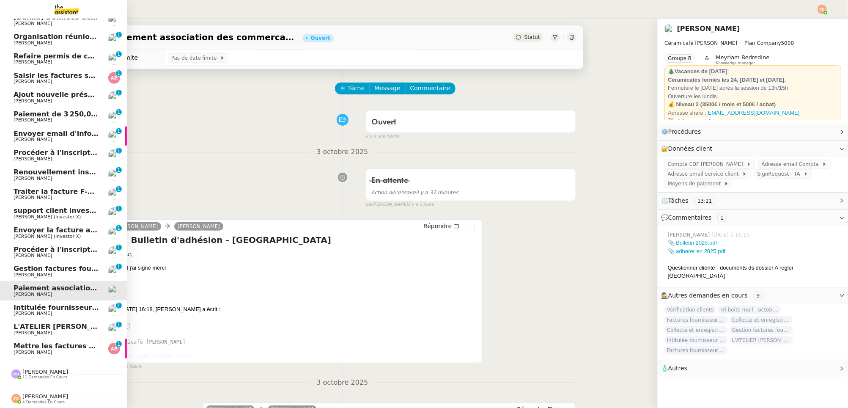
click at [49, 342] on span "Mettre les factures sur ENERGYTRACK" at bounding box center [86, 346] width 145 height 8
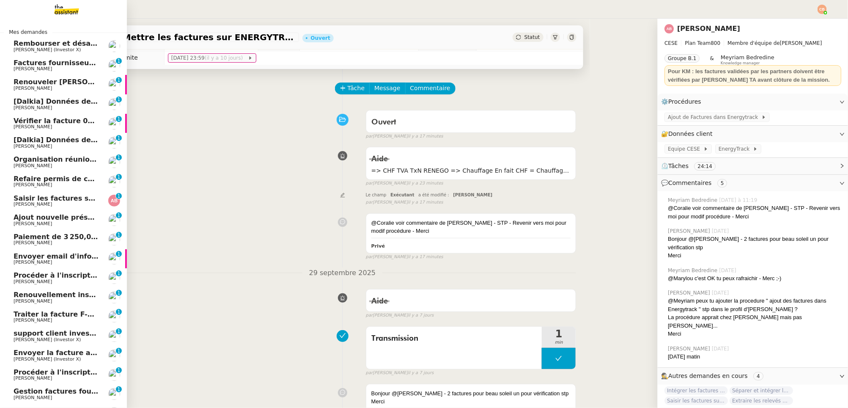
click at [50, 160] on span "Organisation réunion comptable" at bounding box center [75, 159] width 123 height 8
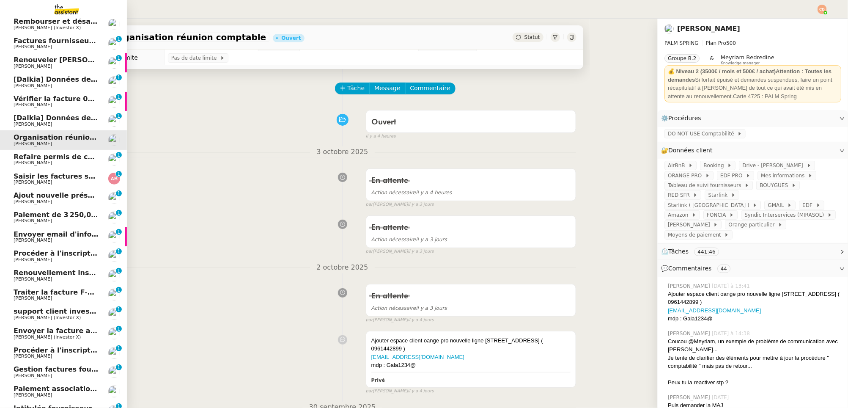
scroll to position [65, 0]
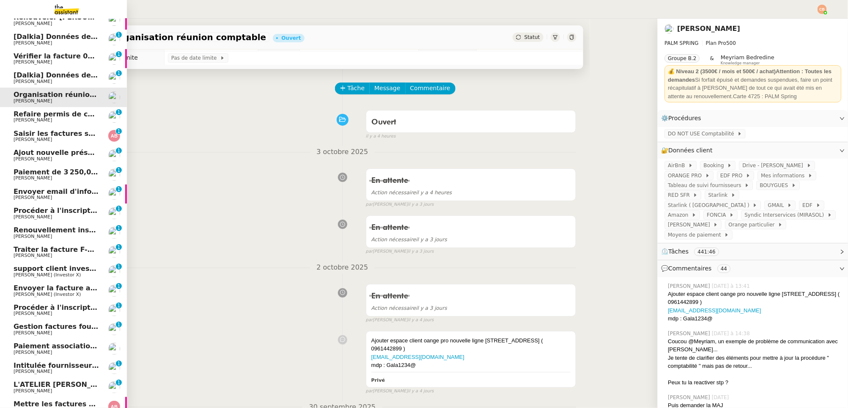
click at [43, 267] on span "support client investorX" at bounding box center [60, 268] width 92 height 8
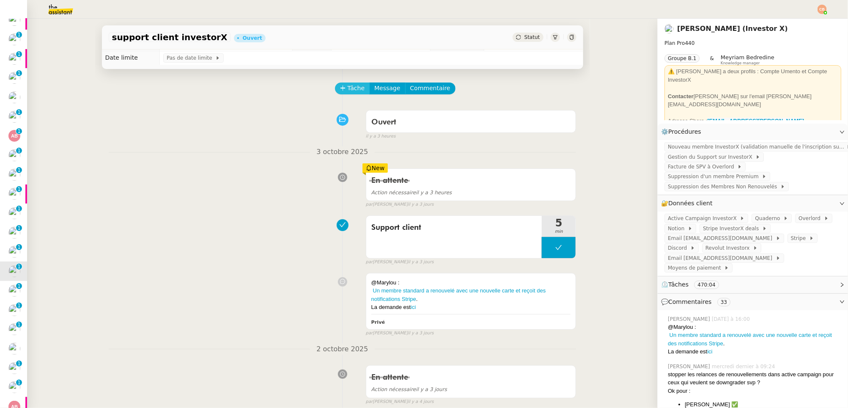
click at [348, 85] on span "Tâche" at bounding box center [356, 88] width 17 height 10
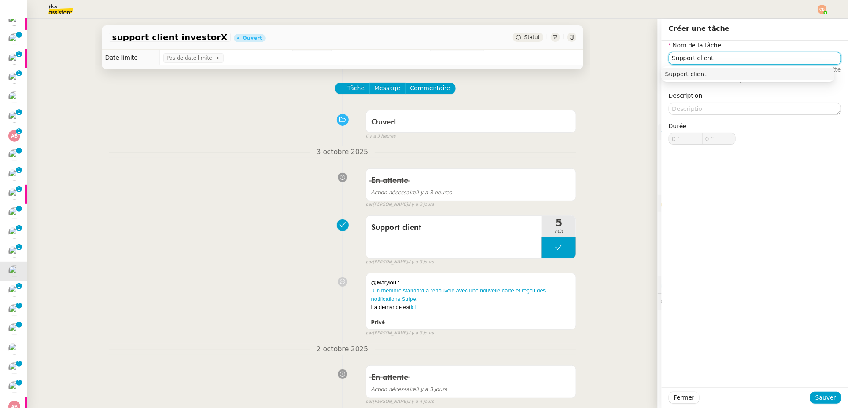
click at [670, 76] on div "Support client" at bounding box center [748, 74] width 166 height 8
type input "Support client"
click at [827, 400] on span "Sauver" at bounding box center [825, 397] width 21 height 10
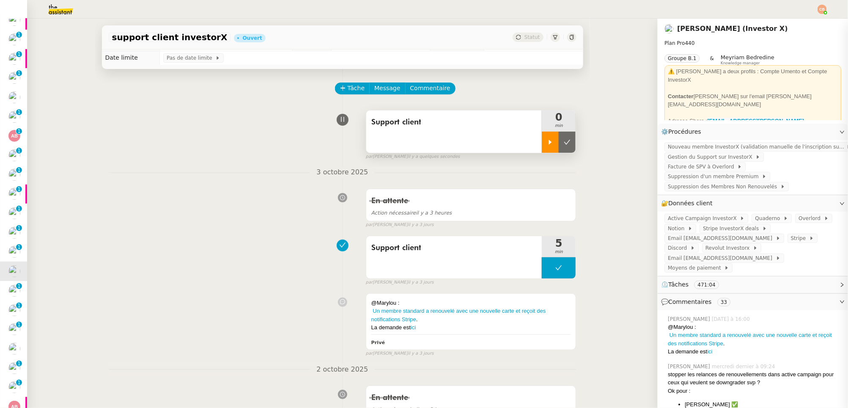
click at [545, 148] on div at bounding box center [550, 142] width 17 height 21
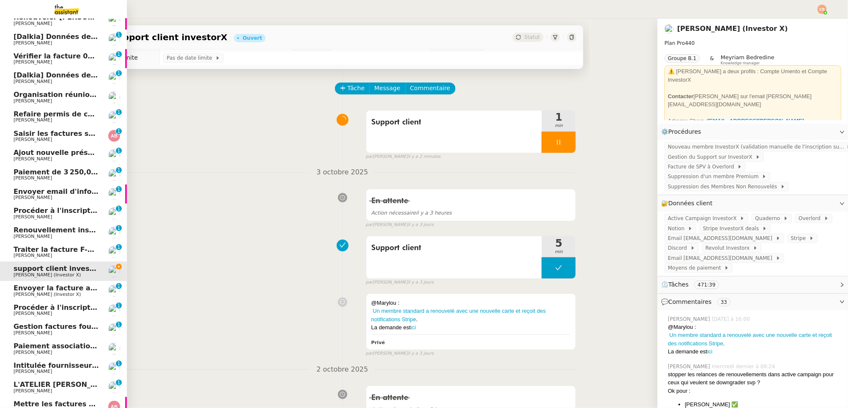
click at [36, 223] on link "Renouvellement inscriptions - octobre 2025 Cédric Tempestini 0 1 2 3 4 5 6 7 8 9" at bounding box center [63, 232] width 127 height 19
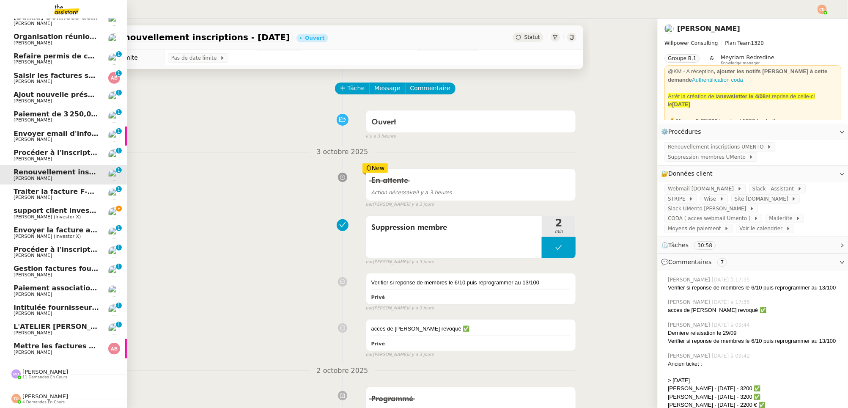
scroll to position [127, 0]
click at [41, 368] on span "Marylou Deybach" at bounding box center [45, 371] width 46 height 6
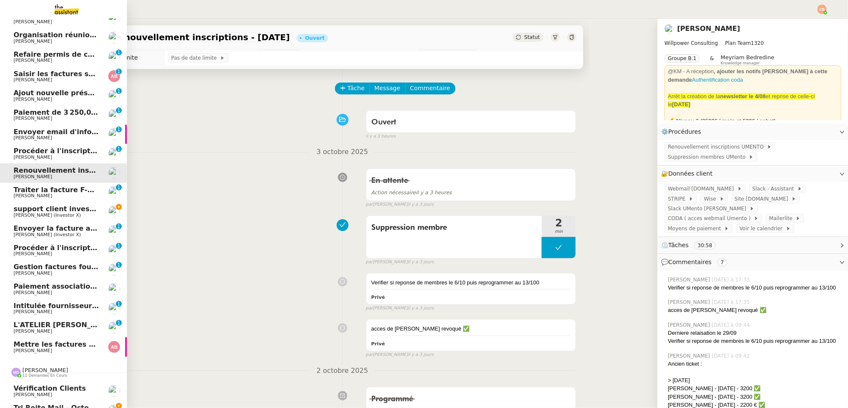
scroll to position [39, 0]
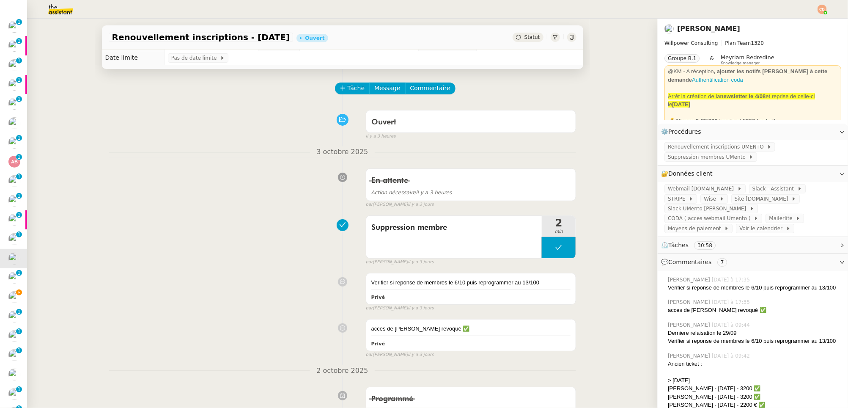
click at [145, 126] on div "Ouvert false il y a 3 heures" at bounding box center [343, 123] width 468 height 34
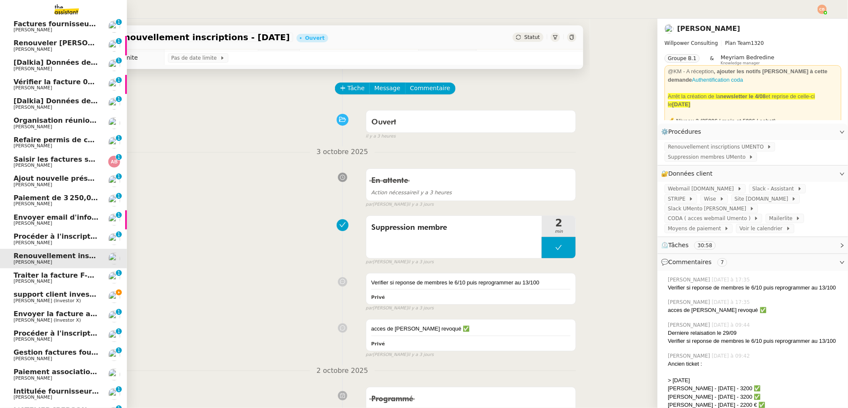
click at [23, 297] on span "support client investorX" at bounding box center [60, 294] width 92 height 8
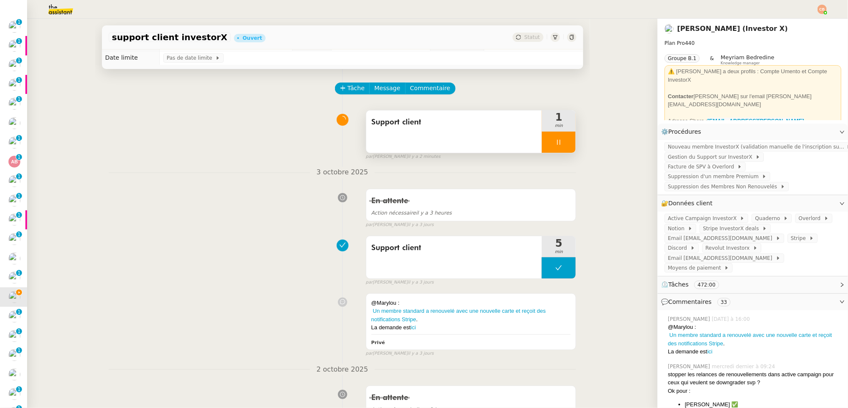
click at [543, 140] on div at bounding box center [559, 142] width 34 height 21
